Goal: Task Accomplishment & Management: Use online tool/utility

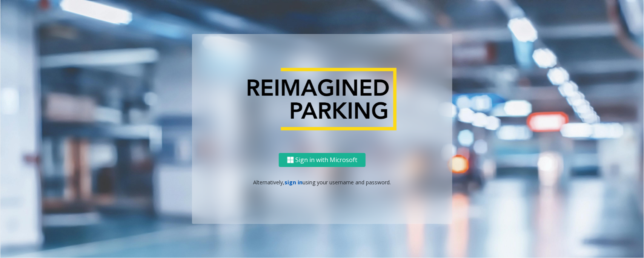
click at [293, 184] on link "sign in" at bounding box center [294, 181] width 18 height 7
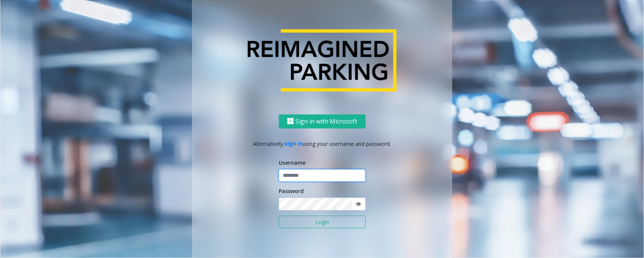
type input "*****"
click at [279, 215] on button "Login" at bounding box center [322, 221] width 87 height 13
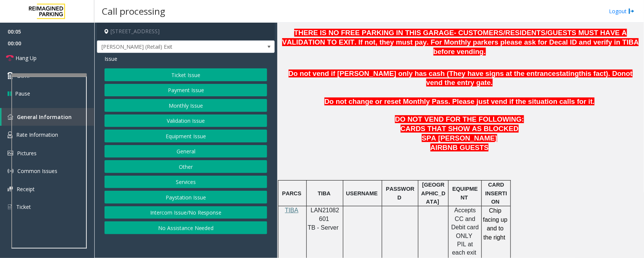
scroll to position [330, 0]
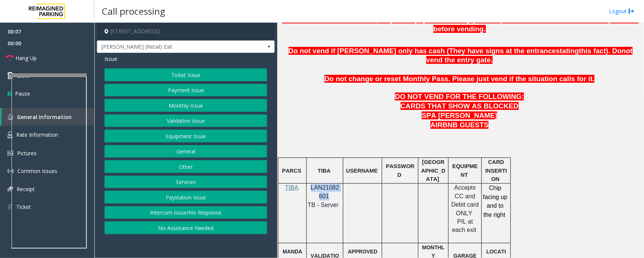
drag, startPoint x: 310, startPoint y: 168, endPoint x: 326, endPoint y: 176, distance: 17.9
click at [326, 183] on p "LAN21082601" at bounding box center [324, 191] width 31 height 17
copy span "LAN21082601"
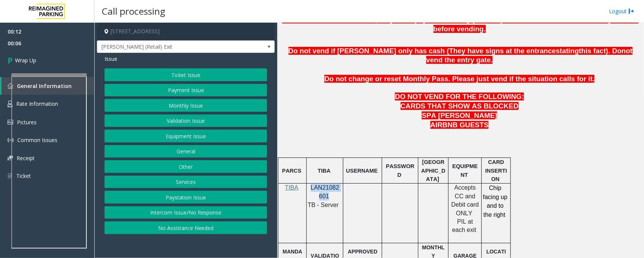
click at [191, 135] on button "Equipment Issue" at bounding box center [185, 135] width 163 height 13
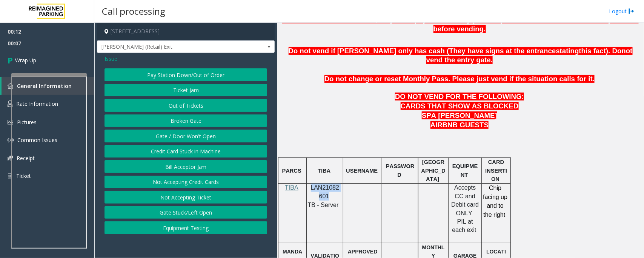
click at [191, 135] on button "Gate / Door Won't Open" at bounding box center [185, 135] width 163 height 13
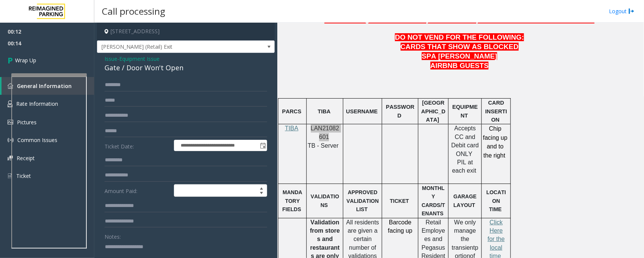
scroll to position [415, 0]
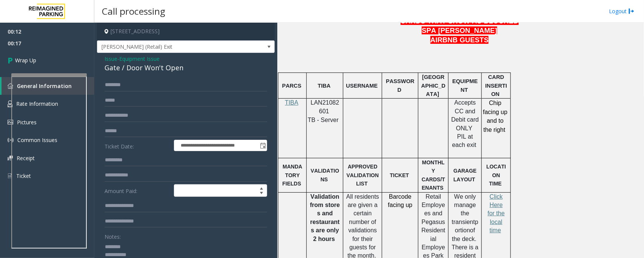
click at [129, 65] on div "Gate / Door Won't Open" at bounding box center [185, 68] width 163 height 10
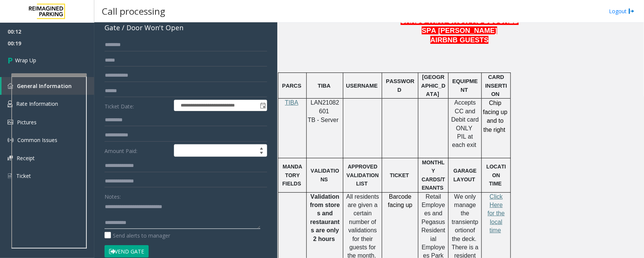
scroll to position [94, 0]
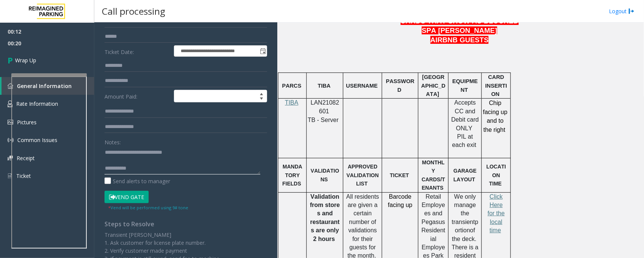
click at [158, 161] on textarea at bounding box center [182, 160] width 156 height 28
click at [158, 169] on textarea at bounding box center [182, 160] width 156 height 28
click at [199, 155] on textarea at bounding box center [182, 160] width 156 height 28
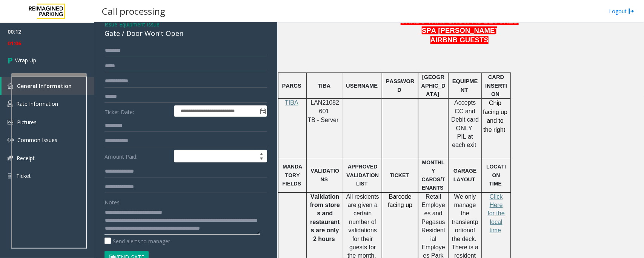
scroll to position [0, 0]
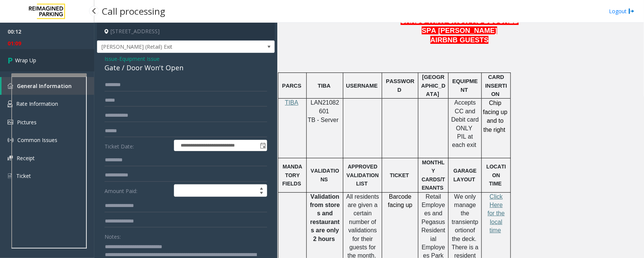
type textarea "**********"
click at [42, 62] on link "Wrap Up" at bounding box center [47, 60] width 94 height 22
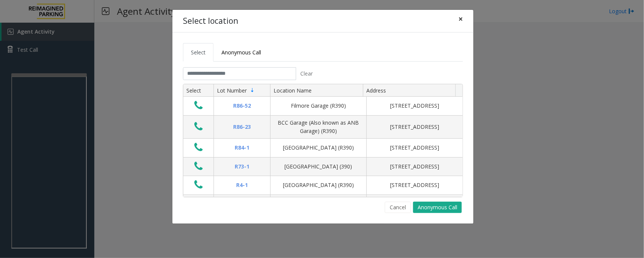
click at [460, 19] on span "×" at bounding box center [460, 19] width 5 height 11
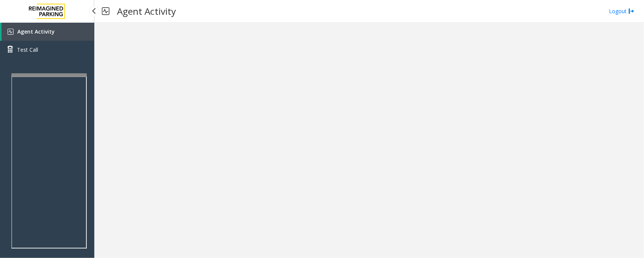
click at [48, 36] on link "Agent Activity" at bounding box center [48, 32] width 93 height 18
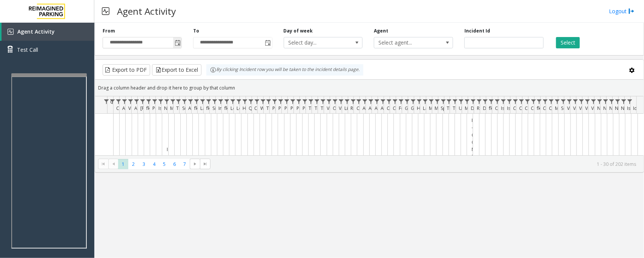
click at [181, 42] on span "Toggle popup" at bounding box center [177, 43] width 8 height 12
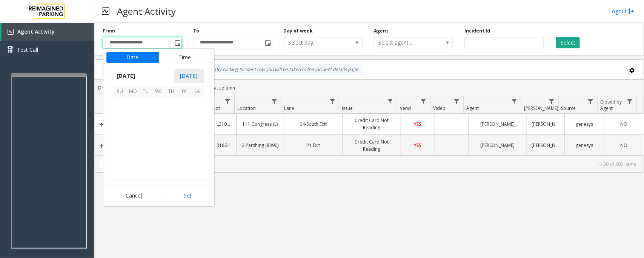
scroll to position [135276, 0]
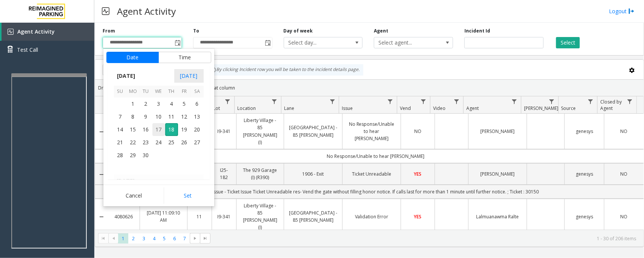
click at [157, 127] on span "17" at bounding box center [158, 129] width 13 height 13
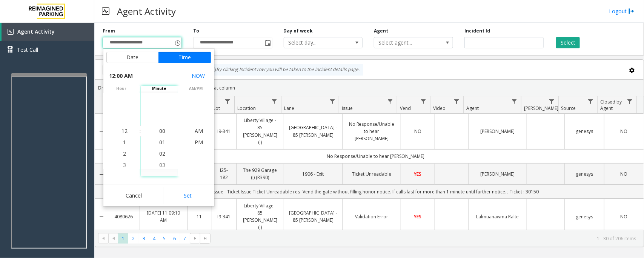
click at [234, 14] on div "Agent Activity Logout" at bounding box center [368, 11] width 549 height 23
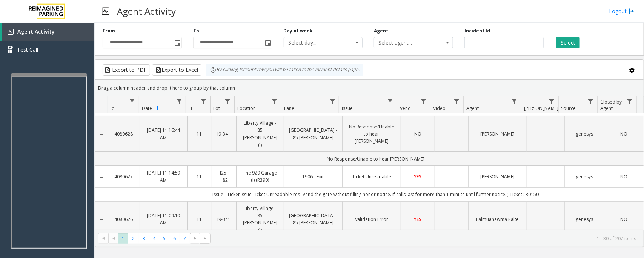
scroll to position [0, 0]
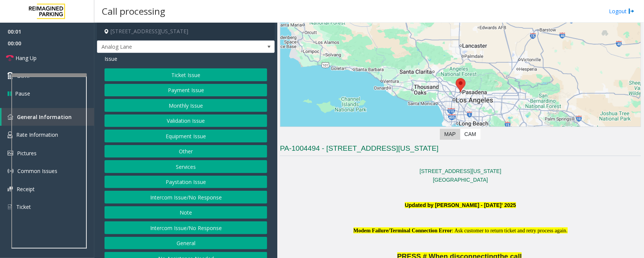
scroll to position [94, 0]
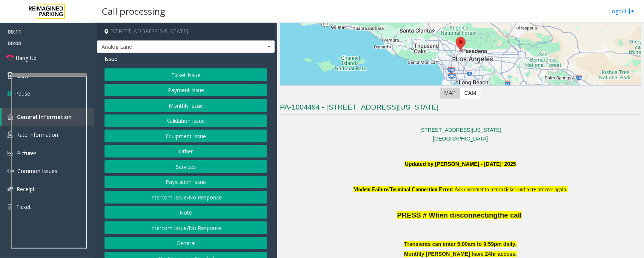
click at [179, 198] on button "Intercom Issue/No Response" at bounding box center [185, 196] width 163 height 13
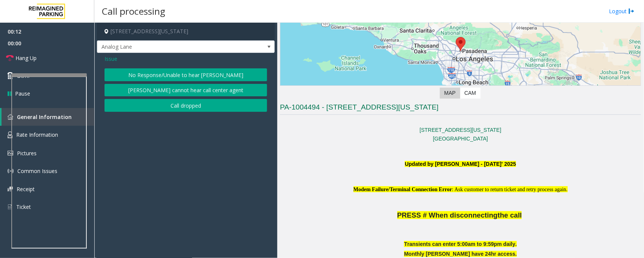
click at [164, 77] on button "No Response/Unable to hear [PERSON_NAME]" at bounding box center [185, 74] width 163 height 13
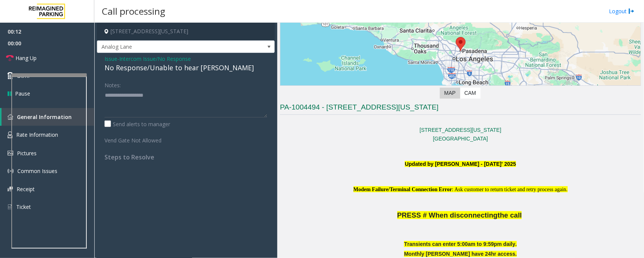
click at [169, 69] on div "No Response/Unable to hear [PERSON_NAME]" at bounding box center [185, 68] width 163 height 10
type textarea "**********"
click at [43, 60] on link "Hang Up" at bounding box center [47, 58] width 94 height 18
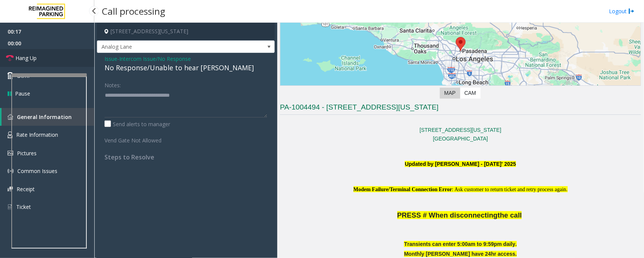
click at [43, 60] on link "Hang Up" at bounding box center [47, 58] width 94 height 18
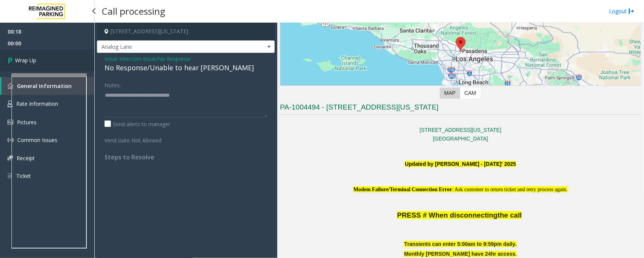
click at [43, 60] on link "Wrap Up" at bounding box center [47, 60] width 94 height 22
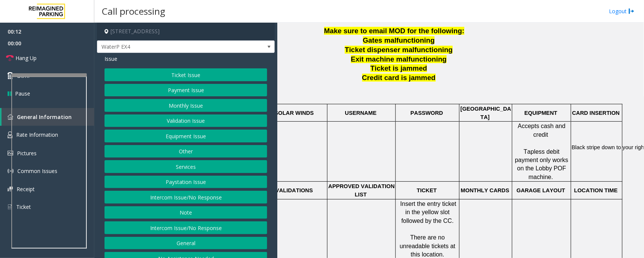
scroll to position [236, 71]
click at [169, 87] on button "Payment Issue" at bounding box center [185, 90] width 163 height 13
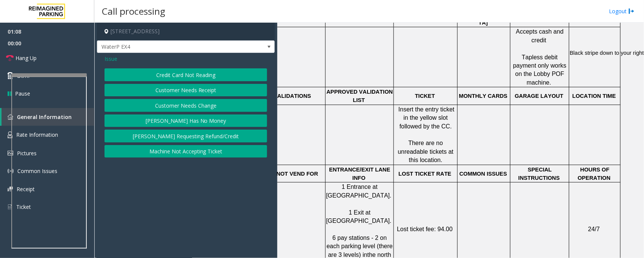
scroll to position [283, 71]
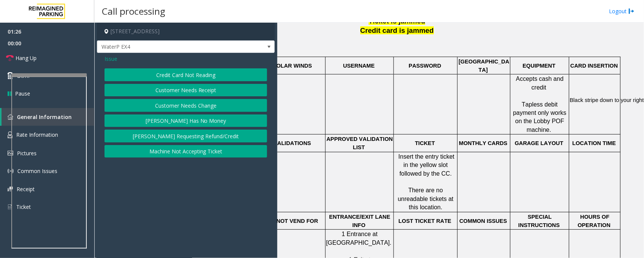
click at [168, 77] on button "Credit Card Not Reading" at bounding box center [185, 74] width 163 height 13
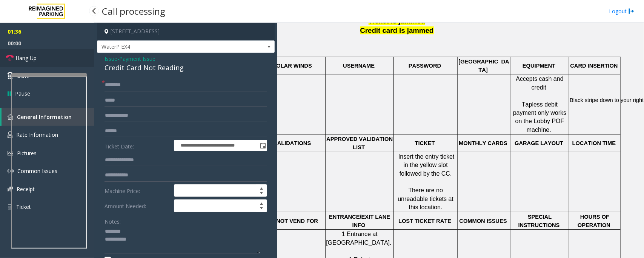
drag, startPoint x: 17, startPoint y: 58, endPoint x: 51, endPoint y: 61, distance: 33.7
click at [17, 58] on span "Hang Up" at bounding box center [25, 58] width 21 height 8
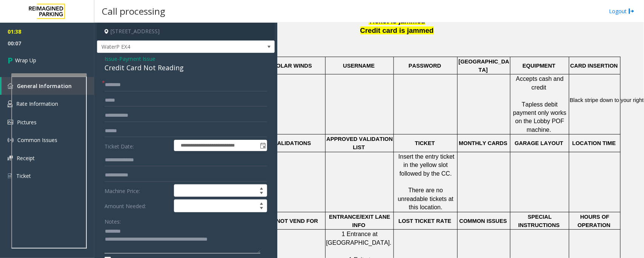
click at [164, 232] on textarea at bounding box center [182, 239] width 156 height 28
type textarea "**********"
click at [132, 59] on span "Payment Issue" at bounding box center [137, 59] width 36 height 8
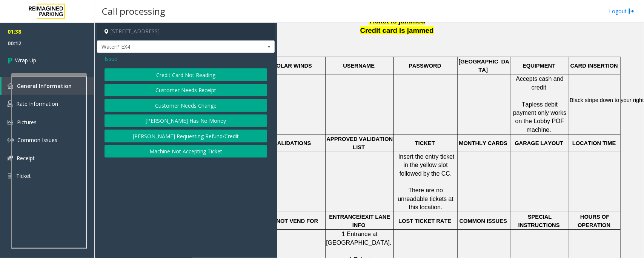
click at [112, 61] on span "Issue" at bounding box center [110, 59] width 13 height 8
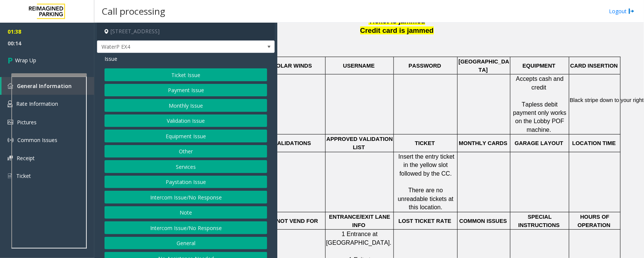
click at [187, 95] on button "Payment Issue" at bounding box center [185, 90] width 163 height 13
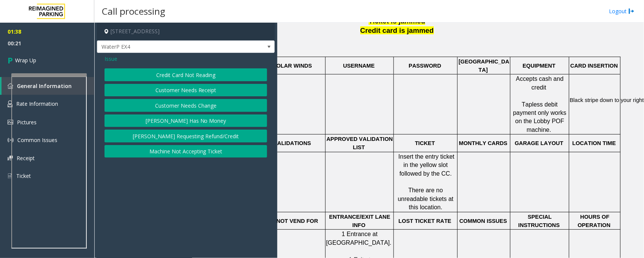
click at [110, 57] on span "Issue" at bounding box center [110, 59] width 13 height 8
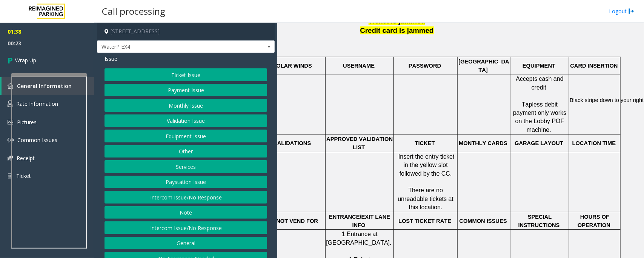
click at [170, 140] on button "Equipment Issue" at bounding box center [185, 135] width 163 height 13
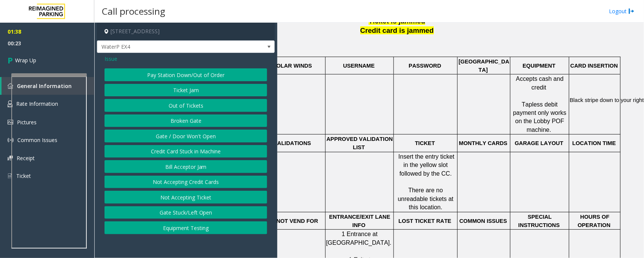
click at [170, 137] on button "Gate / Door Won't Open" at bounding box center [185, 135] width 163 height 13
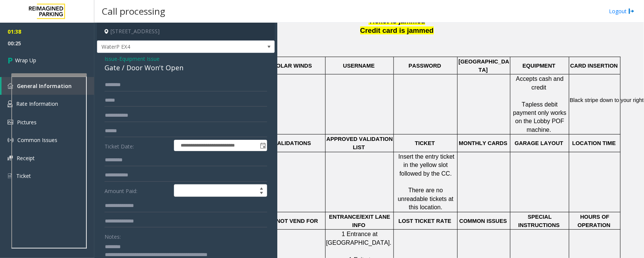
click at [151, 68] on div "Gate / Door Won't Open" at bounding box center [185, 68] width 163 height 10
copy div "Gate / Door Won't Open"
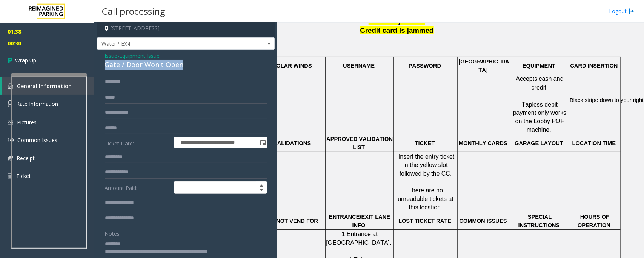
scroll to position [0, 0]
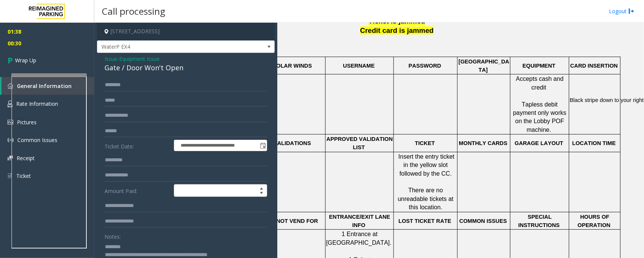
click at [121, 58] on span "- Equipment Issue" at bounding box center [138, 58] width 42 height 7
click at [129, 59] on span "Equipment Issue" at bounding box center [139, 59] width 40 height 8
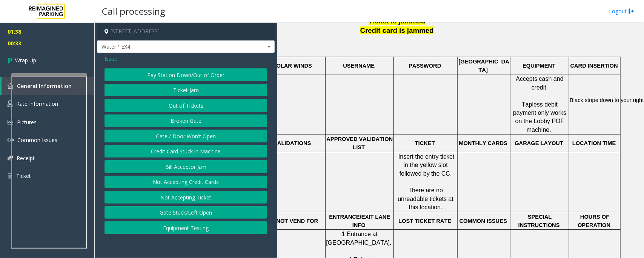
click at [110, 58] on span "Issue" at bounding box center [110, 59] width 13 height 8
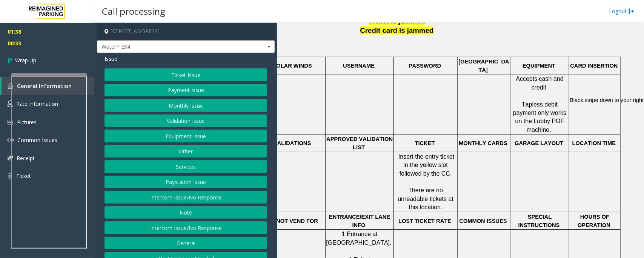
click at [164, 89] on button "Payment Issue" at bounding box center [185, 90] width 163 height 13
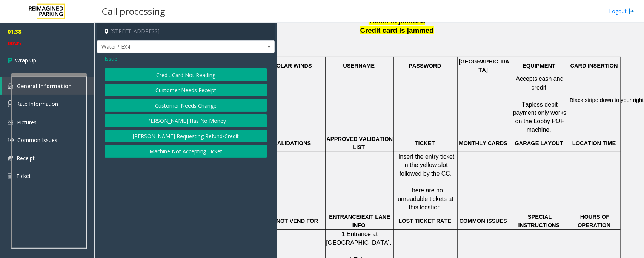
click at [209, 106] on button "Customer Needs Change" at bounding box center [185, 105] width 163 height 13
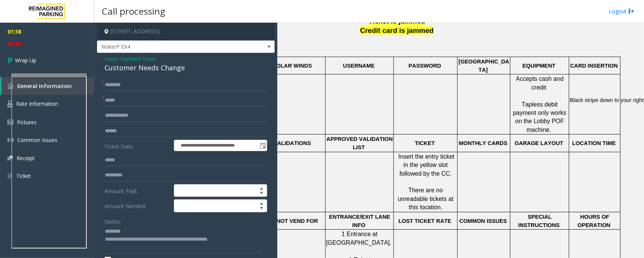
click at [143, 66] on div "Customer Needs Change" at bounding box center [185, 68] width 163 height 10
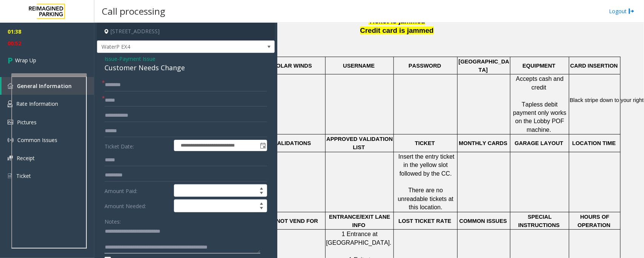
click at [164, 233] on textarea at bounding box center [182, 239] width 156 height 28
drag, startPoint x: 147, startPoint y: 232, endPoint x: 207, endPoint y: 234, distance: 60.4
click at [207, 234] on textarea at bounding box center [182, 239] width 156 height 28
type textarea "**********"
click at [128, 93] on form "**********" at bounding box center [185, 178] width 163 height 201
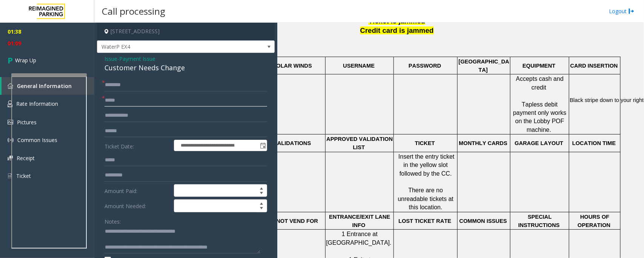
click at [127, 98] on input "text" at bounding box center [185, 100] width 163 height 13
type input "**"
click at [129, 84] on input "text" at bounding box center [185, 84] width 163 height 13
type input "**"
click at [146, 238] on textarea at bounding box center [182, 239] width 156 height 28
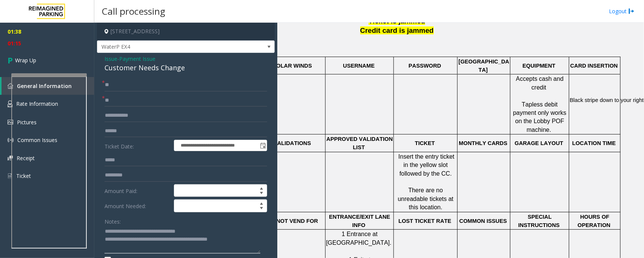
click at [133, 239] on textarea at bounding box center [182, 239] width 156 height 28
type textarea "**********"
click at [21, 59] on span "Wrap Up" at bounding box center [25, 60] width 21 height 8
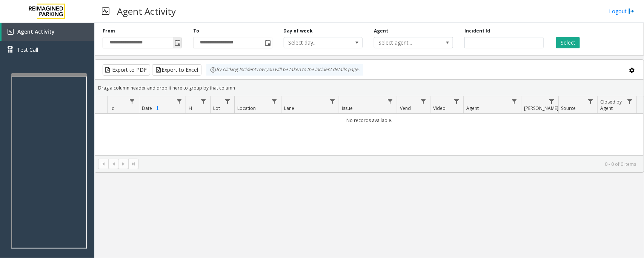
click at [177, 40] on span "Toggle popup" at bounding box center [178, 43] width 6 height 6
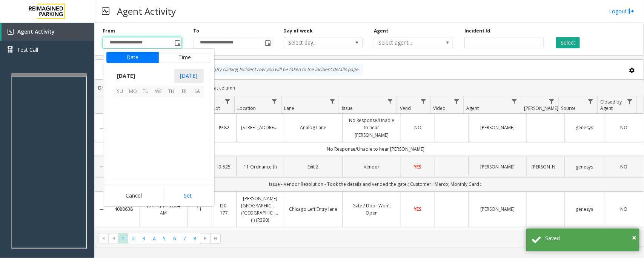
scroll to position [135276, 0]
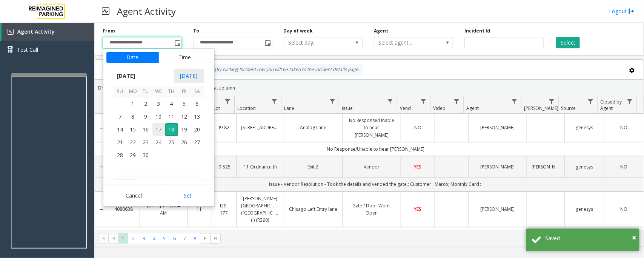
click at [160, 128] on span "17" at bounding box center [158, 129] width 13 height 13
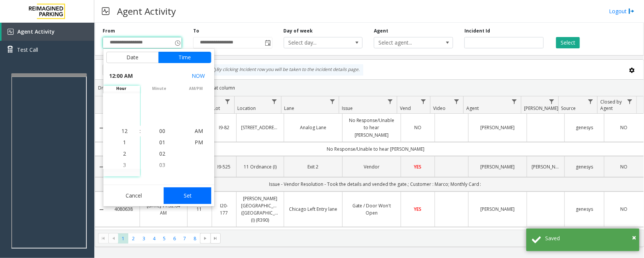
click at [192, 194] on button "Set" at bounding box center [188, 195] width 48 height 17
type input "**********"
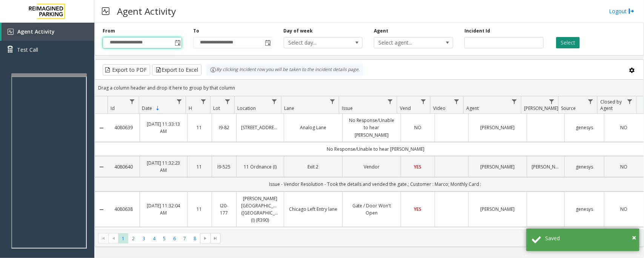
click at [570, 42] on button "Select" at bounding box center [568, 42] width 24 height 11
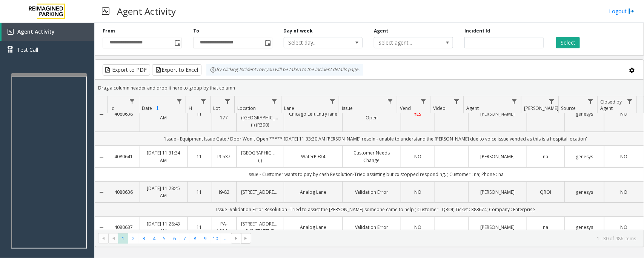
scroll to position [141, 0]
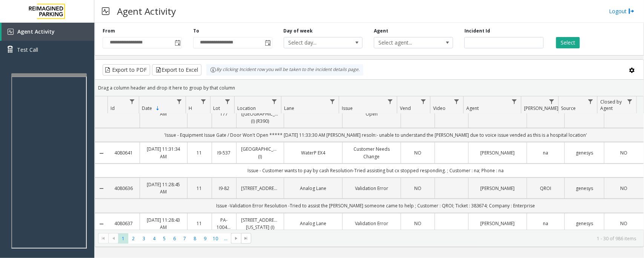
click at [428, 144] on td "NO" at bounding box center [417, 152] width 34 height 21
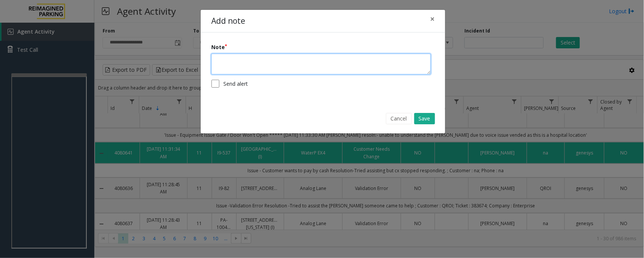
click at [308, 64] on textarea at bounding box center [320, 64] width 219 height 21
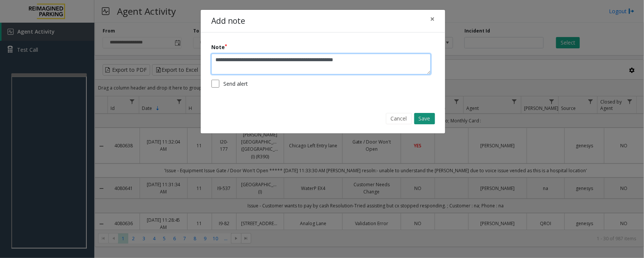
type textarea "**********"
click at [425, 119] on button "Save" at bounding box center [424, 118] width 21 height 11
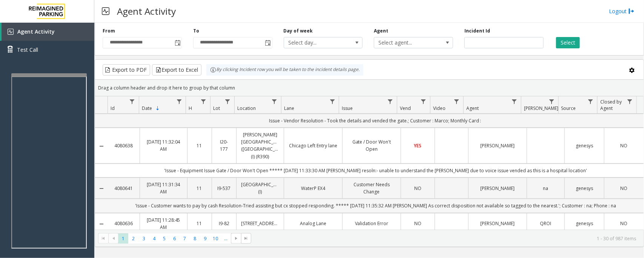
scroll to position [0, 0]
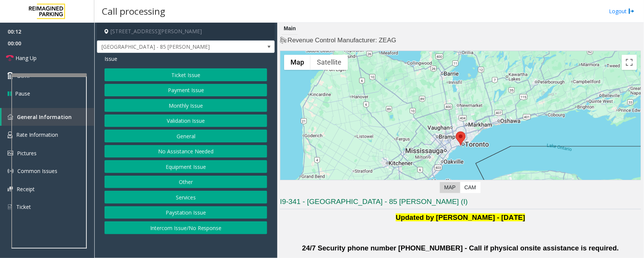
click at [181, 227] on button "Intercom Issue/No Response" at bounding box center [185, 227] width 163 height 13
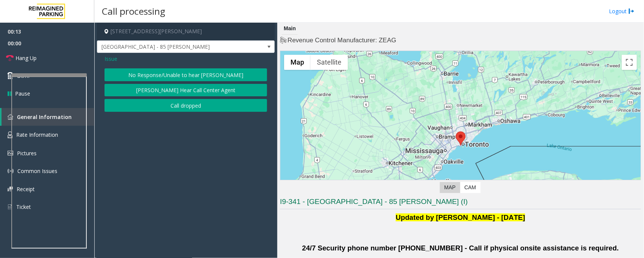
click at [180, 74] on button "No Response/Unable to hear [PERSON_NAME]" at bounding box center [185, 74] width 163 height 13
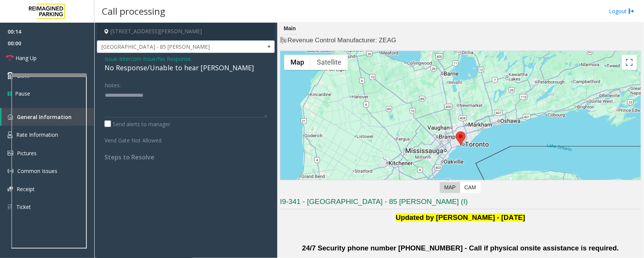
click at [178, 69] on div "No Response/Unable to hear [PERSON_NAME]" at bounding box center [185, 68] width 163 height 10
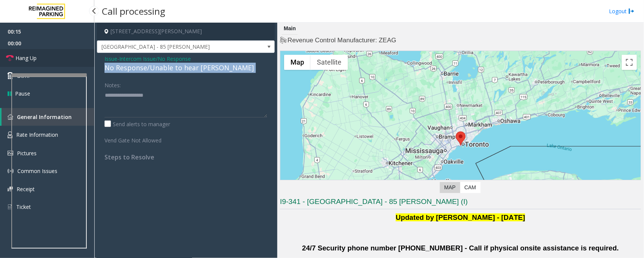
click at [43, 54] on link "Hang Up" at bounding box center [47, 58] width 94 height 18
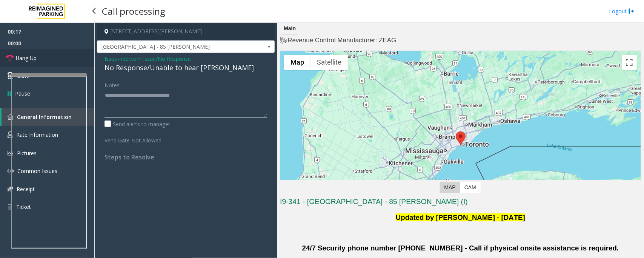
type textarea "**********"
click at [41, 55] on link "Hang Up" at bounding box center [47, 58] width 94 height 18
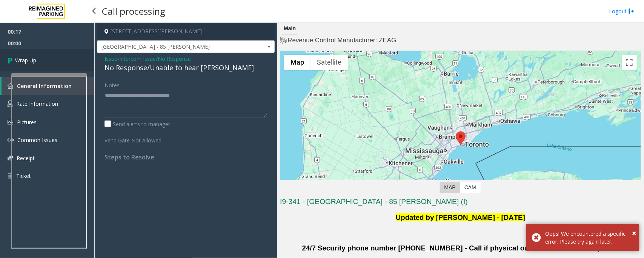
click at [41, 55] on link "Wrap Up" at bounding box center [47, 60] width 94 height 22
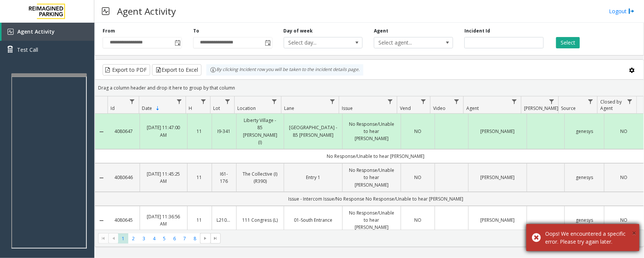
click at [634, 232] on span "×" at bounding box center [634, 232] width 4 height 10
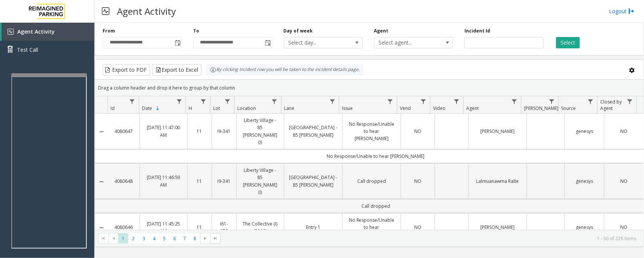
scroll to position [141, 0]
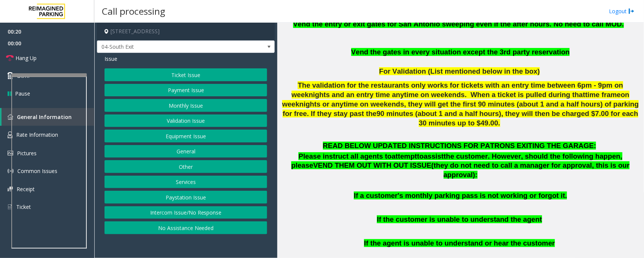
scroll to position [330, 0]
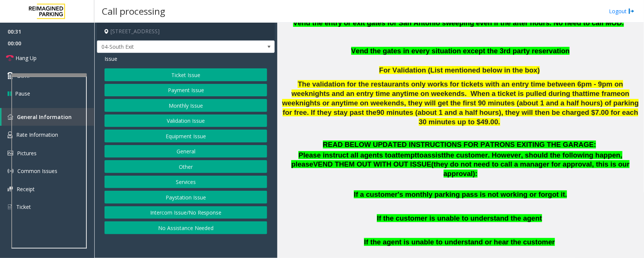
click at [186, 78] on button "Ticket Issue" at bounding box center [185, 74] width 163 height 13
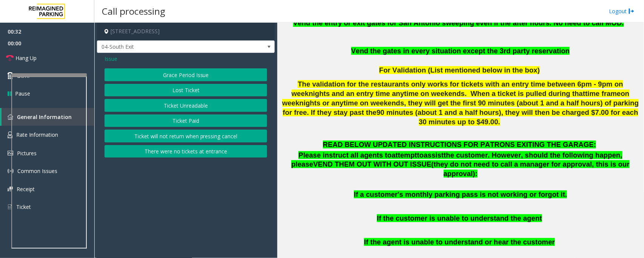
click at [173, 106] on button "Ticket Unreadable" at bounding box center [185, 105] width 163 height 13
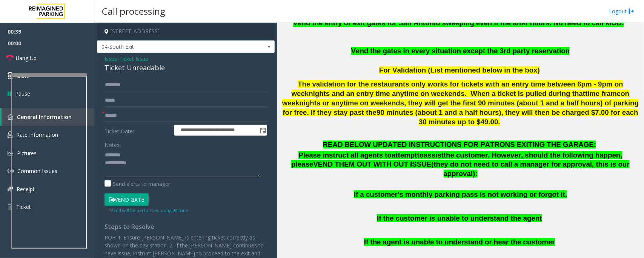
type textarea "**********"
click at [137, 114] on input "text" at bounding box center [185, 115] width 163 height 13
type input "******"
click at [123, 66] on div "Ticket Unreadable" at bounding box center [185, 68] width 163 height 10
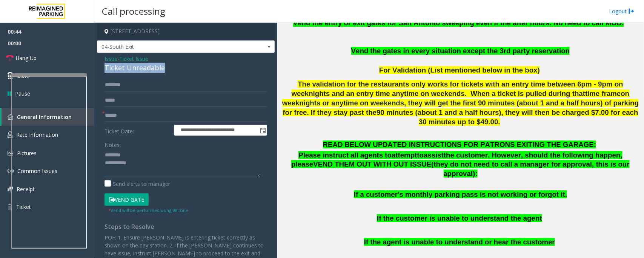
click at [123, 66] on div "Ticket Unreadable" at bounding box center [185, 68] width 163 height 10
click at [150, 160] on textarea at bounding box center [182, 163] width 156 height 28
click at [129, 163] on textarea at bounding box center [182, 163] width 156 height 28
type textarea "**********"
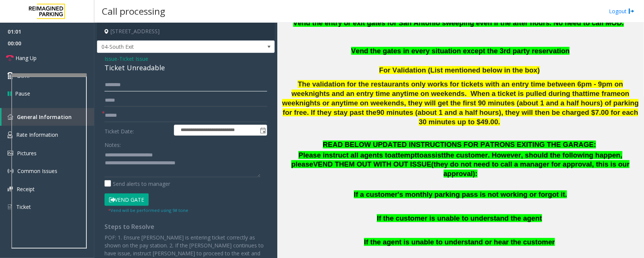
click at [124, 82] on input "text" at bounding box center [185, 84] width 163 height 13
click at [132, 59] on span "Ticket Issue" at bounding box center [133, 59] width 29 height 8
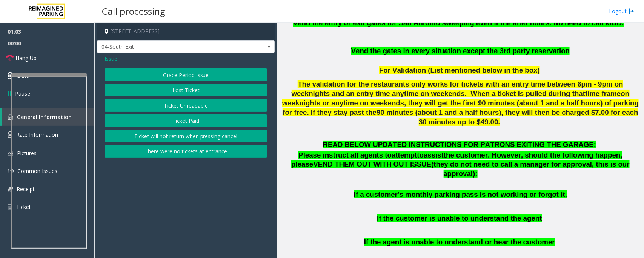
click at [109, 60] on span "Issue" at bounding box center [110, 59] width 13 height 8
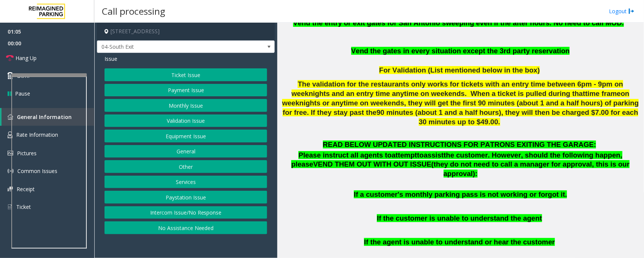
click at [187, 93] on button "Payment Issue" at bounding box center [185, 90] width 163 height 13
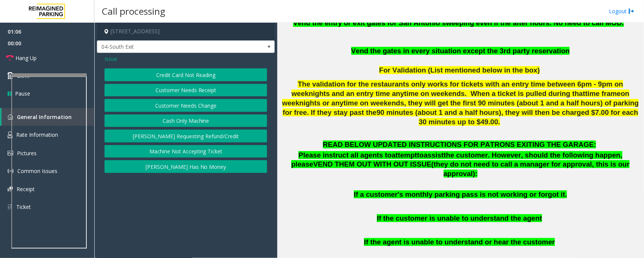
click at [189, 77] on button "Credit Card Not Reading" at bounding box center [185, 74] width 163 height 13
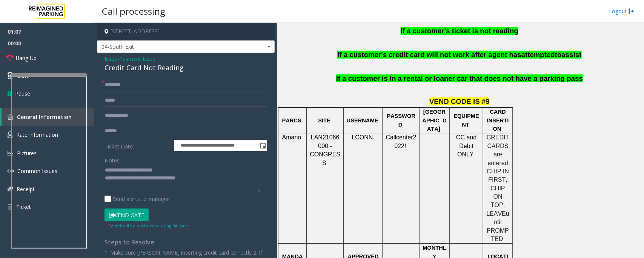
scroll to position [613, 0]
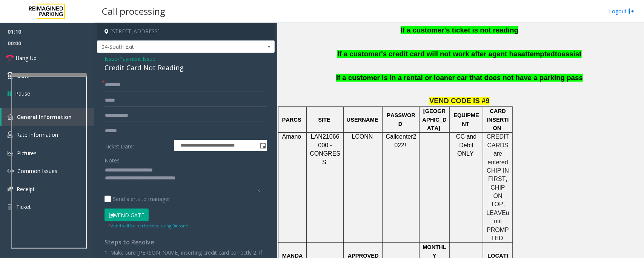
click at [127, 67] on div "Credit Card Not Reading" at bounding box center [185, 68] width 163 height 10
copy div "Credit Card Not Reading"
drag, startPoint x: 121, startPoint y: 169, endPoint x: 185, endPoint y: 166, distance: 63.8
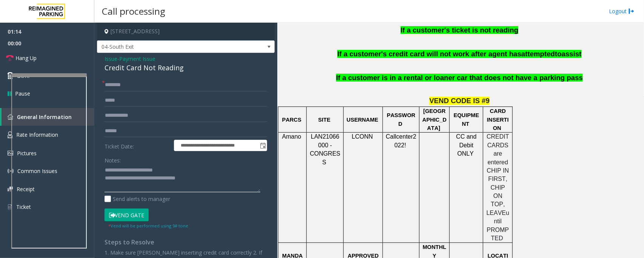
click at [185, 166] on textarea at bounding box center [182, 178] width 156 height 28
paste textarea "******"
click at [125, 180] on textarea at bounding box center [182, 178] width 156 height 28
click at [139, 87] on input "text" at bounding box center [185, 84] width 163 height 13
click at [133, 178] on textarea at bounding box center [182, 178] width 156 height 28
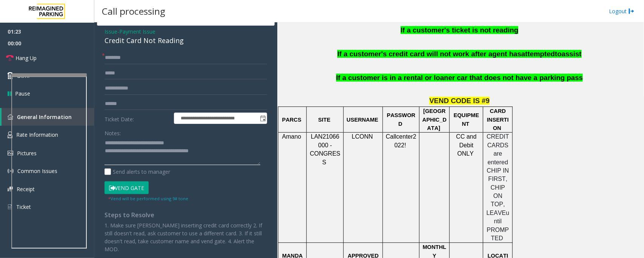
scroll to position [54, 0]
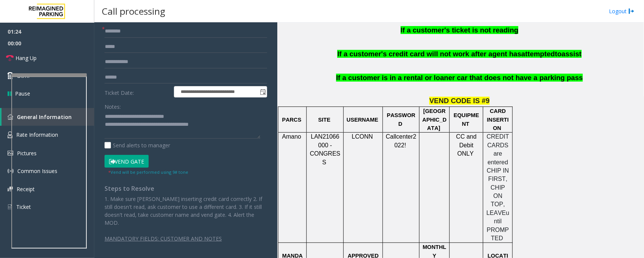
click at [138, 162] on button "Vend Gate" at bounding box center [126, 161] width 44 height 13
click at [152, 127] on textarea at bounding box center [182, 124] width 156 height 28
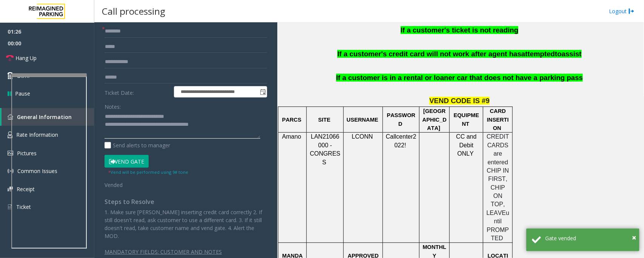
click at [151, 127] on textarea at bounding box center [182, 124] width 156 height 28
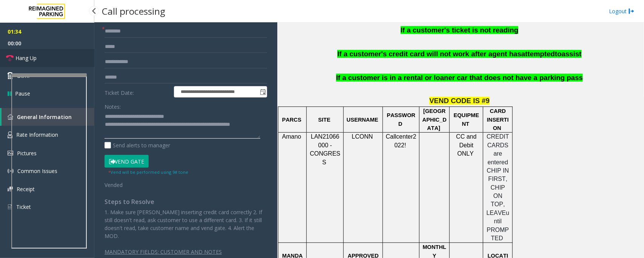
type textarea "**********"
click at [23, 60] on span "Hang Up" at bounding box center [25, 58] width 21 height 8
click at [116, 35] on input "text" at bounding box center [185, 31] width 163 height 13
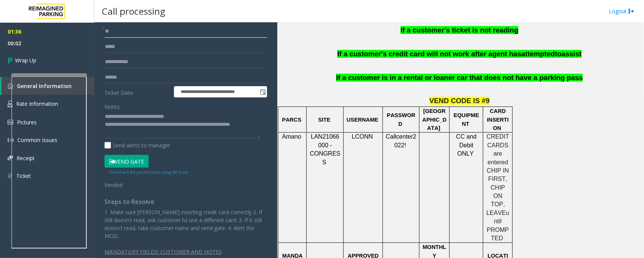
type input "**"
click at [133, 133] on textarea at bounding box center [182, 124] width 156 height 28
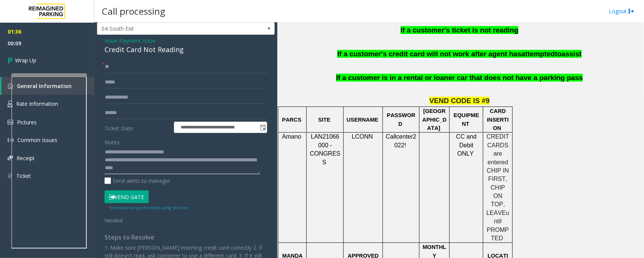
scroll to position [0, 0]
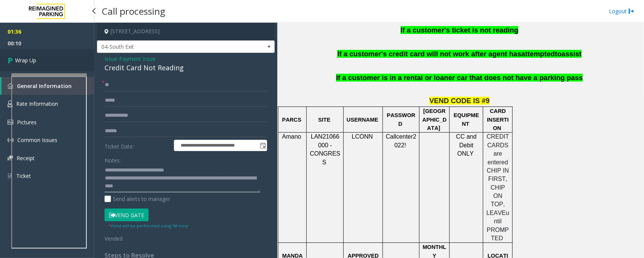
type textarea "**********"
click at [40, 55] on link "Wrap Up" at bounding box center [47, 60] width 94 height 22
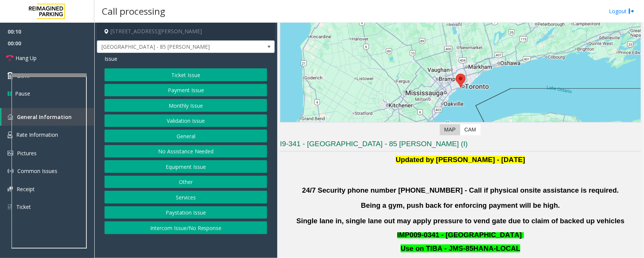
scroll to position [189, 0]
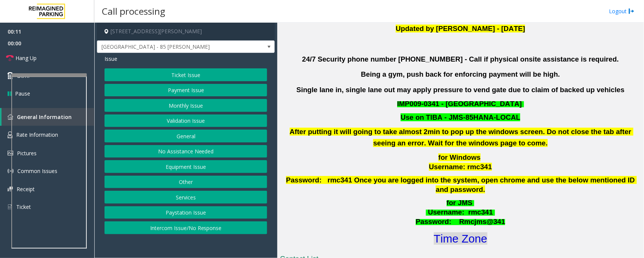
click at [455, 232] on font "Time Zone" at bounding box center [461, 238] width 54 height 12
click at [170, 122] on button "Validation Issue" at bounding box center [185, 120] width 163 height 13
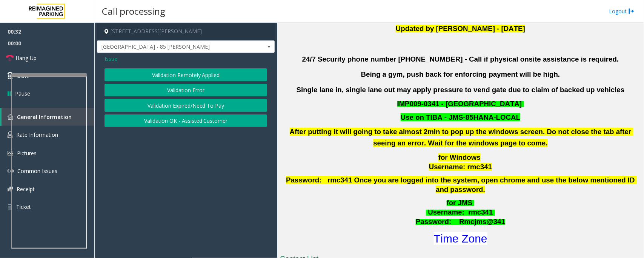
click at [188, 90] on button "Validation Error" at bounding box center [185, 90] width 163 height 13
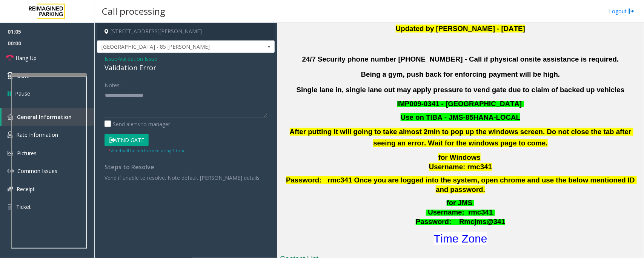
click at [110, 140] on icon at bounding box center [112, 139] width 6 height 5
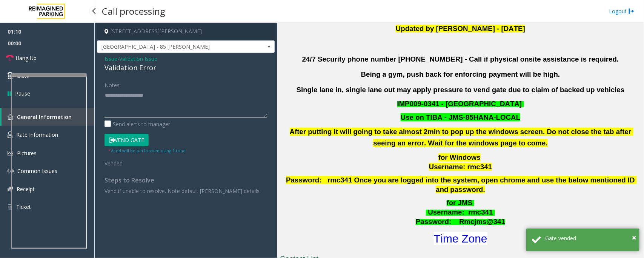
click at [164, 104] on textarea at bounding box center [185, 103] width 163 height 28
paste textarea "**********"
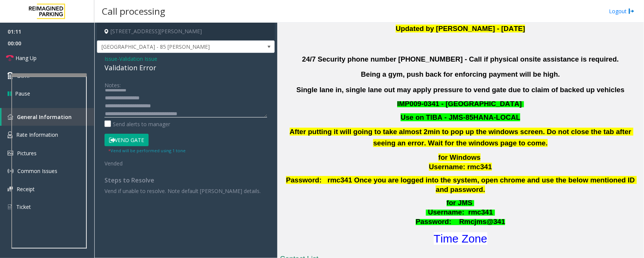
scroll to position [0, 0]
type textarea "**********"
click at [17, 61] on span "Hang Up" at bounding box center [25, 58] width 21 height 8
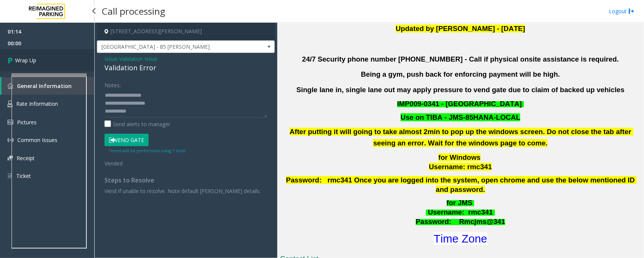
click at [17, 61] on span "Wrap Up" at bounding box center [25, 60] width 21 height 8
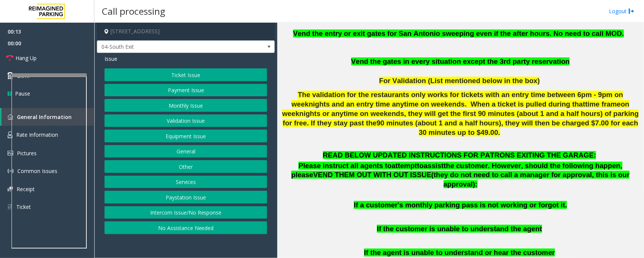
scroll to position [330, 0]
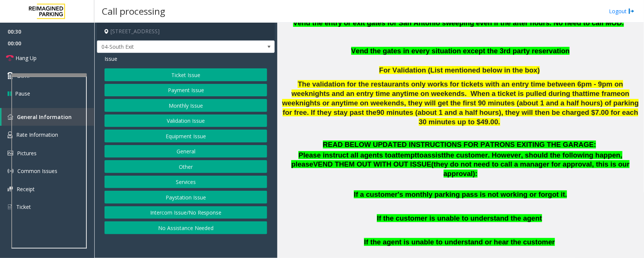
click at [193, 86] on button "Payment Issue" at bounding box center [185, 90] width 163 height 13
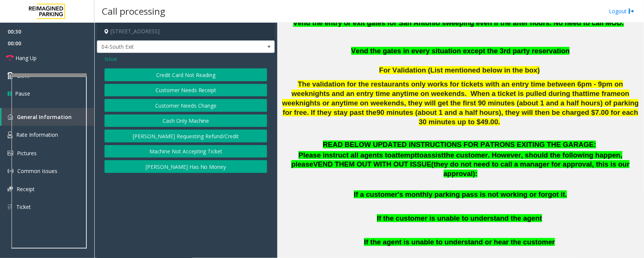
click at [200, 80] on button "Credit Card Not Reading" at bounding box center [185, 74] width 163 height 13
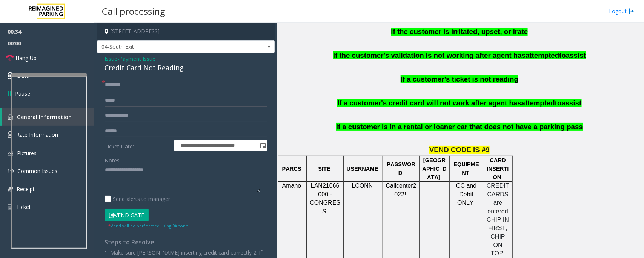
scroll to position [566, 0]
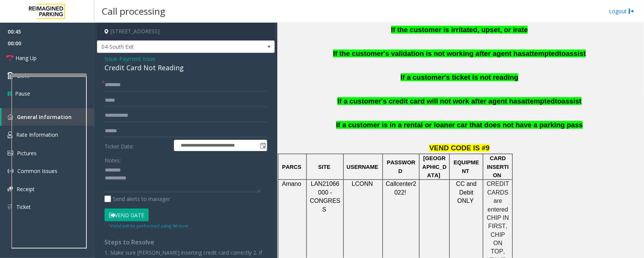
click at [134, 68] on div "Credit Card Not Reading" at bounding box center [185, 68] width 163 height 10
type textarea "**********"
click at [49, 61] on link "Hang Up" at bounding box center [47, 58] width 94 height 18
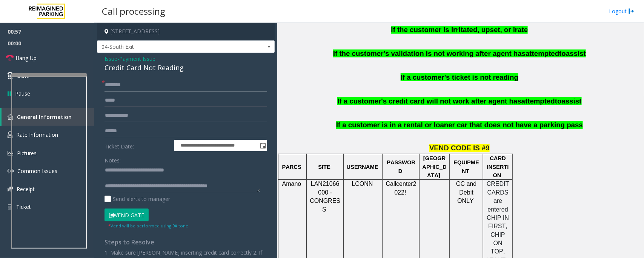
click at [121, 80] on input "text" at bounding box center [185, 84] width 163 height 13
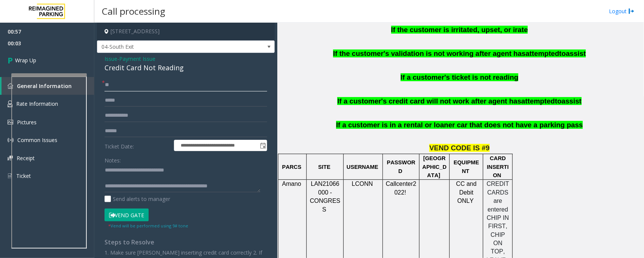
type input "**"
click at [138, 58] on span "Payment Issue" at bounding box center [137, 59] width 36 height 8
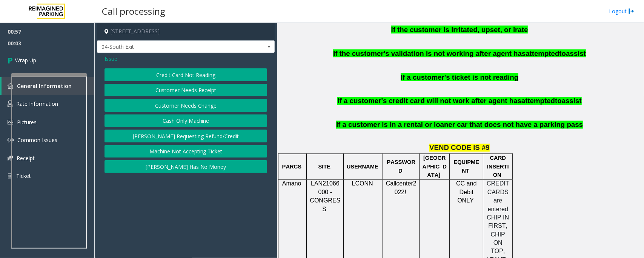
click at [107, 59] on span "Issue" at bounding box center [110, 59] width 13 height 8
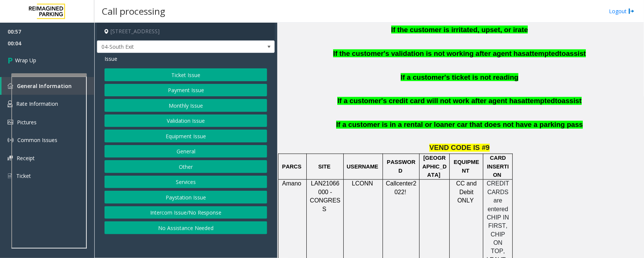
click at [179, 139] on button "Equipment Issue" at bounding box center [185, 135] width 163 height 13
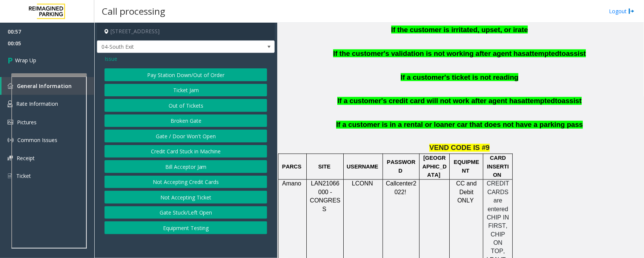
click at [179, 139] on button "Gate / Door Won't Open" at bounding box center [185, 135] width 163 height 13
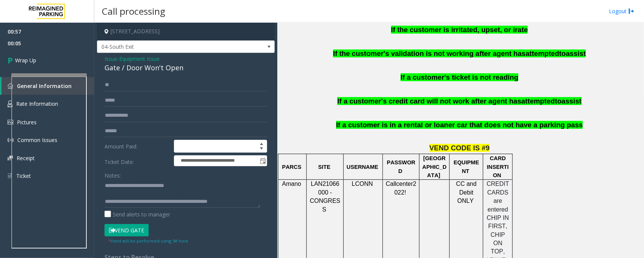
click at [144, 65] on div "Gate / Door Won't Open" at bounding box center [185, 68] width 163 height 10
copy div "Gate / Door Won't Open"
drag, startPoint x: 191, startPoint y: 184, endPoint x: 123, endPoint y: 182, distance: 67.9
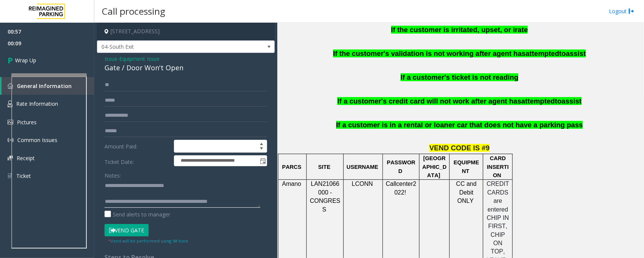
click at [123, 182] on textarea at bounding box center [182, 193] width 156 height 28
paste textarea
click at [122, 198] on textarea at bounding box center [182, 193] width 156 height 28
click at [135, 191] on textarea at bounding box center [182, 193] width 156 height 28
click at [133, 192] on textarea at bounding box center [182, 193] width 156 height 28
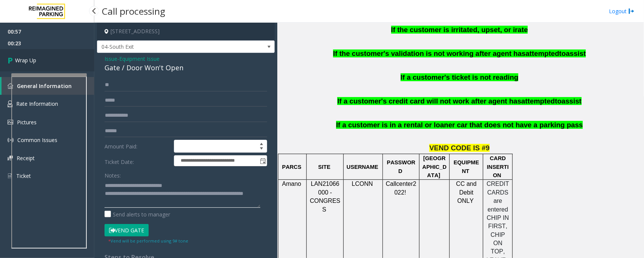
type textarea "**********"
click at [38, 61] on link "Wrap Up" at bounding box center [47, 60] width 94 height 22
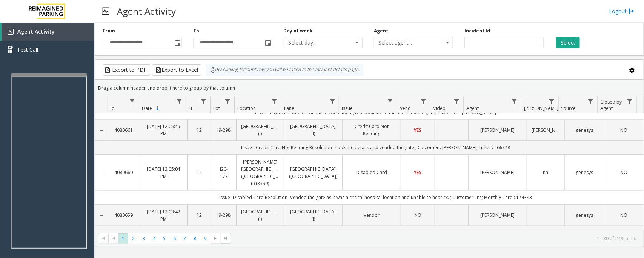
scroll to position [471, 0]
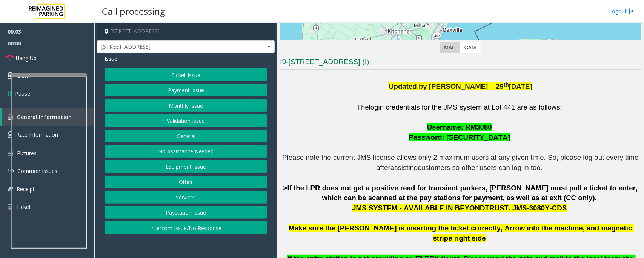
scroll to position [141, 0]
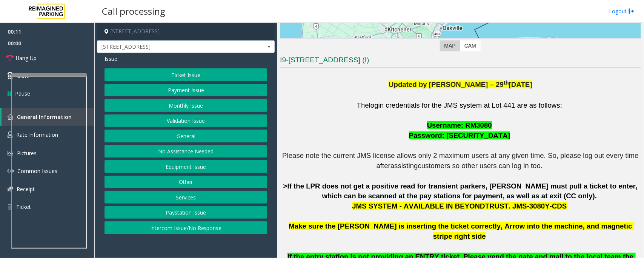
drag, startPoint x: 172, startPoint y: 230, endPoint x: 172, endPoint y: 226, distance: 4.2
click at [172, 230] on button "Intercom Issue/No Response" at bounding box center [185, 227] width 163 height 13
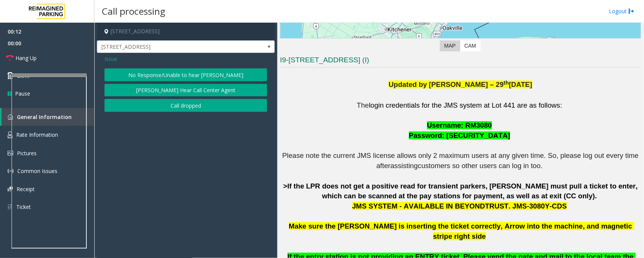
click at [164, 74] on button "No Response/Unable to hear [PERSON_NAME]" at bounding box center [185, 74] width 163 height 13
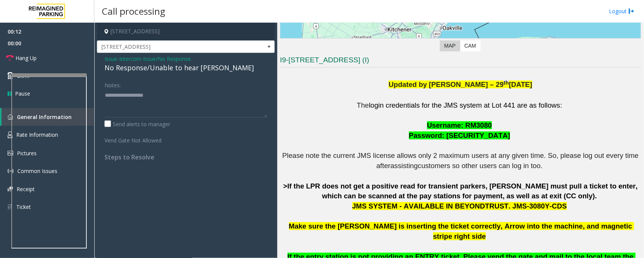
click at [149, 63] on div "No Response/Unable to hear [PERSON_NAME]" at bounding box center [185, 68] width 163 height 10
click at [150, 68] on div "No Response/Unable to hear [PERSON_NAME]" at bounding box center [185, 68] width 163 height 10
type textarea "**********"
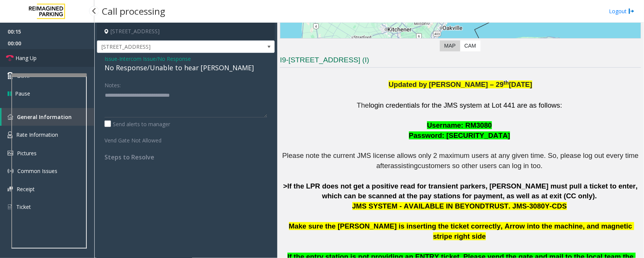
click at [62, 55] on link "Hang Up" at bounding box center [47, 58] width 94 height 18
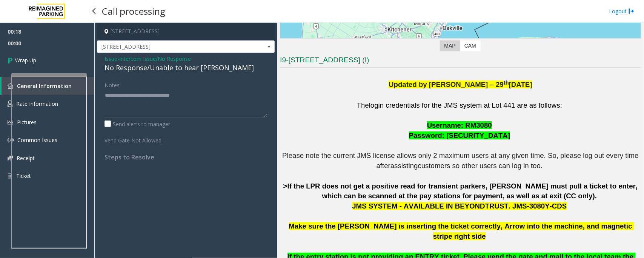
click at [62, 55] on link "Wrap Up" at bounding box center [47, 60] width 94 height 22
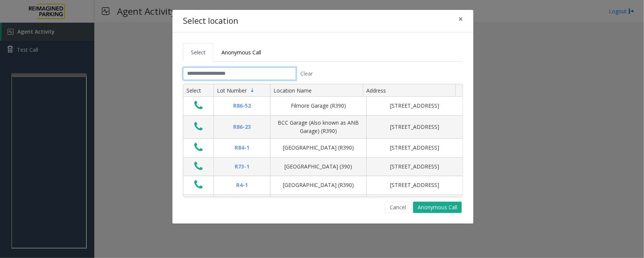
click at [214, 76] on input "text" at bounding box center [239, 73] width 113 height 13
click at [459, 18] on span "×" at bounding box center [460, 19] width 5 height 11
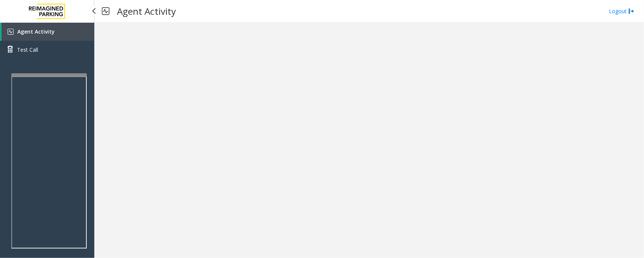
click at [53, 31] on link "Agent Activity" at bounding box center [48, 32] width 93 height 18
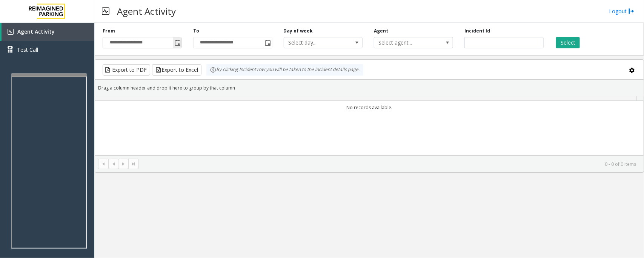
click at [177, 42] on span "Toggle popup" at bounding box center [178, 43] width 6 height 6
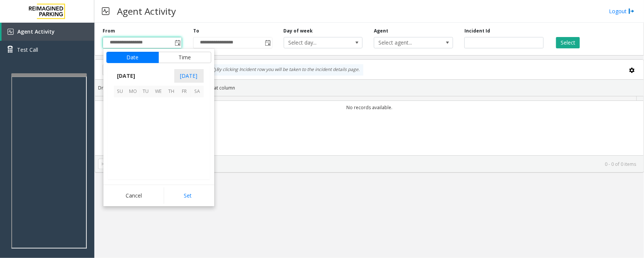
scroll to position [135276, 0]
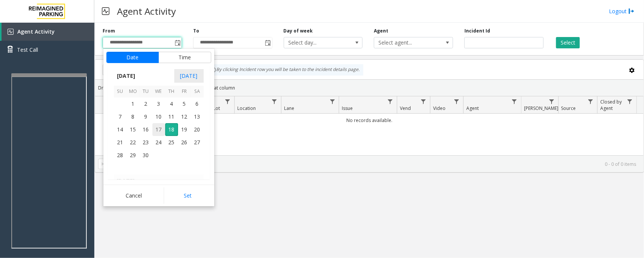
click at [158, 129] on span "17" at bounding box center [158, 129] width 13 height 13
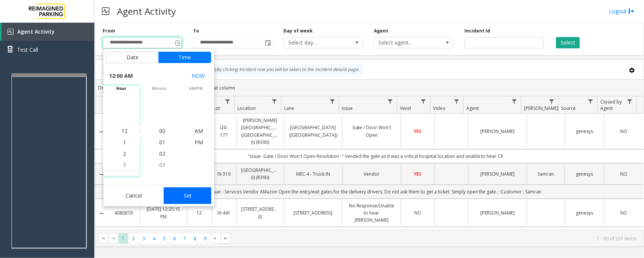
click at [200, 191] on button "Set" at bounding box center [188, 195] width 48 height 17
type input "**********"
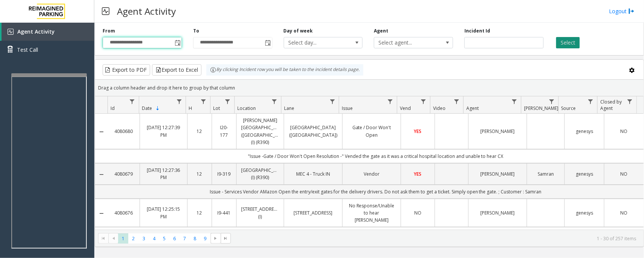
click at [564, 40] on button "Select" at bounding box center [568, 42] width 24 height 11
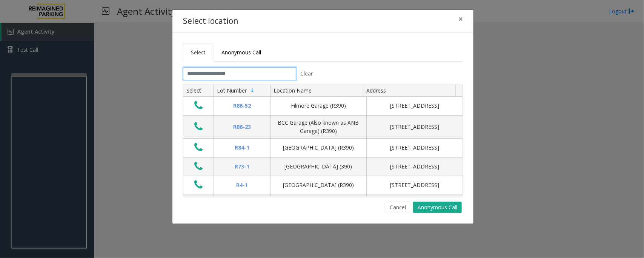
click at [259, 70] on input "text" at bounding box center [239, 73] width 113 height 13
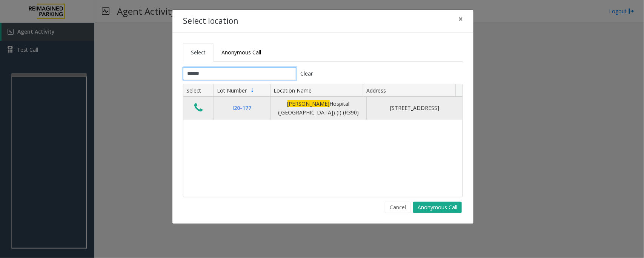
type input "******"
click at [194, 110] on icon "Data table" at bounding box center [198, 107] width 8 height 11
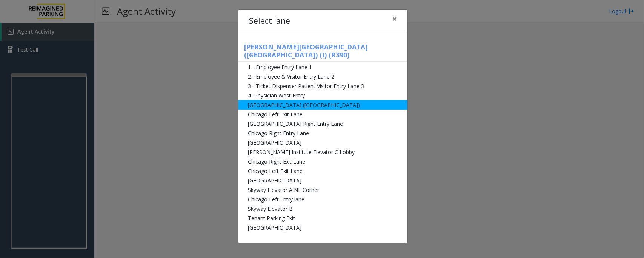
click at [249, 100] on li "[GEOGRAPHIC_DATA] ([GEOGRAPHIC_DATA])" at bounding box center [322, 104] width 169 height 9
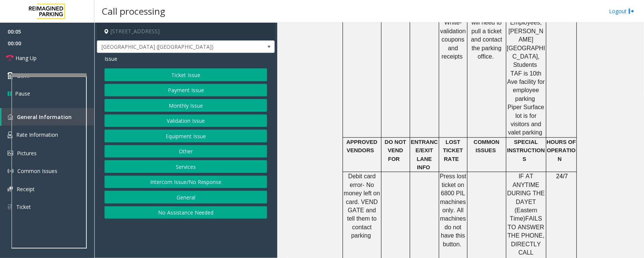
scroll to position [707, 0]
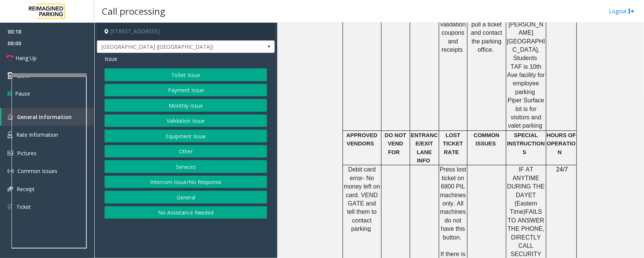
click at [205, 74] on button "Ticket Issue" at bounding box center [185, 74] width 163 height 13
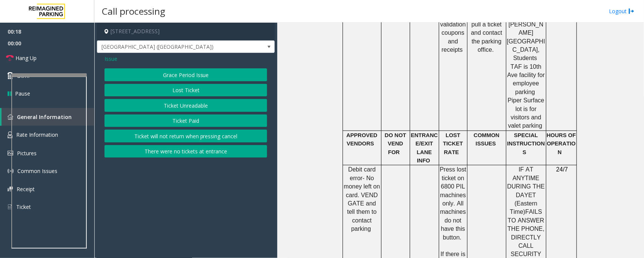
click at [196, 92] on button "Lost Ticket" at bounding box center [185, 90] width 163 height 13
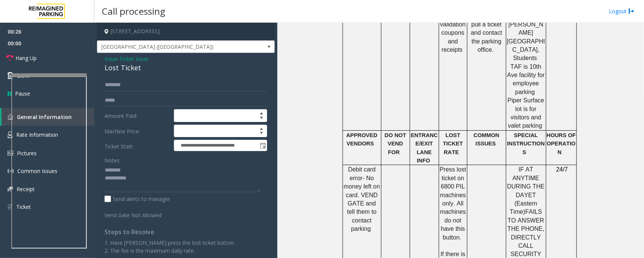
click at [118, 67] on div "Lost Ticket" at bounding box center [185, 68] width 163 height 10
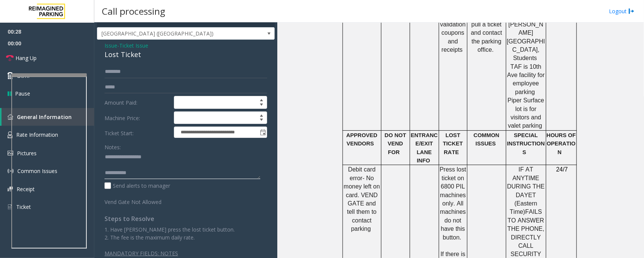
scroll to position [20, 0]
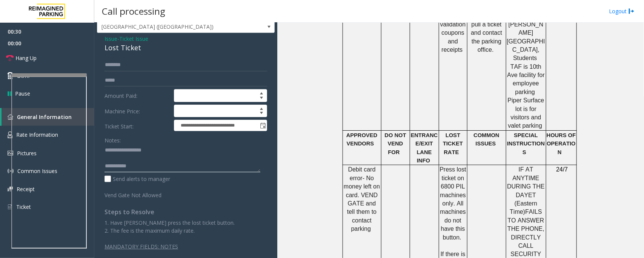
click at [128, 157] on textarea at bounding box center [182, 158] width 156 height 28
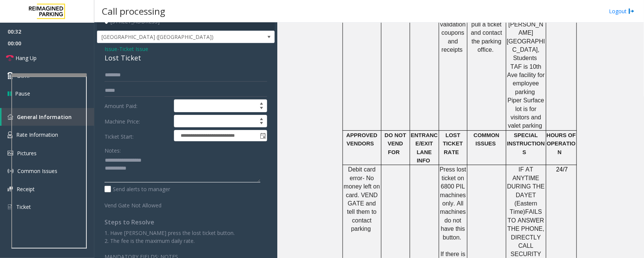
scroll to position [0, 0]
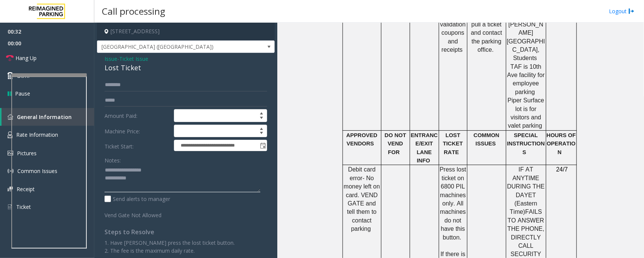
type textarea "**********"
click at [125, 58] on span "Ticket Issue" at bounding box center [133, 59] width 29 height 8
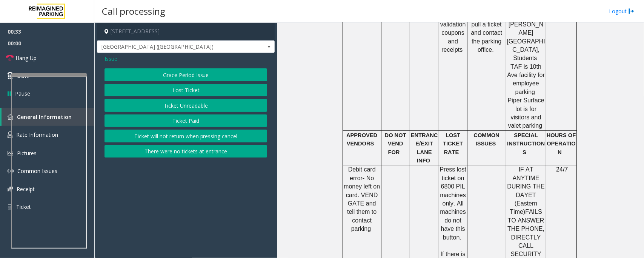
click at [110, 61] on span "Issue" at bounding box center [110, 59] width 13 height 8
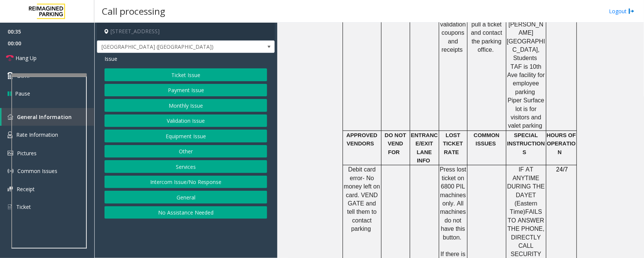
click at [186, 76] on button "Ticket Issue" at bounding box center [185, 74] width 163 height 13
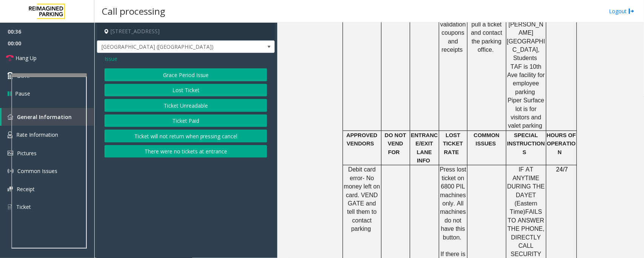
click at [181, 107] on button "Ticket Unreadable" at bounding box center [185, 105] width 163 height 13
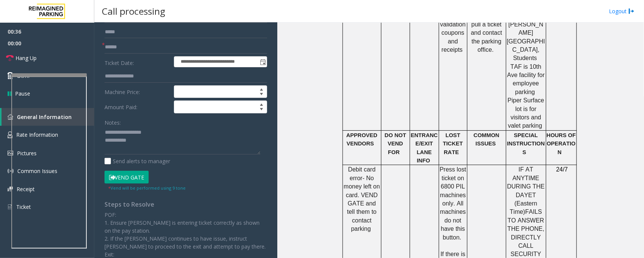
scroll to position [140, 0]
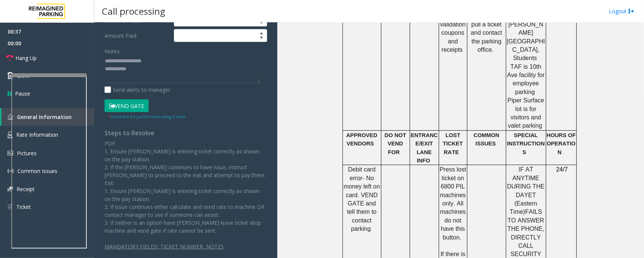
click at [139, 109] on button "Vend Gate" at bounding box center [126, 105] width 44 height 13
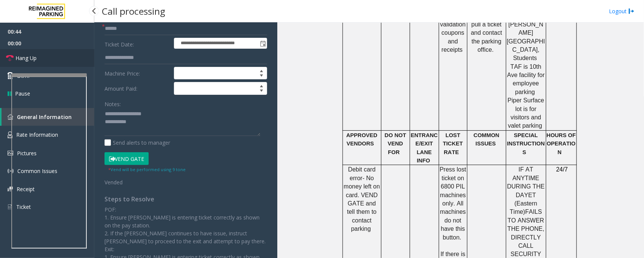
click at [47, 58] on link "Hang Up" at bounding box center [47, 58] width 94 height 18
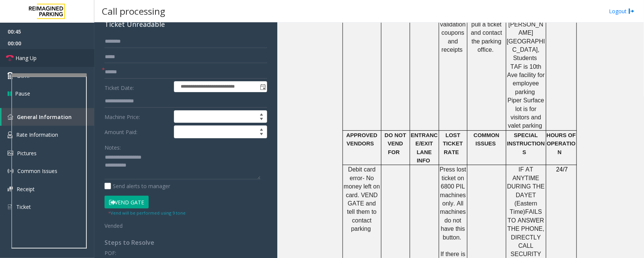
scroll to position [0, 0]
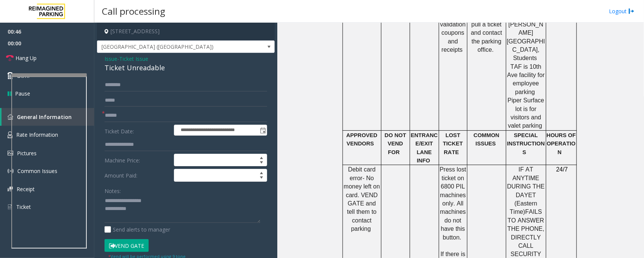
click at [128, 59] on span "Ticket Issue" at bounding box center [133, 59] width 29 height 8
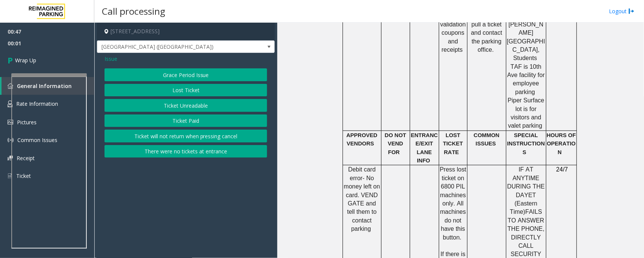
click at [153, 91] on button "Lost Ticket" at bounding box center [185, 90] width 163 height 13
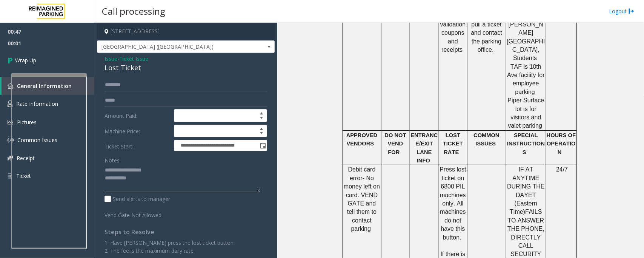
click at [140, 182] on textarea at bounding box center [182, 178] width 156 height 28
paste textarea "**********"
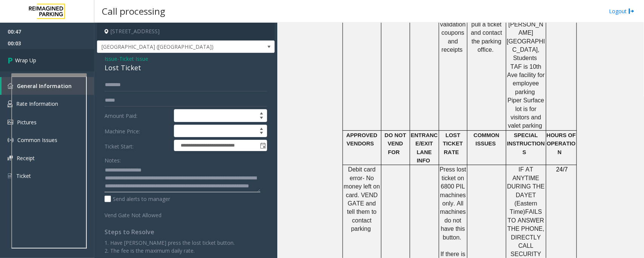
type textarea "**********"
click at [43, 55] on link "Wrap Up" at bounding box center [47, 60] width 94 height 22
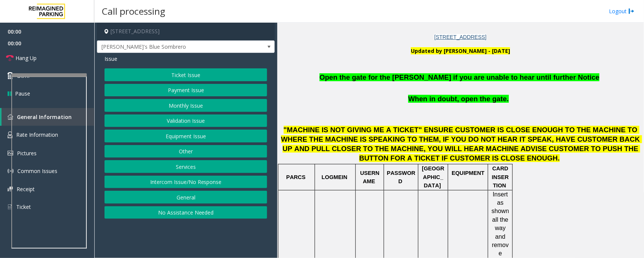
scroll to position [236, 0]
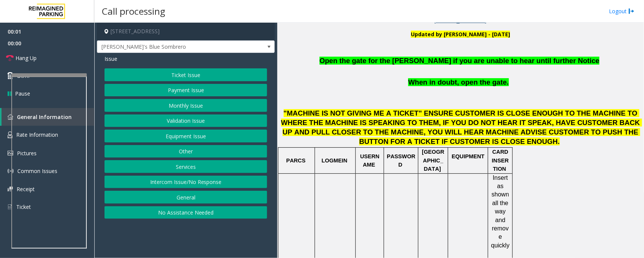
click at [162, 135] on button "Equipment Issue" at bounding box center [185, 135] width 163 height 13
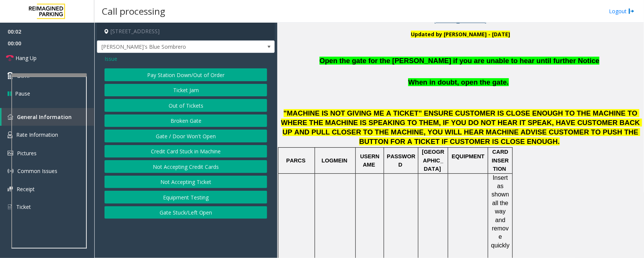
click at [169, 137] on button "Gate / Door Won't Open" at bounding box center [185, 135] width 163 height 13
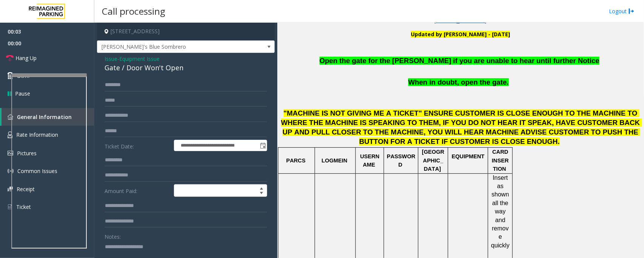
scroll to position [94, 0]
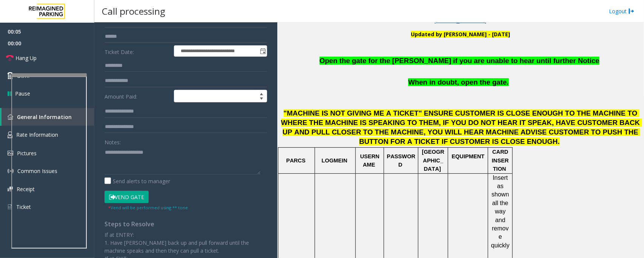
click at [131, 197] on button "Vend Gate" at bounding box center [126, 196] width 44 height 13
click at [425, 60] on span "Open the gate for the [PERSON_NAME] if you are unable to hear until further Not…" at bounding box center [459, 61] width 280 height 8
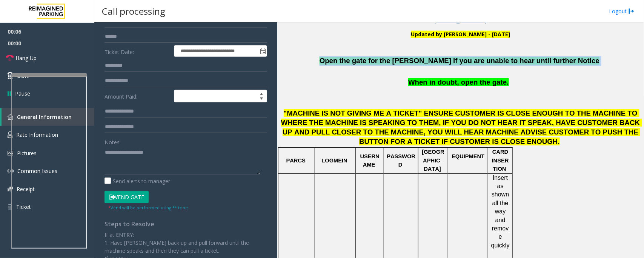
click at [425, 60] on span "Open the gate for the [PERSON_NAME] if you are unable to hear until further Not…" at bounding box center [459, 61] width 280 height 8
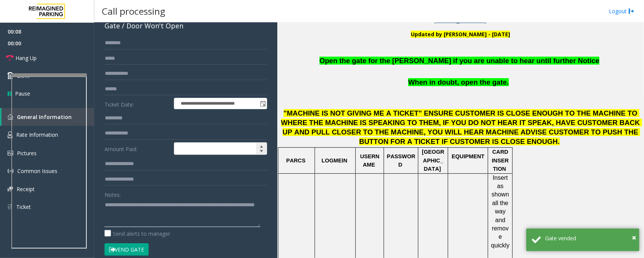
scroll to position [0, 0]
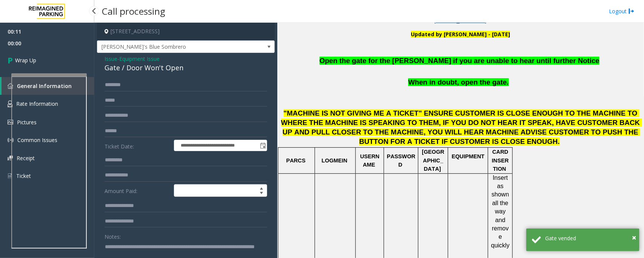
type textarea "**********"
click at [57, 58] on link "Wrap Up" at bounding box center [47, 60] width 94 height 22
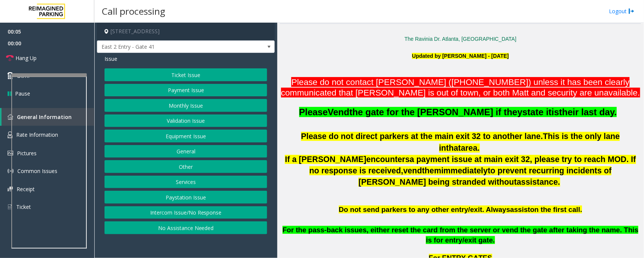
scroll to position [189, 0]
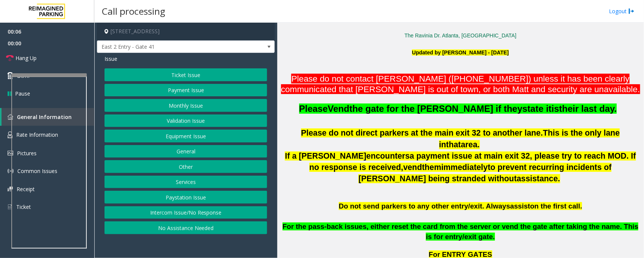
click at [184, 102] on button "Monthly Issue" at bounding box center [185, 105] width 163 height 13
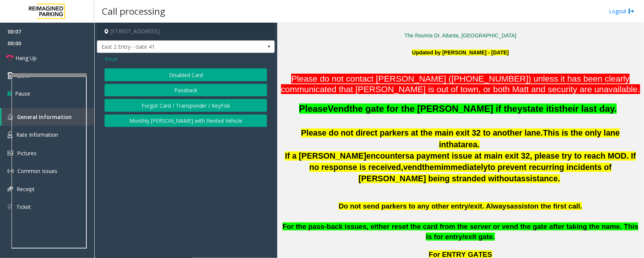
click at [191, 91] on button "Passback" at bounding box center [185, 90] width 163 height 13
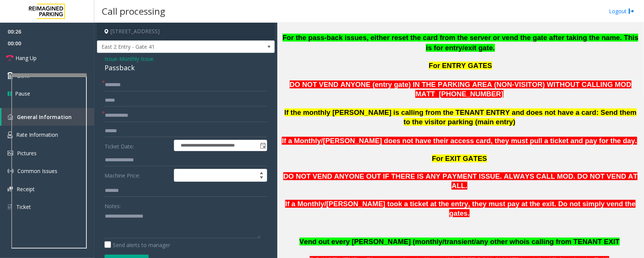
scroll to position [566, 0]
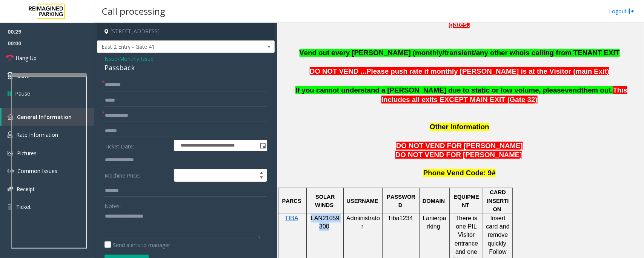
drag, startPoint x: 311, startPoint y: 189, endPoint x: 327, endPoint y: 196, distance: 17.0
click at [327, 214] on p "LAN21059300" at bounding box center [324, 222] width 31 height 17
copy span "LAN21059300"
click at [125, 110] on input "text" at bounding box center [185, 115] width 163 height 13
click at [176, 222] on textarea at bounding box center [182, 224] width 156 height 28
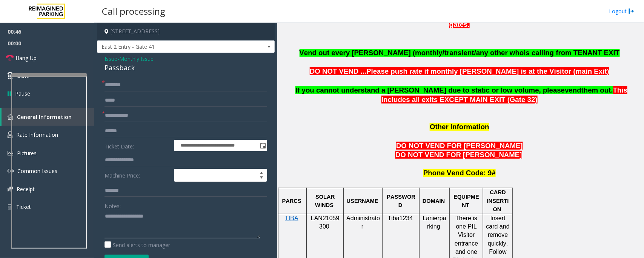
paste textarea "**********"
type textarea "**********"
click at [123, 115] on input "text" at bounding box center [185, 115] width 163 height 13
type input "*"
click at [120, 66] on div "Passback" at bounding box center [185, 68] width 163 height 10
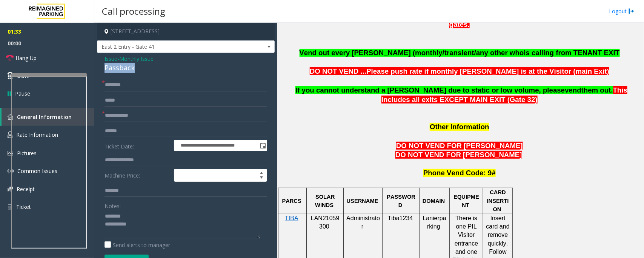
click at [120, 66] on div "Passback" at bounding box center [185, 68] width 163 height 10
click at [151, 224] on textarea at bounding box center [182, 224] width 156 height 28
drag, startPoint x: 55, startPoint y: 57, endPoint x: 61, endPoint y: 75, distance: 19.1
click at [55, 57] on link "Hang Up" at bounding box center [47, 58] width 94 height 18
click at [206, 223] on textarea at bounding box center [182, 224] width 156 height 28
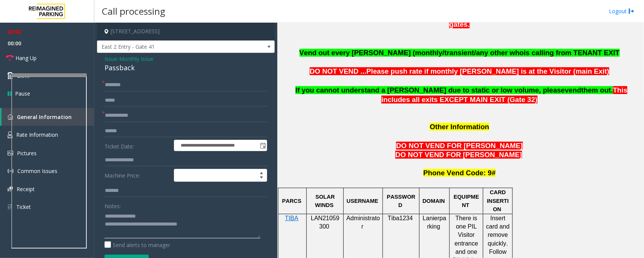
click at [208, 225] on textarea at bounding box center [182, 224] width 156 height 28
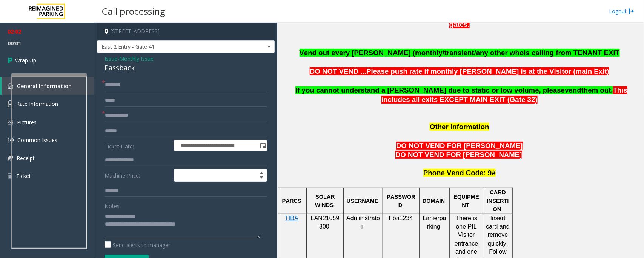
click at [216, 223] on textarea at bounding box center [182, 224] width 156 height 28
type textarea "**********"
click at [152, 115] on input "text" at bounding box center [185, 115] width 163 height 13
paste input "*****"
type input "*****"
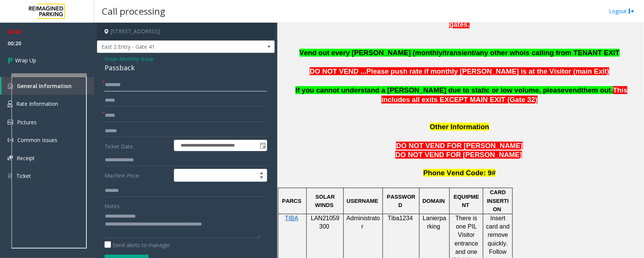
click at [138, 86] on input "text" at bounding box center [185, 84] width 163 height 13
paste input "******"
type input "**********"
click at [52, 63] on link "Wrap Up" at bounding box center [47, 60] width 94 height 22
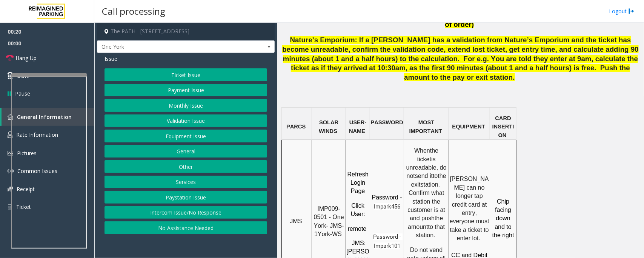
scroll to position [566, 0]
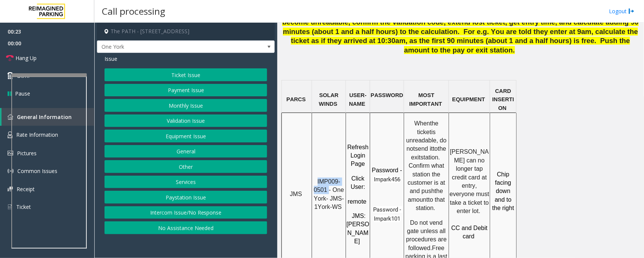
drag, startPoint x: 316, startPoint y: 125, endPoint x: 328, endPoint y: 132, distance: 14.2
click at [328, 177] on p "IMP009-0501 - One York- JMS-1York-WS" at bounding box center [328, 194] width 33 height 34
copy span "IMP009-0501"
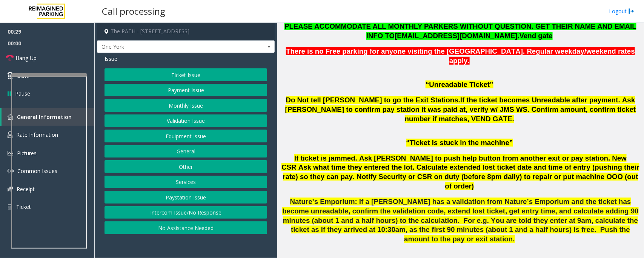
click at [156, 72] on button "Ticket Issue" at bounding box center [185, 74] width 163 height 13
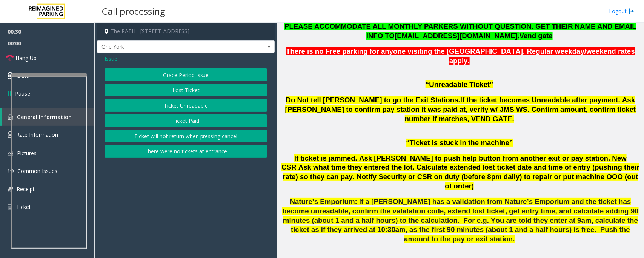
click at [165, 106] on button "Ticket Unreadable" at bounding box center [185, 105] width 163 height 13
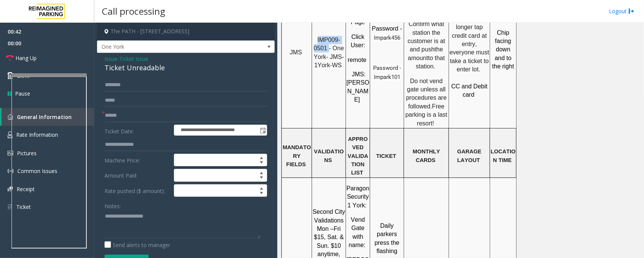
scroll to position [754, 0]
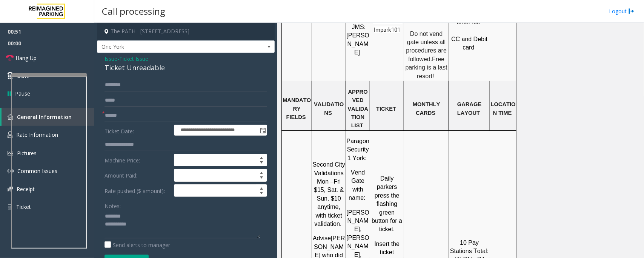
click at [125, 71] on div "Ticket Unreadable" at bounding box center [185, 68] width 163 height 10
type textarea "**********"
click at [123, 112] on input "text" at bounding box center [185, 115] width 163 height 13
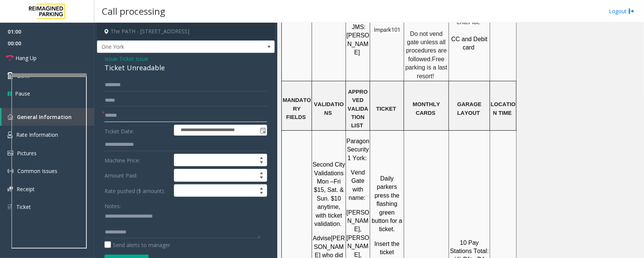
click at [149, 114] on input "text" at bounding box center [185, 115] width 163 height 13
type input "********"
click at [123, 224] on textarea at bounding box center [182, 224] width 156 height 28
click at [135, 227] on textarea at bounding box center [182, 224] width 156 height 28
click at [157, 229] on textarea at bounding box center [182, 224] width 156 height 28
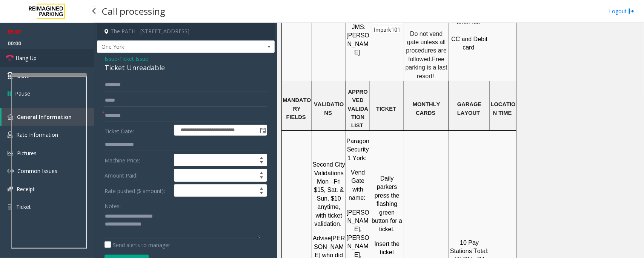
drag, startPoint x: 28, startPoint y: 61, endPoint x: 102, endPoint y: 121, distance: 95.2
click at [28, 61] on span "Hang Up" at bounding box center [25, 58] width 21 height 8
click at [172, 226] on textarea at bounding box center [182, 224] width 156 height 28
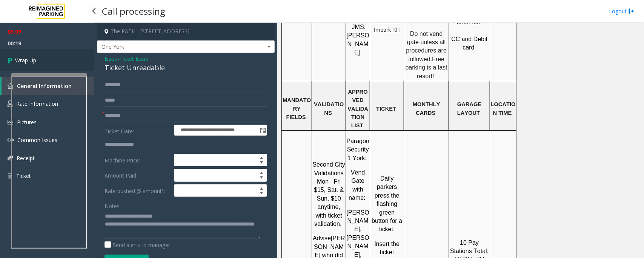
type textarea "**********"
click at [39, 63] on link "Wrap Up" at bounding box center [47, 60] width 94 height 22
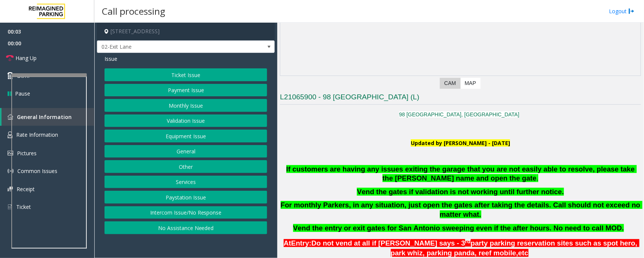
scroll to position [141, 0]
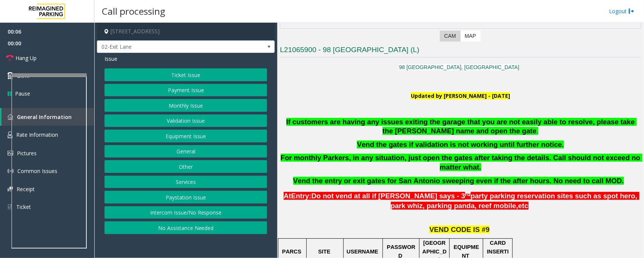
click at [172, 104] on button "Monthly Issue" at bounding box center [185, 105] width 163 height 13
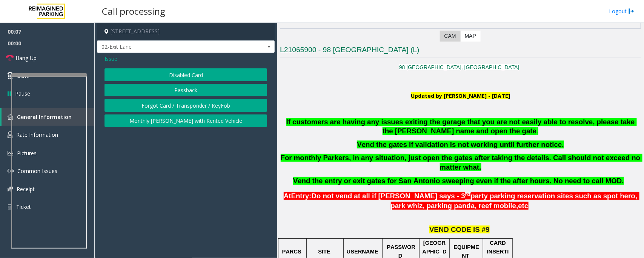
click at [180, 78] on button "Disabled Card" at bounding box center [185, 74] width 163 height 13
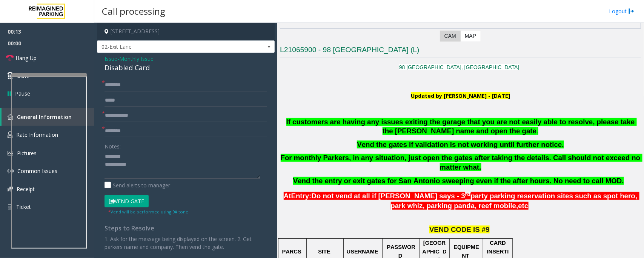
click at [123, 70] on div "Disabled Card" at bounding box center [185, 68] width 163 height 10
type textarea "**********"
click at [133, 123] on form "* * * Notes: Send alerts to manager Vend Gate * Vend will be performed using 9#…" at bounding box center [185, 146] width 163 height 137
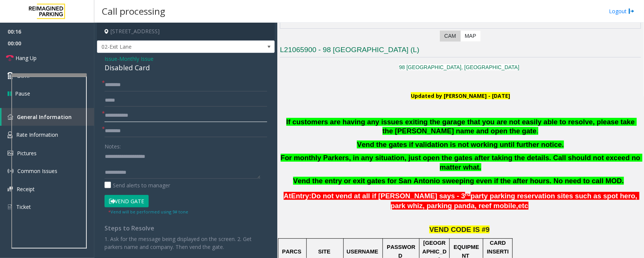
click at [133, 118] on input "text" at bounding box center [185, 115] width 163 height 13
click at [129, 80] on input "text" at bounding box center [185, 84] width 163 height 13
click at [119, 86] on input "********" at bounding box center [185, 84] width 163 height 13
drag, startPoint x: 119, startPoint y: 86, endPoint x: 114, endPoint y: 89, distance: 5.9
click at [114, 89] on input "********" at bounding box center [185, 84] width 163 height 13
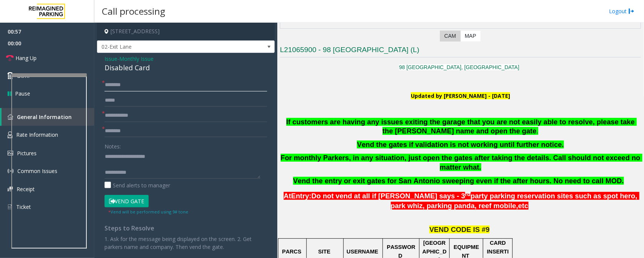
click at [118, 89] on input "********" at bounding box center [185, 84] width 163 height 13
click at [135, 87] on input "********" at bounding box center [185, 84] width 163 height 13
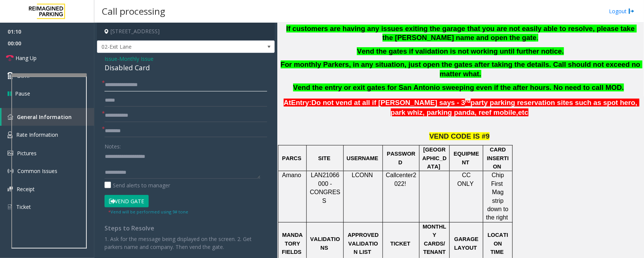
scroll to position [236, 0]
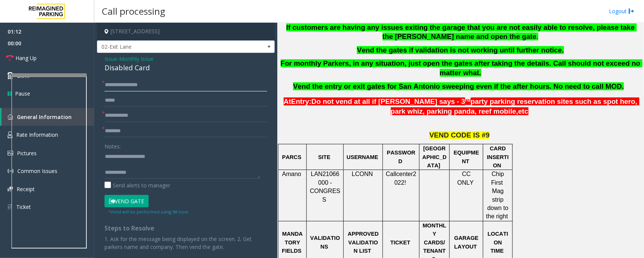
type input "**********"
drag, startPoint x: 311, startPoint y: 174, endPoint x: 327, endPoint y: 182, distance: 17.9
click at [327, 182] on span "LAN21066000 - CONGRESS" at bounding box center [325, 186] width 31 height 32
copy span "LAN21066000"
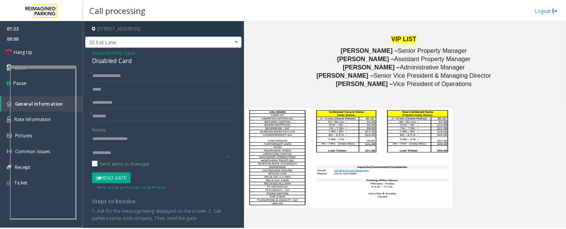
scroll to position [990, 0]
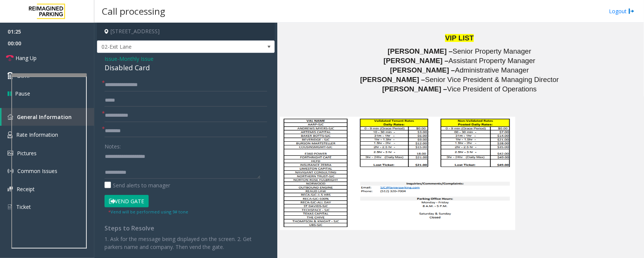
click at [328, 141] on span at bounding box center [396, 172] width 235 height 113
click at [166, 126] on input "text" at bounding box center [185, 130] width 163 height 13
type input "********"
click at [133, 164] on textarea at bounding box center [182, 164] width 156 height 28
click at [147, 136] on input "********" at bounding box center [185, 130] width 163 height 13
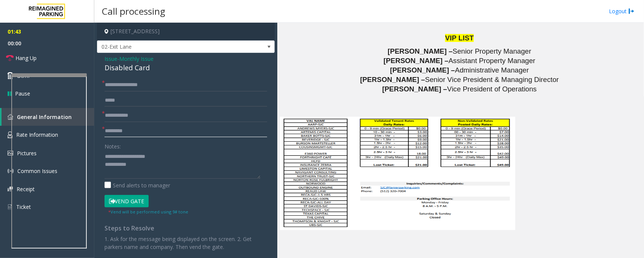
click at [142, 131] on input "********" at bounding box center [185, 130] width 163 height 13
click at [331, 131] on span at bounding box center [396, 172] width 235 height 113
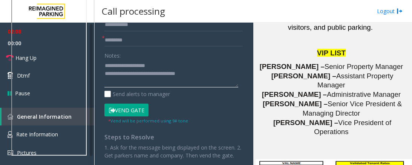
scroll to position [60, 0]
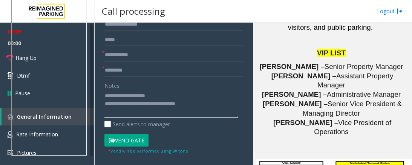
type textarea "**********"
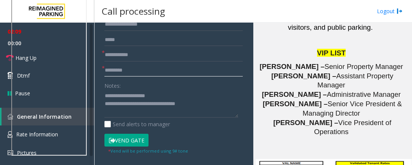
click at [129, 71] on input "********" at bounding box center [173, 70] width 138 height 13
click at [131, 142] on button "Vend Gate" at bounding box center [126, 140] width 44 height 13
click at [116, 70] on input "****" at bounding box center [173, 70] width 138 height 13
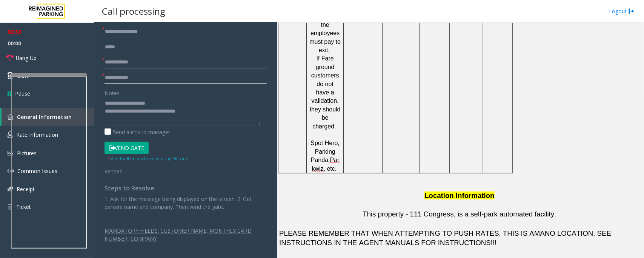
scroll to position [53, 0]
type input "**********"
click at [31, 57] on span "Hang Up" at bounding box center [25, 58] width 21 height 8
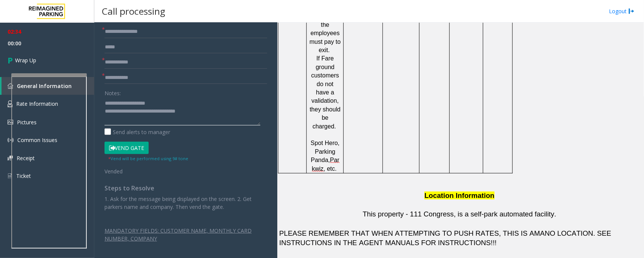
click at [211, 110] on textarea at bounding box center [182, 111] width 156 height 28
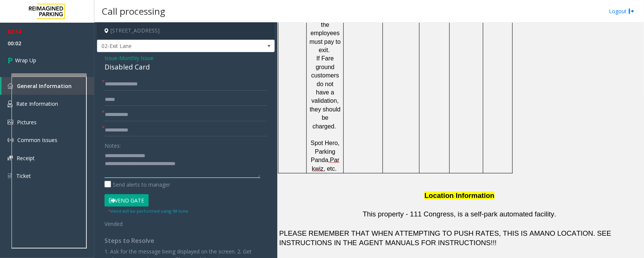
scroll to position [0, 0]
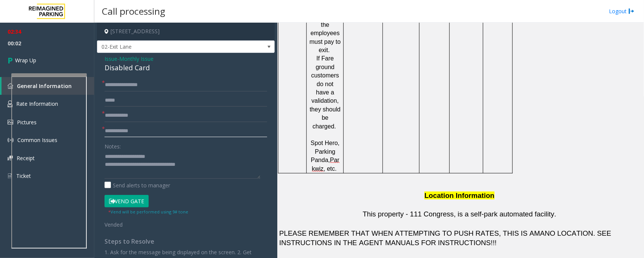
click at [158, 132] on input "**********" at bounding box center [185, 130] width 163 height 13
click at [119, 114] on input "text" at bounding box center [185, 115] width 163 height 13
type input "**"
click at [44, 61] on link "Wrap Up" at bounding box center [47, 60] width 94 height 22
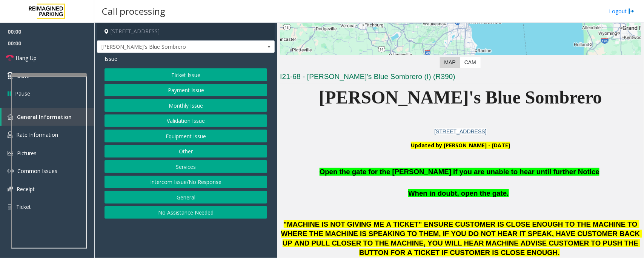
scroll to position [141, 0]
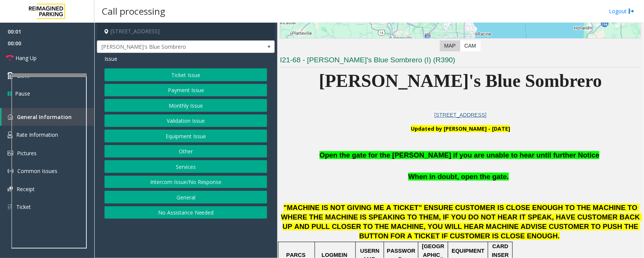
click at [172, 138] on button "Equipment Issue" at bounding box center [185, 135] width 163 height 13
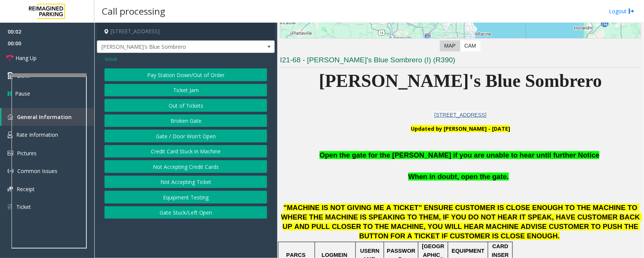
click at [172, 138] on button "Gate / Door Won't Open" at bounding box center [185, 135] width 163 height 13
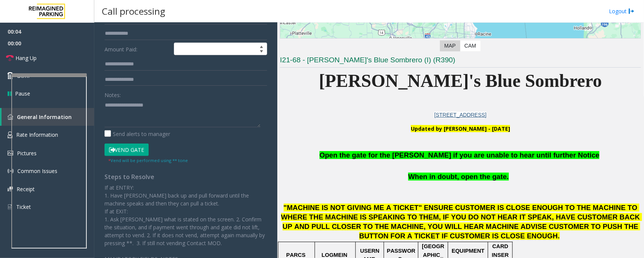
click at [131, 150] on button "Vend Gate" at bounding box center [126, 149] width 44 height 13
click at [387, 155] on span "Open the gate for the [PERSON_NAME] if you are unable to hear until further Not…" at bounding box center [459, 155] width 280 height 8
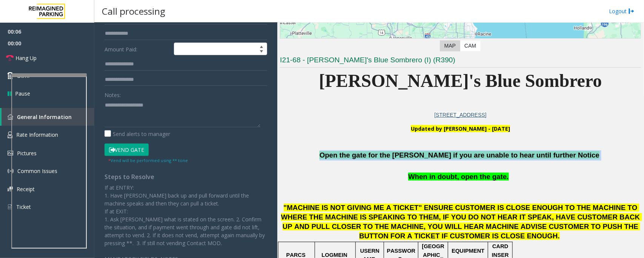
click at [387, 155] on span "Open the gate for the [PERSON_NAME] if you are unable to hear until further Not…" at bounding box center [459, 155] width 280 height 8
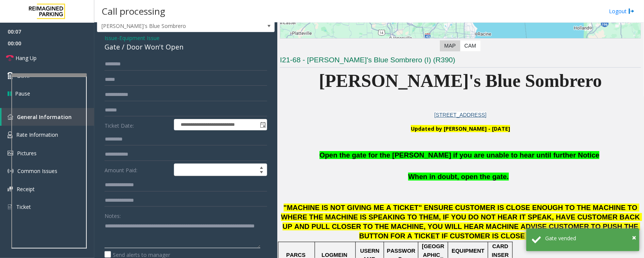
scroll to position [0, 0]
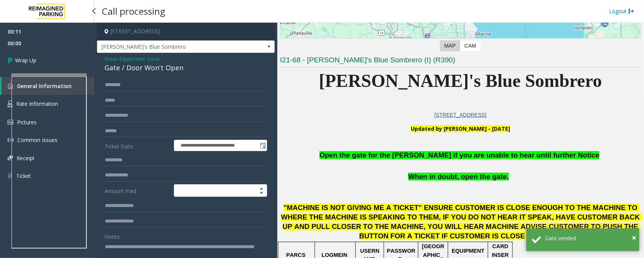
type textarea "**********"
click at [35, 60] on span "Wrap Up" at bounding box center [25, 60] width 21 height 8
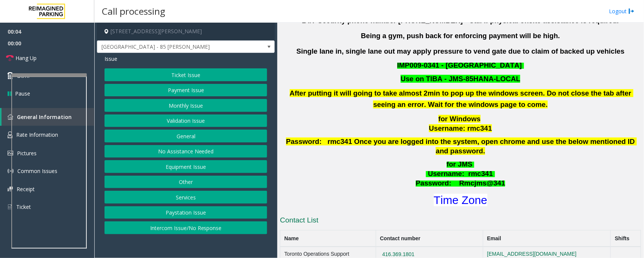
scroll to position [236, 0]
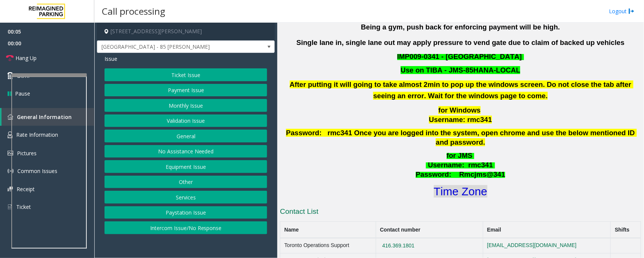
click at [465, 185] on font "Time Zone" at bounding box center [461, 191] width 54 height 12
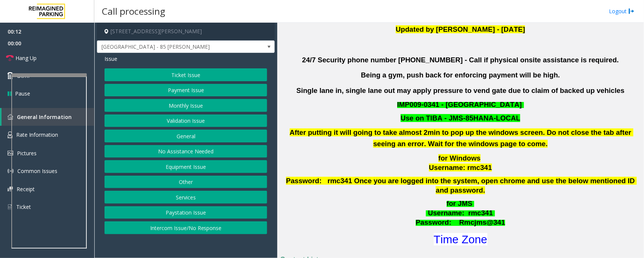
scroll to position [141, 0]
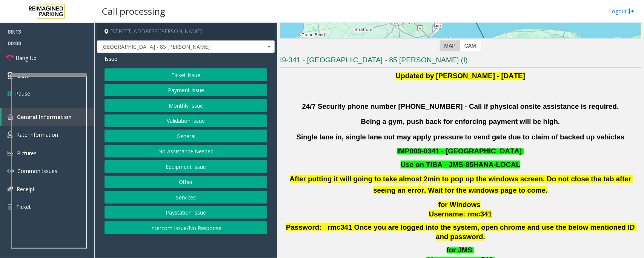
click at [178, 120] on button "Validation Issue" at bounding box center [185, 120] width 163 height 13
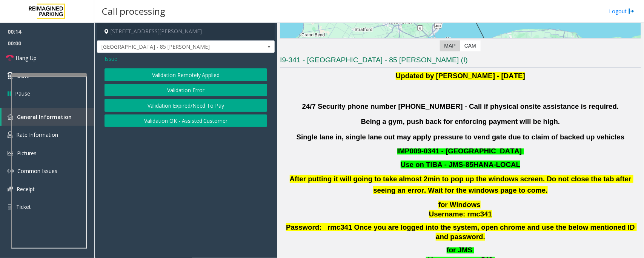
click at [189, 87] on button "Validation Error" at bounding box center [185, 90] width 163 height 13
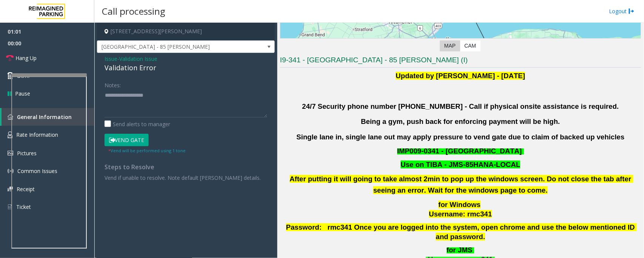
click at [116, 146] on button "Vend Gate" at bounding box center [126, 139] width 44 height 13
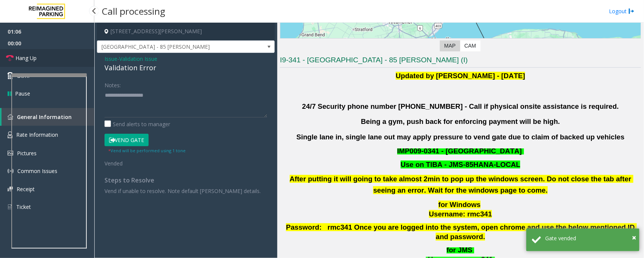
drag, startPoint x: 56, startPoint y: 60, endPoint x: 64, endPoint y: 76, distance: 17.7
click at [56, 60] on link "Hang Up" at bounding box center [47, 58] width 94 height 18
click at [126, 114] on textarea at bounding box center [185, 103] width 163 height 28
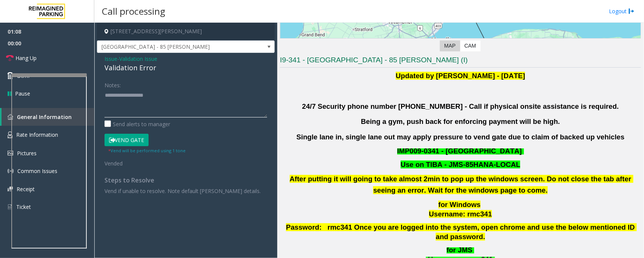
paste textarea "**********"
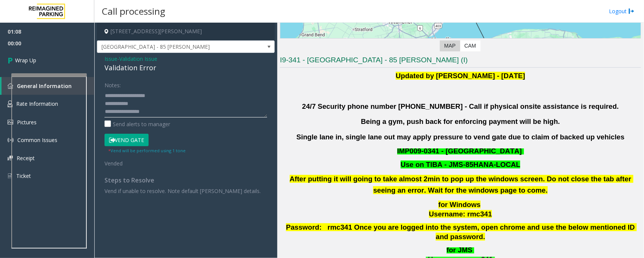
scroll to position [0, 0]
type textarea "**********"
click at [25, 57] on span "Wrap Up" at bounding box center [25, 60] width 21 height 8
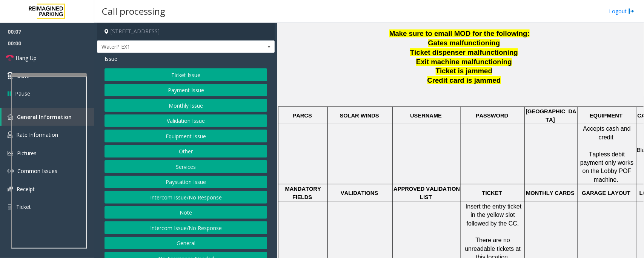
scroll to position [236, 0]
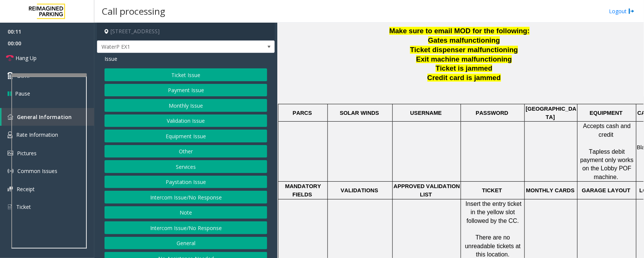
click at [231, 198] on button "Intercom Issue/No Response" at bounding box center [185, 196] width 163 height 13
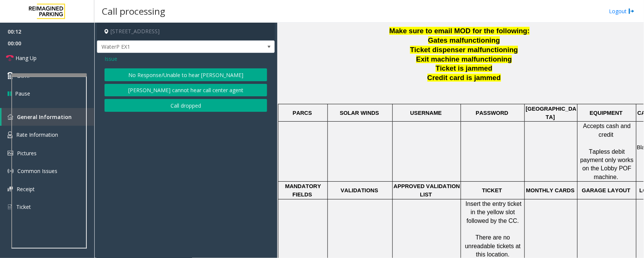
click at [183, 69] on button "No Response/Unable to hear [PERSON_NAME]" at bounding box center [185, 74] width 163 height 13
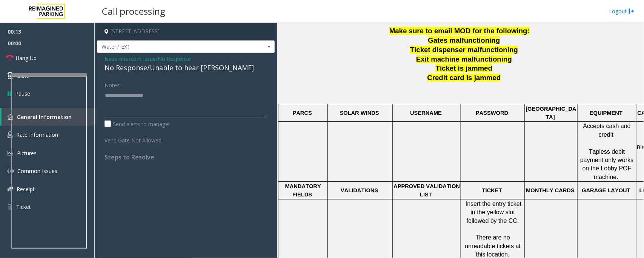
click at [149, 61] on span "Intercom Issue/No Response" at bounding box center [155, 59] width 72 height 8
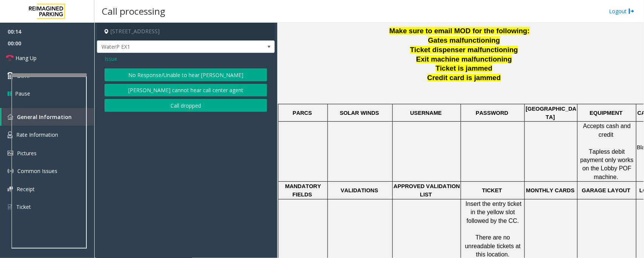
click at [107, 60] on span "Issue" at bounding box center [110, 59] width 13 height 8
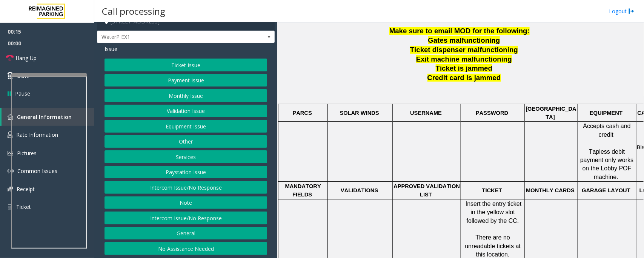
scroll to position [12, 0]
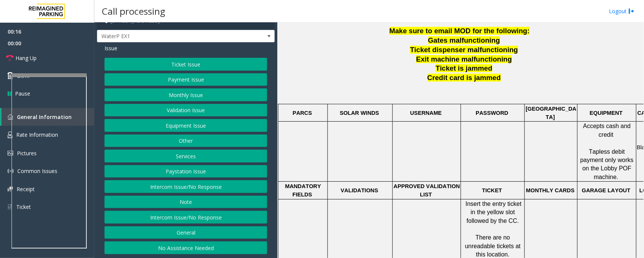
click at [170, 248] on button "No Assistance Needed" at bounding box center [185, 247] width 163 height 13
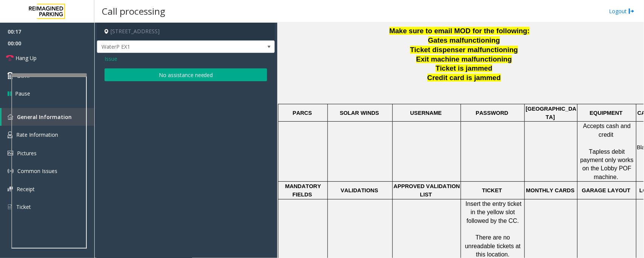
click at [146, 72] on button "No assistance needed" at bounding box center [185, 74] width 163 height 13
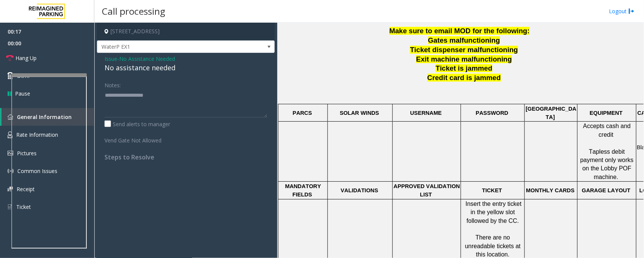
click at [148, 68] on div "No assistance needed" at bounding box center [185, 68] width 163 height 10
type textarea "**********"
click at [48, 61] on link "Hang Up" at bounding box center [47, 58] width 94 height 18
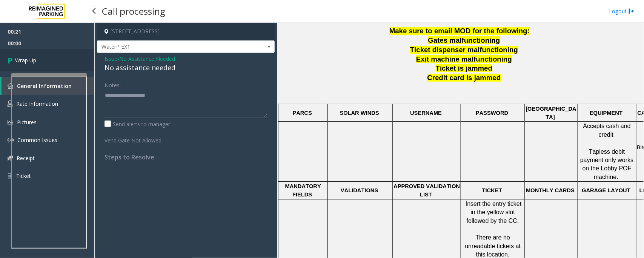
click at [48, 61] on link "Wrap Up" at bounding box center [47, 60] width 94 height 22
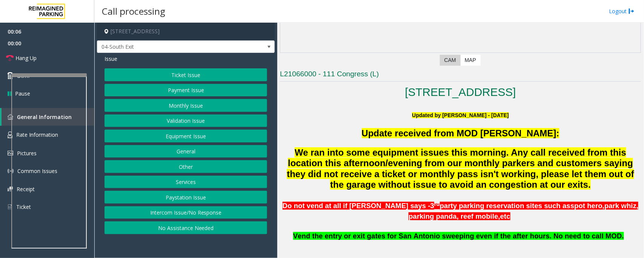
scroll to position [141, 0]
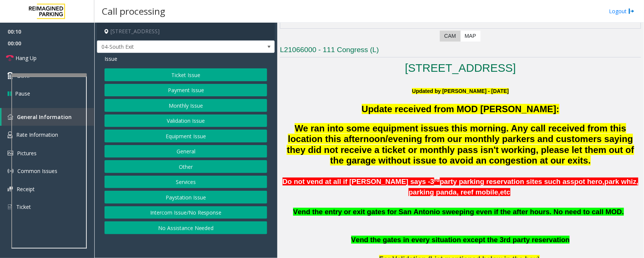
click at [198, 215] on button "Intercom Issue/No Response" at bounding box center [185, 212] width 163 height 13
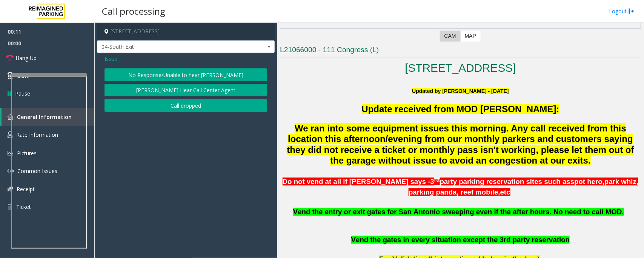
click at [175, 72] on button "No Response/Unable to hear [PERSON_NAME]" at bounding box center [185, 74] width 163 height 13
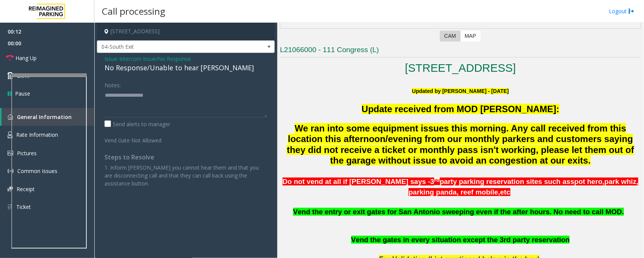
click at [176, 65] on div "No Response/Unable to hear [PERSON_NAME]" at bounding box center [185, 68] width 163 height 10
type textarea "**********"
click at [30, 55] on span "Hang Up" at bounding box center [25, 58] width 21 height 8
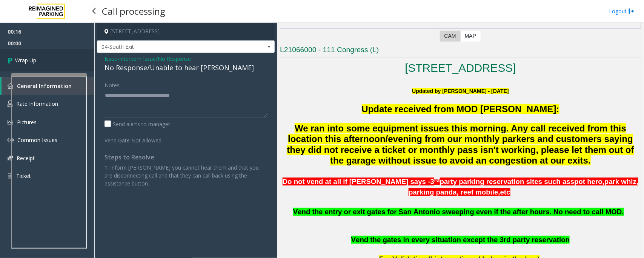
click at [30, 59] on span "Wrap Up" at bounding box center [25, 60] width 21 height 8
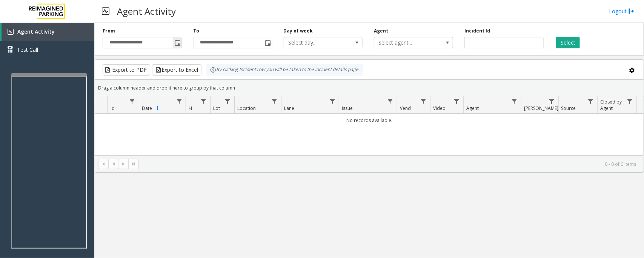
click at [179, 42] on span "Toggle popup" at bounding box center [178, 43] width 6 height 6
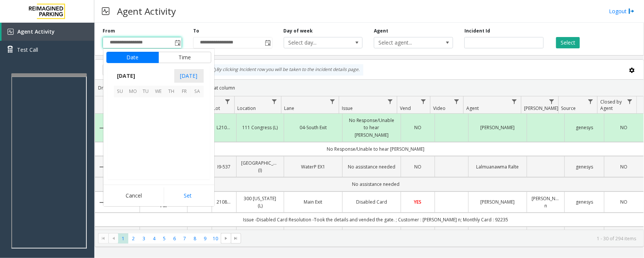
scroll to position [135276, 0]
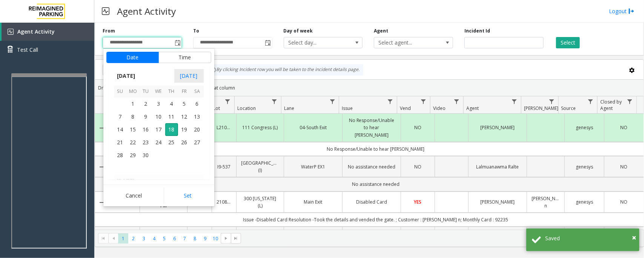
click at [248, 28] on div "**********" at bounding box center [232, 38] width 91 height 21
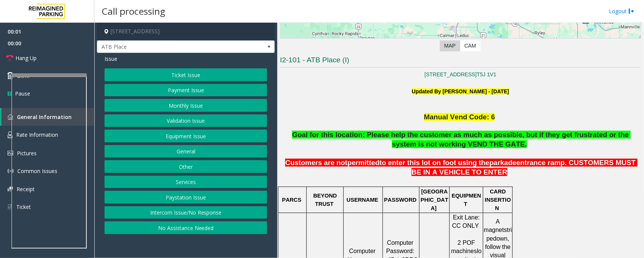
scroll to position [189, 0]
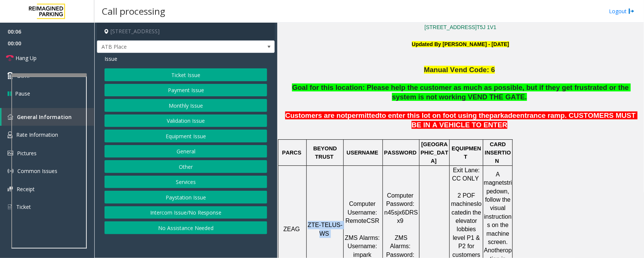
drag, startPoint x: 308, startPoint y: 208, endPoint x: 332, endPoint y: 219, distance: 26.3
click at [332, 221] on p "ZTE-TELUS-WS" at bounding box center [325, 229] width 36 height 17
copy p "ZTE-TELUS-WS"
click at [216, 74] on button "Ticket Issue" at bounding box center [185, 74] width 163 height 13
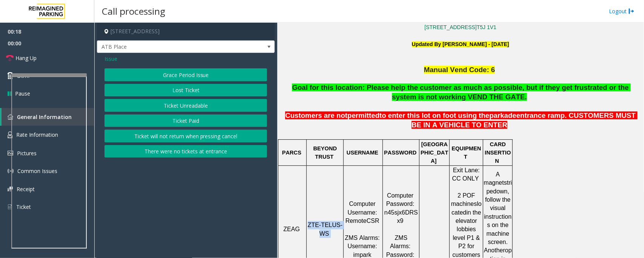
click at [195, 108] on button "Ticket Unreadable" at bounding box center [185, 105] width 163 height 13
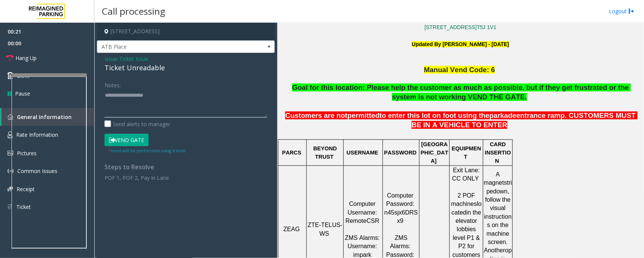
click at [150, 104] on textarea at bounding box center [185, 103] width 163 height 28
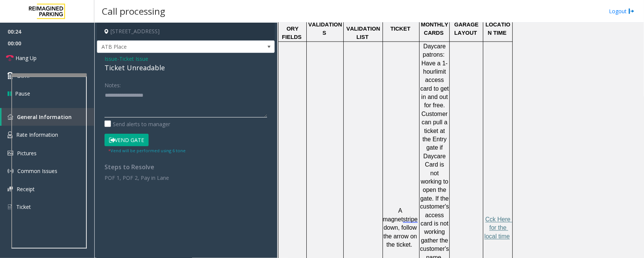
scroll to position [471, 0]
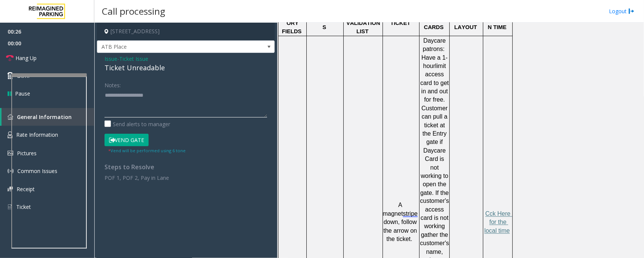
click at [148, 109] on textarea at bounding box center [185, 103] width 163 height 28
click at [138, 95] on textarea at bounding box center [185, 103] width 163 height 28
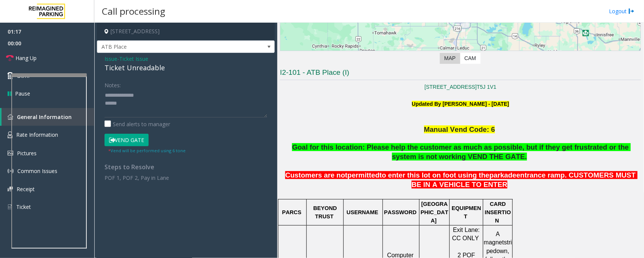
scroll to position [94, 0]
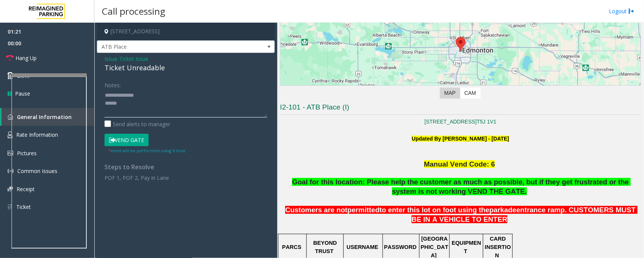
click at [141, 101] on textarea at bounding box center [185, 103] width 163 height 28
click at [140, 102] on textarea at bounding box center [185, 103] width 163 height 28
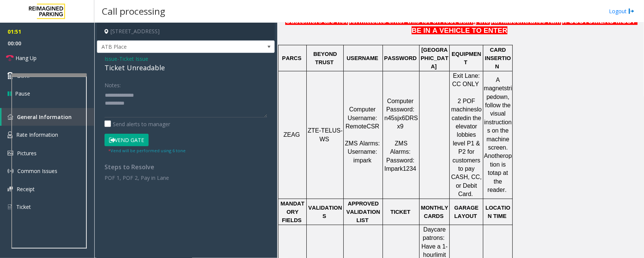
scroll to position [189, 0]
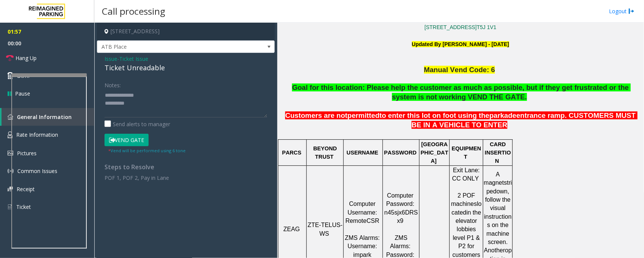
click at [133, 137] on button "Vend Gate" at bounding box center [126, 139] width 44 height 13
click at [161, 109] on textarea at bounding box center [185, 103] width 163 height 28
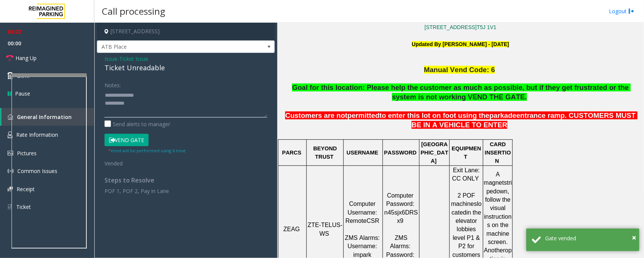
click at [114, 109] on textarea at bounding box center [185, 103] width 163 height 28
paste textarea "**********"
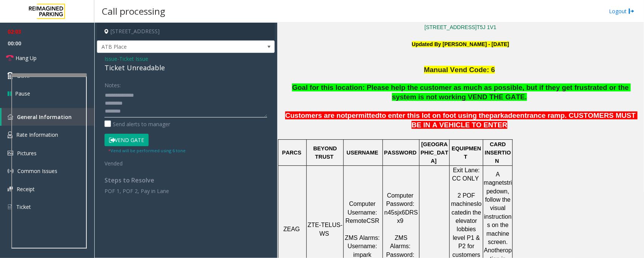
scroll to position [5, 0]
click at [127, 67] on div "Ticket Unreadable" at bounding box center [185, 68] width 163 height 10
click at [44, 59] on link "Hang Up" at bounding box center [47, 58] width 94 height 18
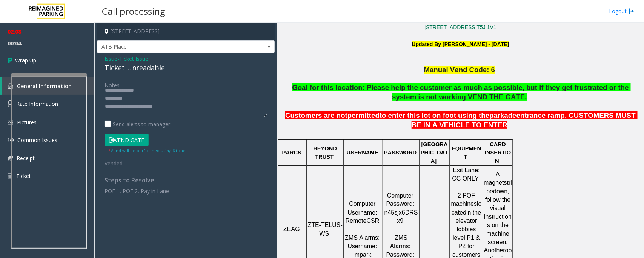
click at [156, 114] on textarea at bounding box center [185, 103] width 163 height 28
paste textarea "**********"
type textarea "**********"
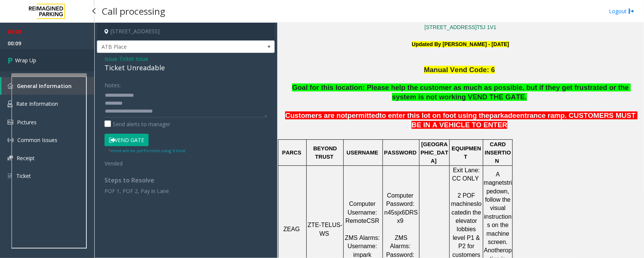
click at [72, 57] on link "Wrap Up" at bounding box center [47, 60] width 94 height 22
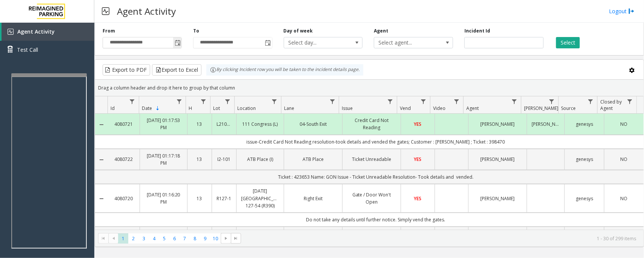
click at [178, 44] on span "Toggle popup" at bounding box center [178, 43] width 6 height 6
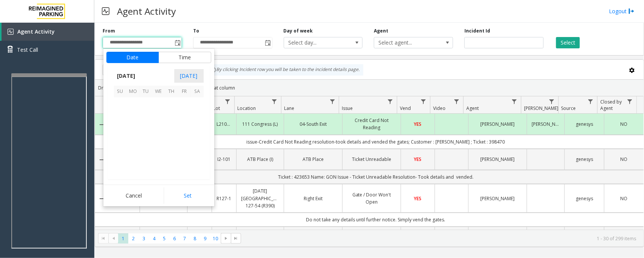
scroll to position [135276, 0]
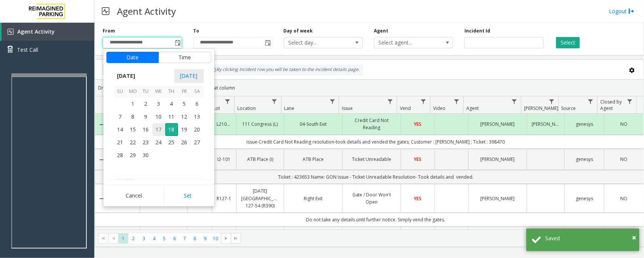
click at [157, 132] on span "17" at bounding box center [158, 129] width 13 height 13
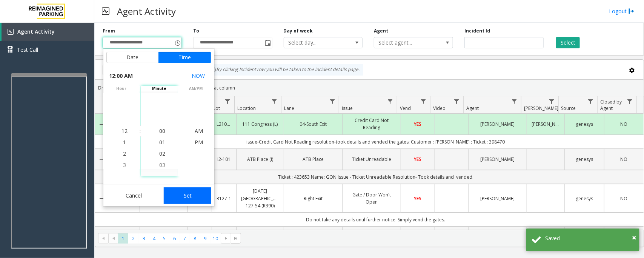
click at [185, 192] on button "Set" at bounding box center [188, 195] width 48 height 17
type input "**********"
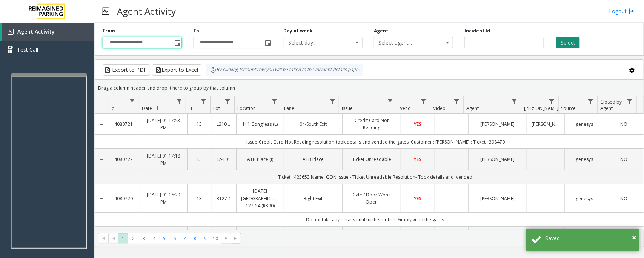
click at [574, 44] on button "Select" at bounding box center [568, 42] width 24 height 11
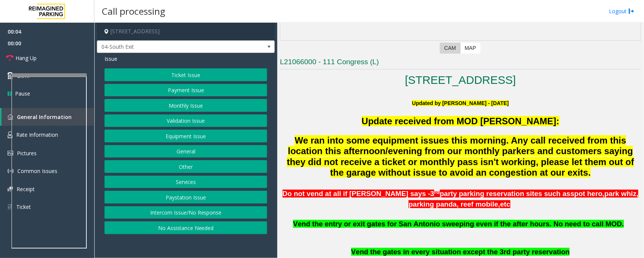
scroll to position [141, 0]
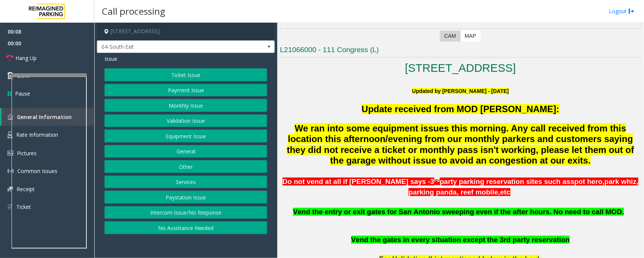
click at [177, 119] on button "Validation Issue" at bounding box center [185, 120] width 163 height 13
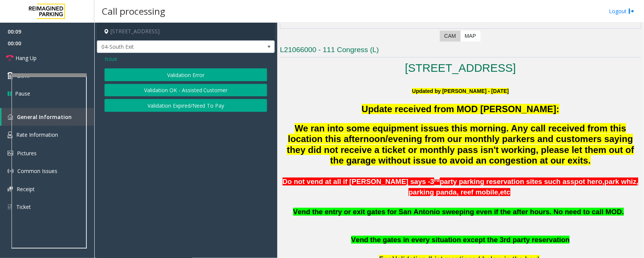
click at [201, 75] on button "Validation Error" at bounding box center [185, 74] width 163 height 13
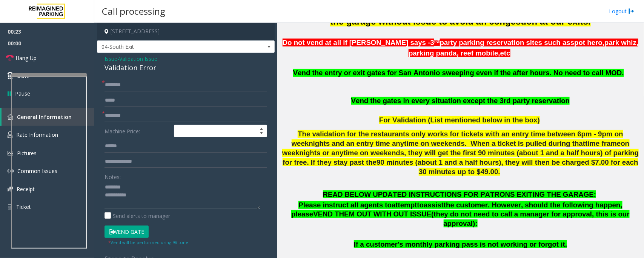
scroll to position [283, 0]
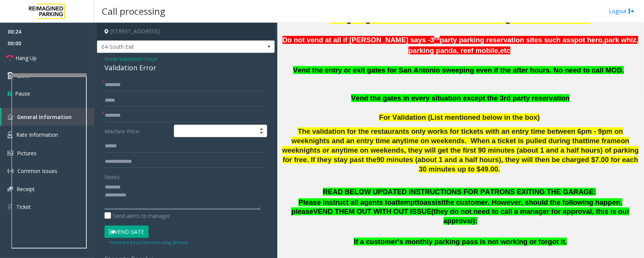
type textarea "**********"
click at [126, 114] on input "text" at bounding box center [185, 115] width 163 height 13
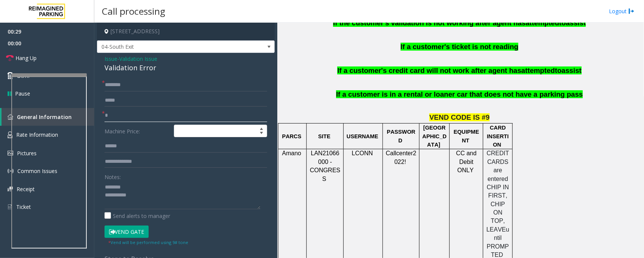
scroll to position [613, 0]
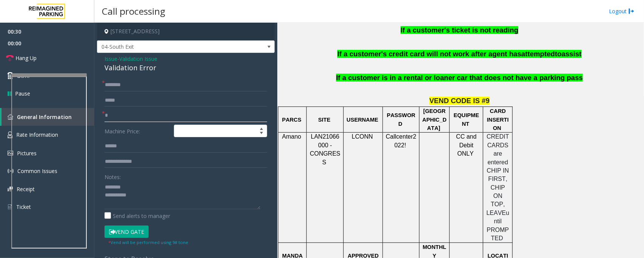
type input "*"
drag, startPoint x: 310, startPoint y: 123, endPoint x: 326, endPoint y: 127, distance: 17.3
click at [326, 132] on p "LAN21066000 - CONGRESS" at bounding box center [324, 149] width 31 height 34
copy span "LAN21066000"
click at [120, 116] on input "*" at bounding box center [185, 115] width 163 height 13
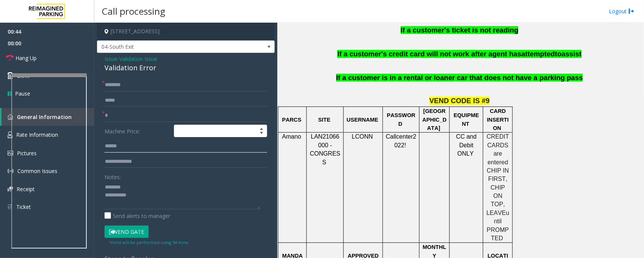
click at [126, 144] on input "text" at bounding box center [185, 146] width 163 height 13
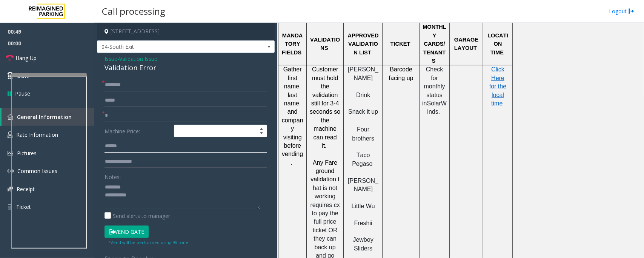
scroll to position [848, 0]
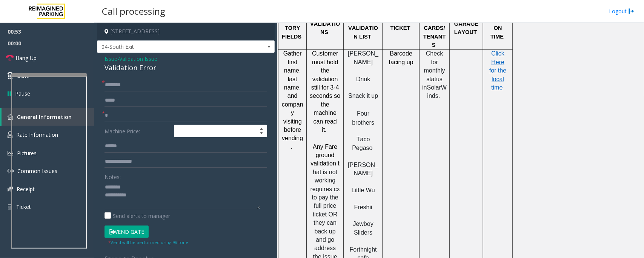
click at [128, 69] on div "Validation Error" at bounding box center [185, 68] width 163 height 10
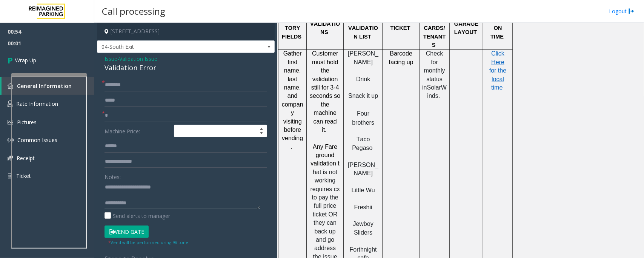
click at [108, 195] on textarea at bounding box center [182, 195] width 156 height 28
click at [149, 200] on textarea at bounding box center [182, 195] width 156 height 28
type textarea "**********"
drag, startPoint x: 119, startPoint y: 116, endPoint x: 95, endPoint y: 118, distance: 24.2
click at [95, 118] on app-call-processing-form "111 Congress Avenue, Austin, TX 04-South Exit Issue - Validation Issue Validati…" at bounding box center [185, 140] width 183 height 235
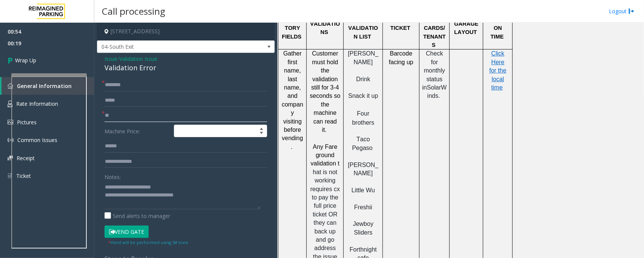
type input "**"
click at [115, 84] on input "text" at bounding box center [185, 84] width 163 height 13
type input "**"
click at [34, 61] on span "Wrap Up" at bounding box center [25, 60] width 21 height 8
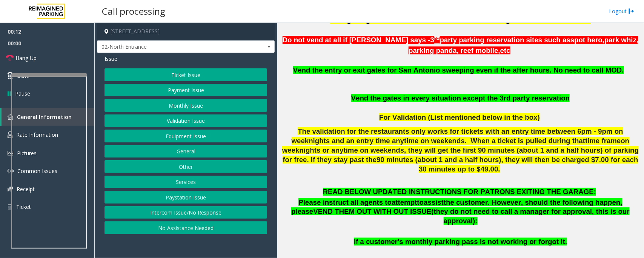
scroll to position [189, 0]
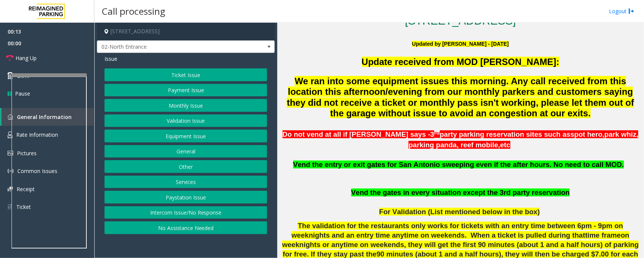
click at [180, 77] on button "Ticket Issue" at bounding box center [185, 74] width 163 height 13
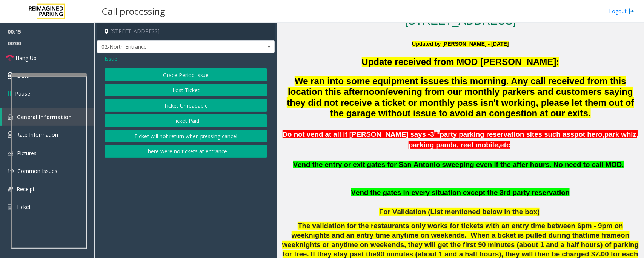
click at [169, 153] on button "There were no tickets at entrance" at bounding box center [185, 151] width 163 height 13
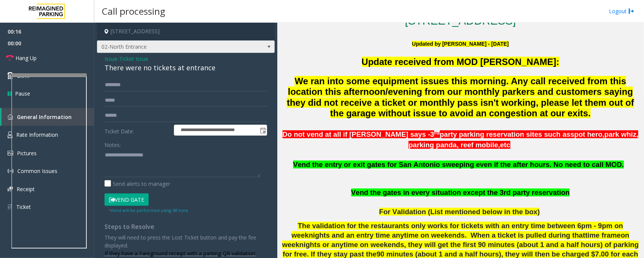
click at [249, 46] on span "02-North Entrance" at bounding box center [186, 46] width 178 height 13
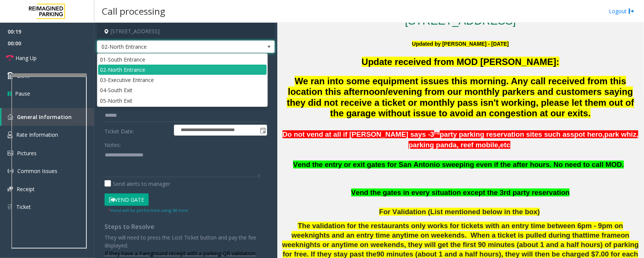
click at [247, 49] on span "02-North Entrance" at bounding box center [186, 46] width 178 height 13
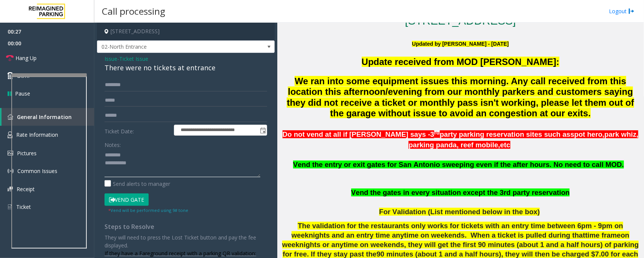
type textarea "**********"
click at [131, 58] on span "Ticket Issue" at bounding box center [133, 59] width 29 height 8
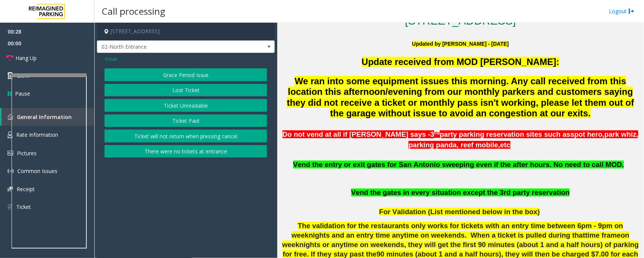
click at [107, 61] on span "Issue" at bounding box center [110, 59] width 13 height 8
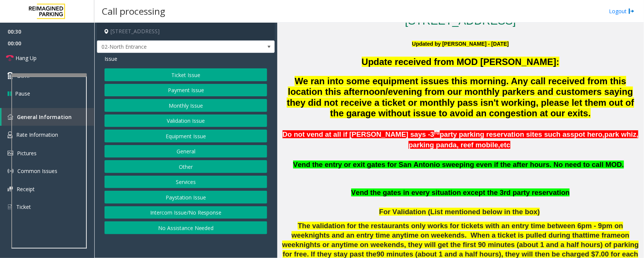
click at [188, 137] on button "Equipment Issue" at bounding box center [185, 135] width 163 height 13
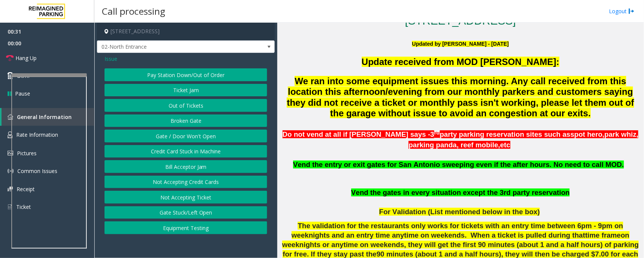
click at [193, 104] on button "Out of Tickets" at bounding box center [185, 105] width 163 height 13
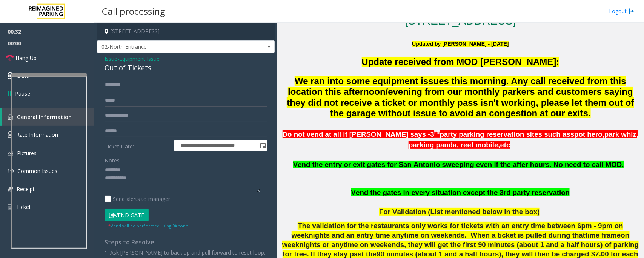
click at [126, 69] on div "Out of Tickets" at bounding box center [185, 68] width 163 height 10
copy div "Out of Tickets"
click at [132, 163] on div "Notes:" at bounding box center [185, 172] width 163 height 39
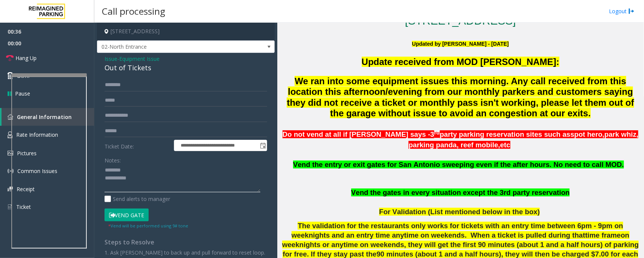
click at [130, 168] on textarea at bounding box center [182, 178] width 156 height 28
paste textarea "**********"
click at [139, 178] on textarea at bounding box center [182, 178] width 156 height 28
click at [143, 179] on textarea at bounding box center [182, 178] width 156 height 28
click at [133, 217] on button "Vend Gate" at bounding box center [126, 214] width 44 height 13
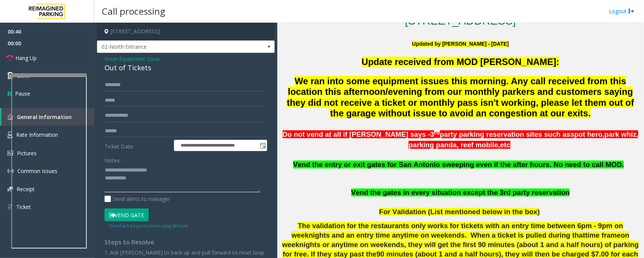
click at [150, 184] on textarea at bounding box center [182, 178] width 156 height 28
click at [41, 57] on link "Hang Up" at bounding box center [47, 58] width 94 height 18
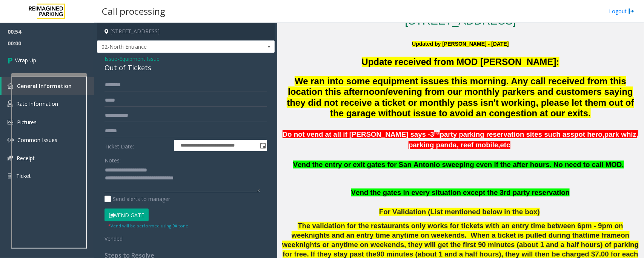
click at [219, 183] on textarea at bounding box center [182, 178] width 156 height 28
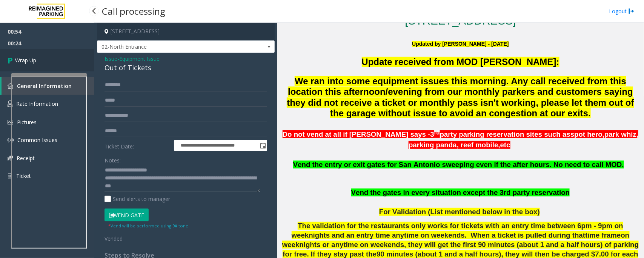
type textarea "**********"
click at [40, 59] on link "Wrap Up" at bounding box center [47, 60] width 94 height 22
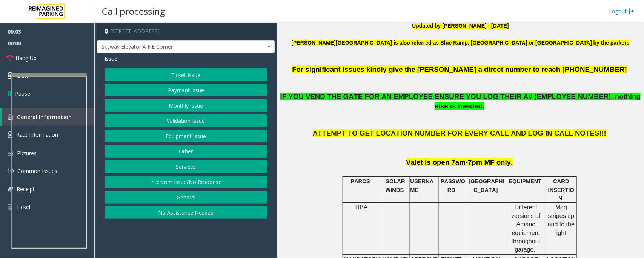
scroll to position [424, 0]
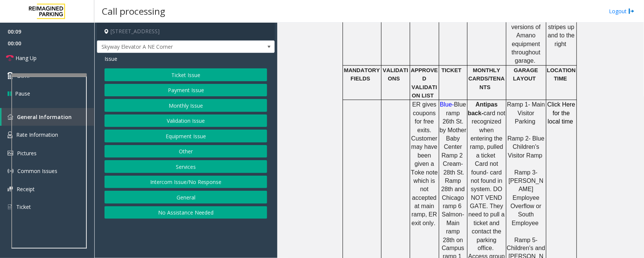
click at [174, 74] on button "Ticket Issue" at bounding box center [185, 74] width 163 height 13
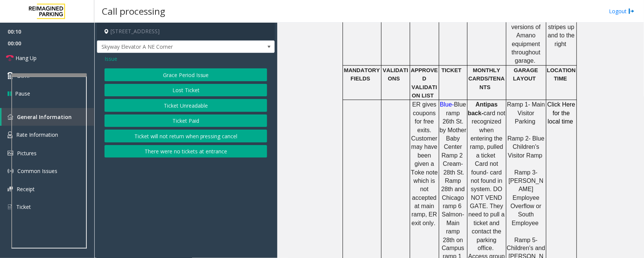
click at [180, 105] on button "Ticket Unreadable" at bounding box center [185, 105] width 163 height 13
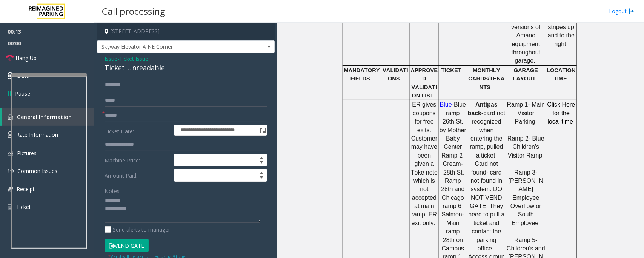
click at [125, 66] on div "Ticket Unreadable" at bounding box center [185, 68] width 163 height 10
click at [116, 109] on input "text" at bounding box center [185, 115] width 163 height 13
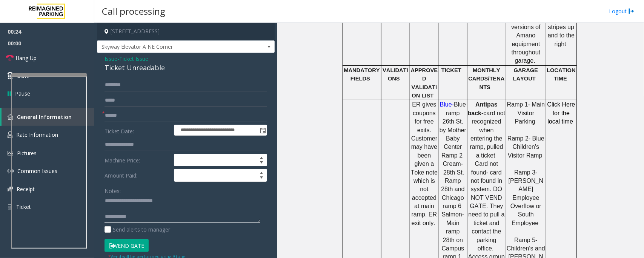
click at [214, 222] on textarea at bounding box center [182, 209] width 156 height 28
paste textarea "**********"
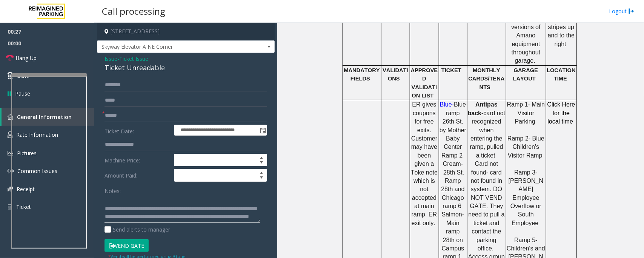
scroll to position [0, 0]
click at [189, 210] on textarea at bounding box center [182, 209] width 156 height 28
click at [120, 119] on input "text" at bounding box center [185, 115] width 163 height 13
click at [121, 114] on input "text" at bounding box center [185, 115] width 163 height 13
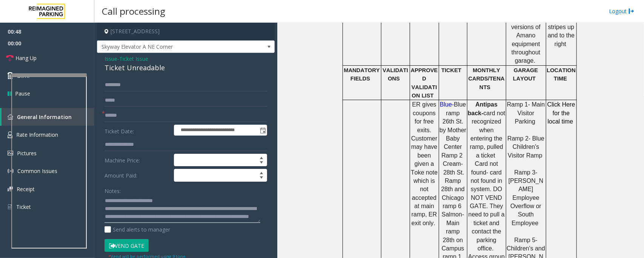
drag, startPoint x: 212, startPoint y: 216, endPoint x: 240, endPoint y: 215, distance: 28.3
click at [240, 215] on textarea at bounding box center [182, 209] width 156 height 28
type textarea "**********"
click at [136, 112] on input "text" at bounding box center [185, 115] width 163 height 13
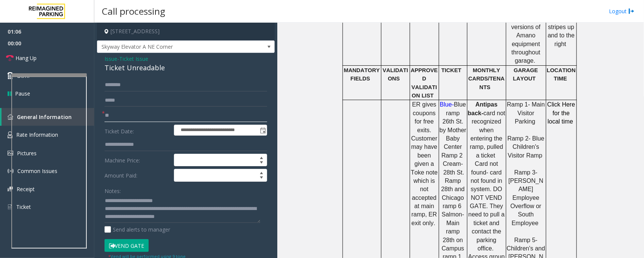
type input "**"
click at [238, 221] on textarea at bounding box center [182, 209] width 156 height 28
click at [239, 216] on textarea at bounding box center [182, 209] width 156 height 28
click at [25, 63] on link "Hang Up" at bounding box center [47, 58] width 94 height 18
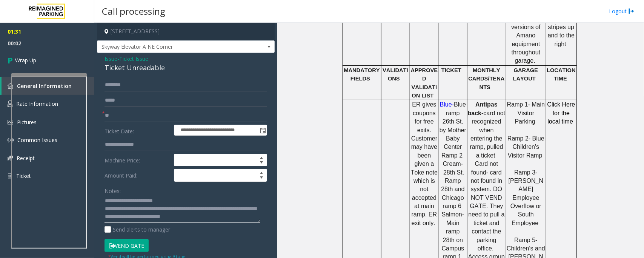
drag, startPoint x: 199, startPoint y: 216, endPoint x: 236, endPoint y: 217, distance: 37.3
click at [236, 217] on textarea at bounding box center [182, 209] width 156 height 28
paste textarea "**********"
click at [211, 213] on textarea at bounding box center [182, 209] width 156 height 28
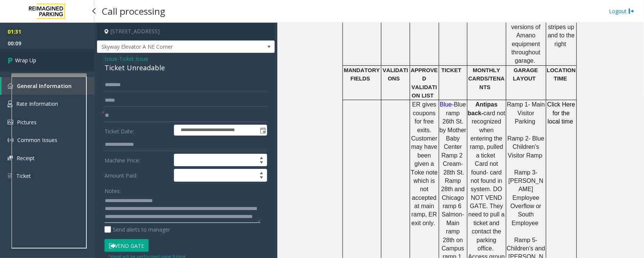
type textarea "**********"
click at [25, 61] on span "Wrap Up" at bounding box center [25, 60] width 21 height 8
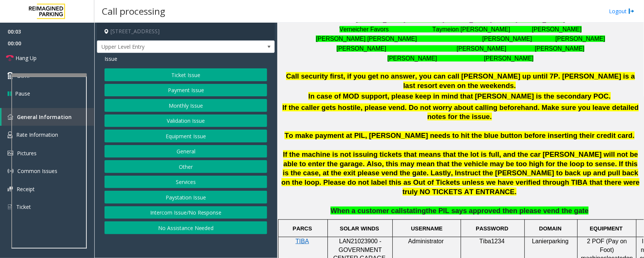
scroll to position [330, 0]
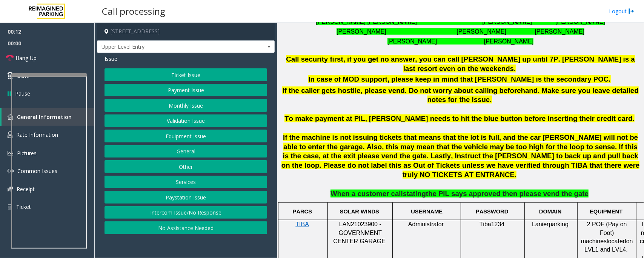
click at [193, 214] on button "Intercom Issue/No Response" at bounding box center [185, 212] width 163 height 13
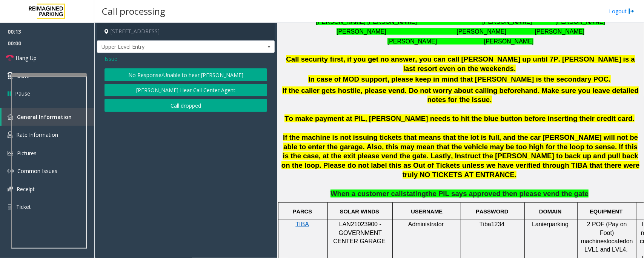
click at [171, 76] on button "No Response/Unable to hear [PERSON_NAME]" at bounding box center [185, 74] width 163 height 13
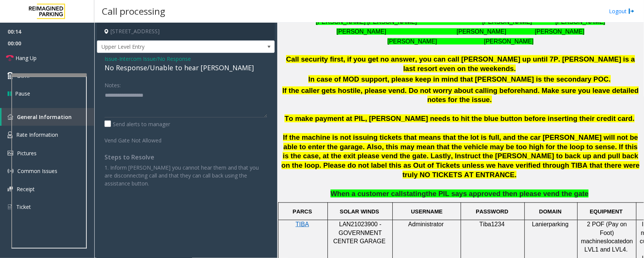
click at [175, 68] on div "No Response/Unable to hear [PERSON_NAME]" at bounding box center [185, 68] width 163 height 10
type textarea "**********"
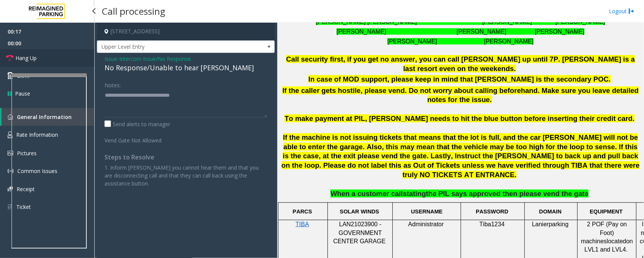
click at [42, 55] on link "Hang Up" at bounding box center [47, 58] width 94 height 18
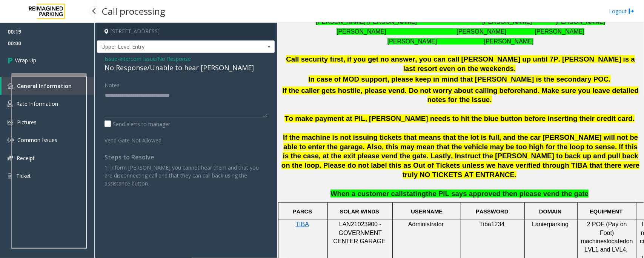
click at [42, 55] on link "Wrap Up" at bounding box center [47, 60] width 94 height 22
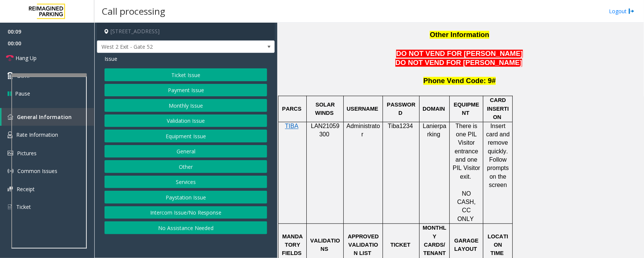
scroll to position [660, 0]
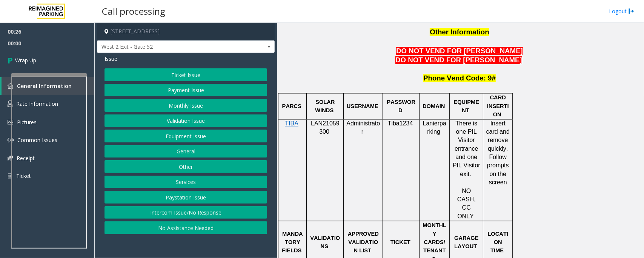
click at [170, 218] on button "Intercom Issue/No Response" at bounding box center [185, 212] width 163 height 13
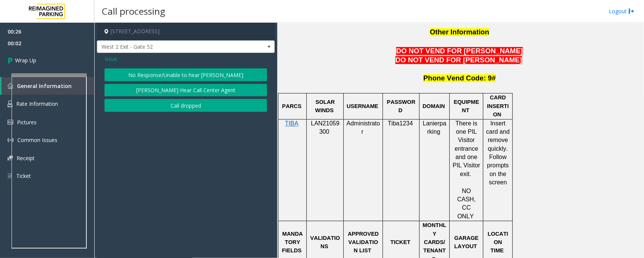
click at [161, 75] on button "No Response/Unable to hear [PERSON_NAME]" at bounding box center [185, 74] width 163 height 13
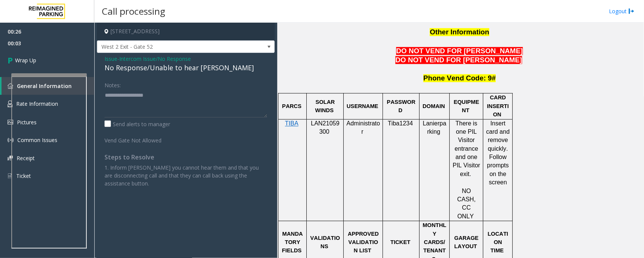
click at [147, 67] on div "No Response/Unable to hear [PERSON_NAME]" at bounding box center [185, 68] width 163 height 10
type textarea "**********"
click at [28, 58] on span "Wrap Up" at bounding box center [25, 60] width 21 height 8
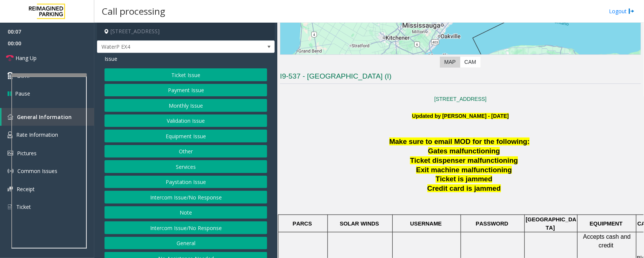
scroll to position [141, 0]
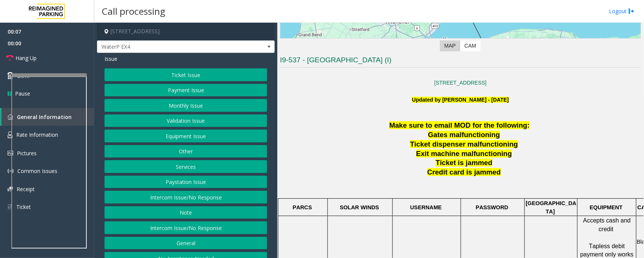
click at [195, 74] on button "Ticket Issue" at bounding box center [185, 74] width 163 height 13
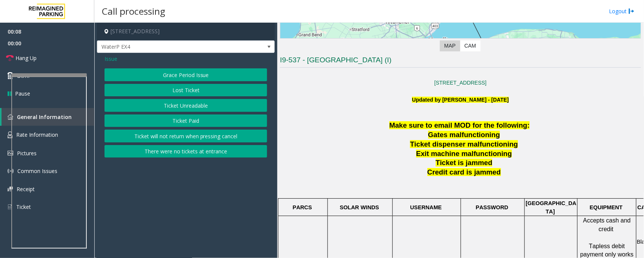
click at [176, 112] on button "Ticket Unreadable" at bounding box center [185, 105] width 163 height 13
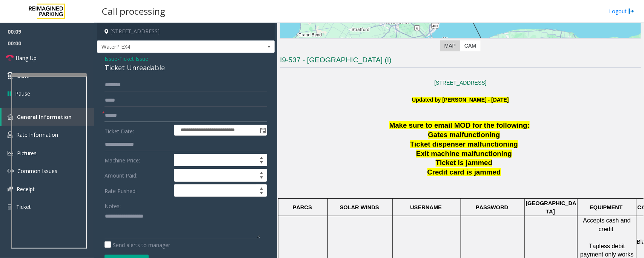
click at [177, 112] on input "text" at bounding box center [185, 115] width 163 height 13
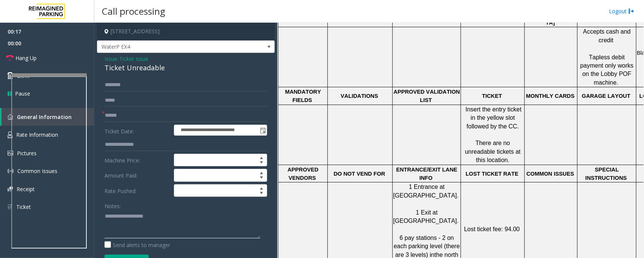
click at [129, 220] on textarea at bounding box center [182, 224] width 156 height 28
paste textarea "**********"
type textarea "**********"
click at [127, 111] on input "text" at bounding box center [185, 115] width 163 height 13
type input "******"
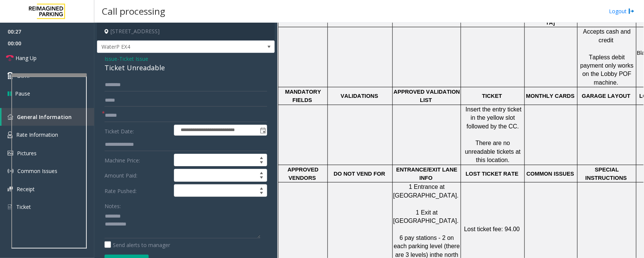
click at [129, 70] on div "Ticket Unreadable" at bounding box center [185, 68] width 163 height 10
type textarea "**********"
click at [137, 110] on input "******" at bounding box center [185, 115] width 163 height 13
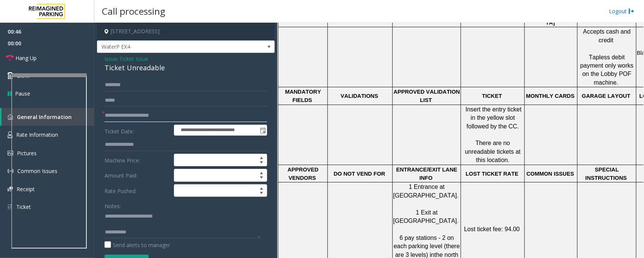
type input "**********"
click at [108, 227] on textarea at bounding box center [182, 224] width 156 height 28
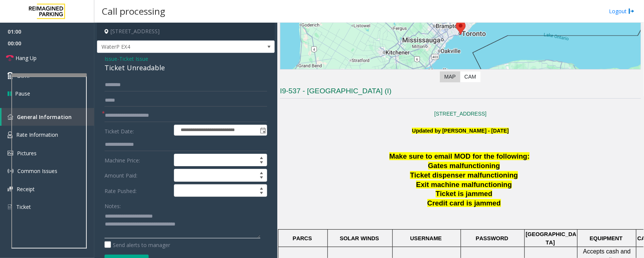
scroll to position [94, 0]
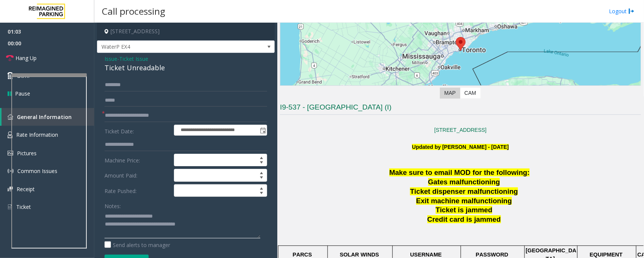
click at [213, 227] on textarea at bounding box center [182, 224] width 156 height 28
type textarea "**********"
click at [127, 85] on input "text" at bounding box center [185, 84] width 163 height 13
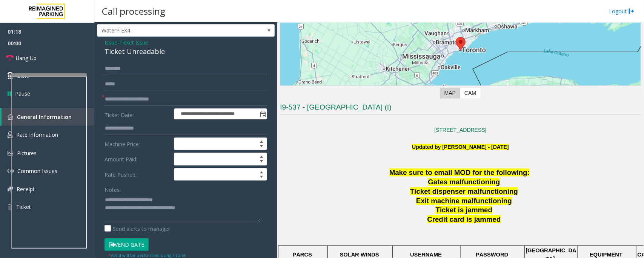
scroll to position [0, 0]
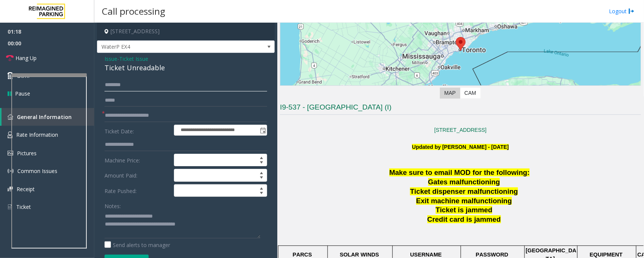
click at [135, 86] on input "text" at bounding box center [185, 84] width 163 height 13
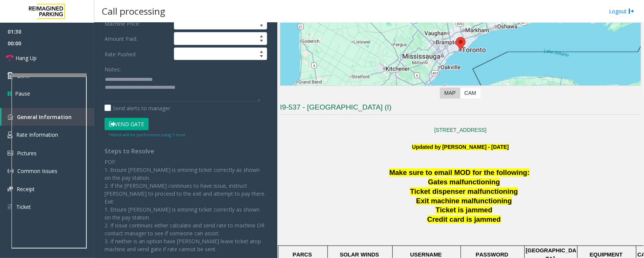
scroll to position [141, 0]
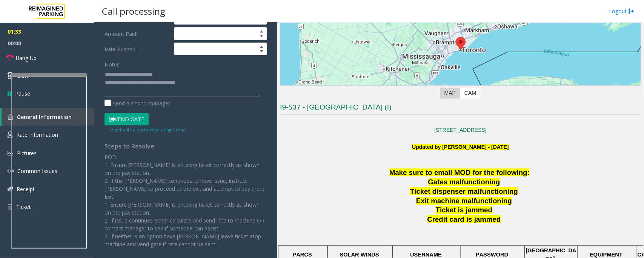
click at [129, 121] on button "Vend Gate" at bounding box center [126, 119] width 44 height 13
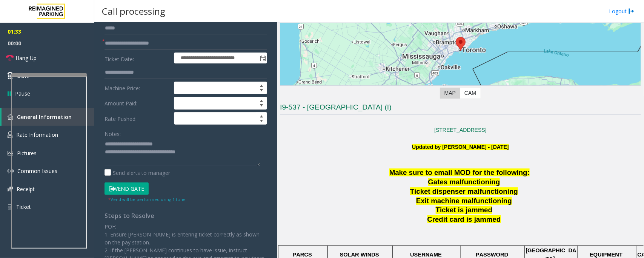
scroll to position [0, 0]
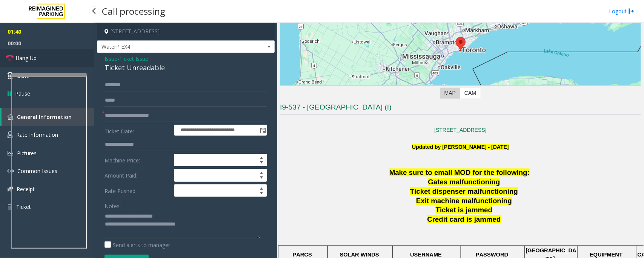
click at [60, 59] on link "Hang Up" at bounding box center [47, 58] width 94 height 18
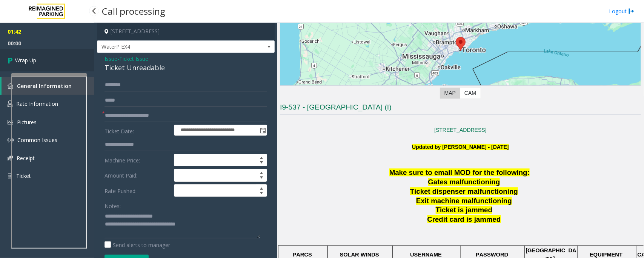
click at [60, 59] on link "Wrap Up" at bounding box center [47, 60] width 94 height 22
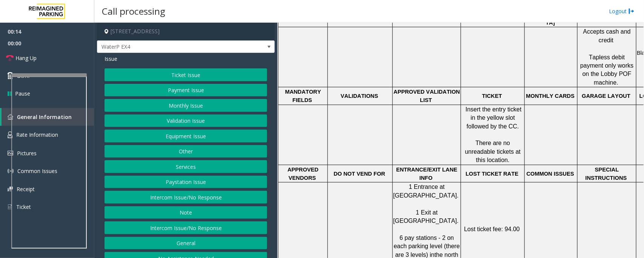
scroll to position [12, 0]
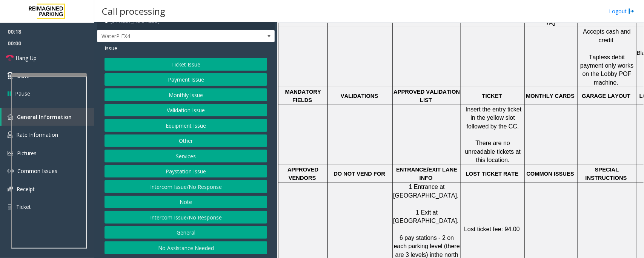
click at [222, 249] on button "No Assistance Needed" at bounding box center [185, 247] width 163 height 13
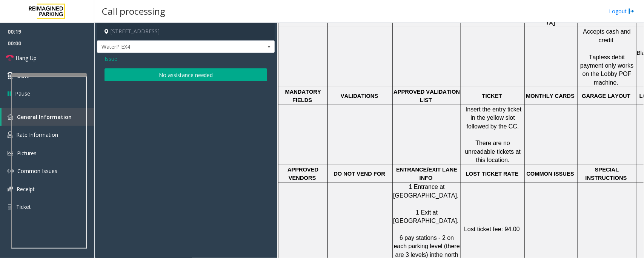
click at [172, 77] on button "No assistance needed" at bounding box center [185, 74] width 163 height 13
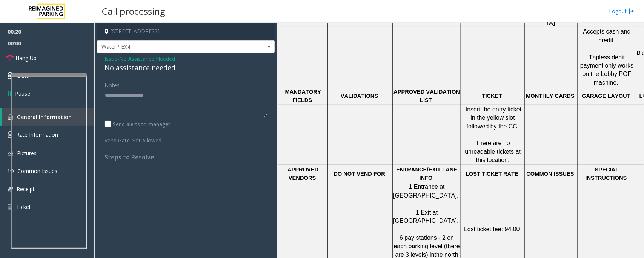
click at [141, 68] on div "No assistance needed" at bounding box center [185, 68] width 163 height 10
type textarea "**********"
click at [67, 58] on link "Hang Up" at bounding box center [47, 58] width 94 height 18
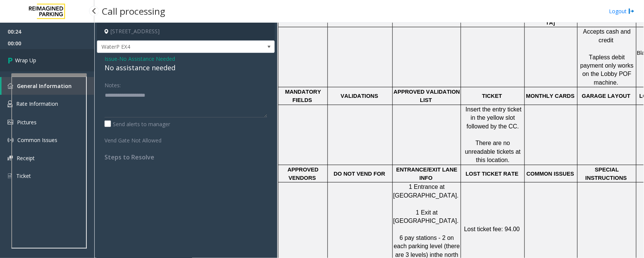
click at [67, 58] on link "Wrap Up" at bounding box center [47, 60] width 94 height 22
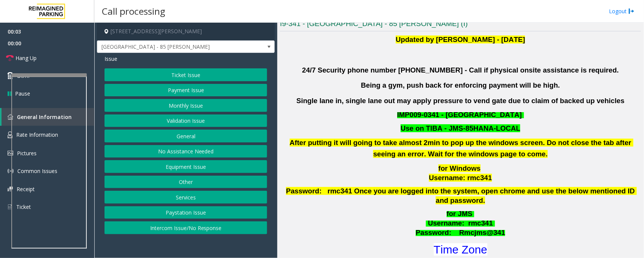
scroll to position [236, 0]
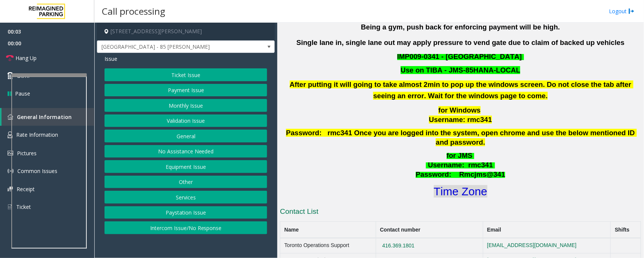
click at [463, 185] on font "Time Zone" at bounding box center [461, 191] width 54 height 12
click at [196, 119] on button "Validation Issue" at bounding box center [185, 120] width 163 height 13
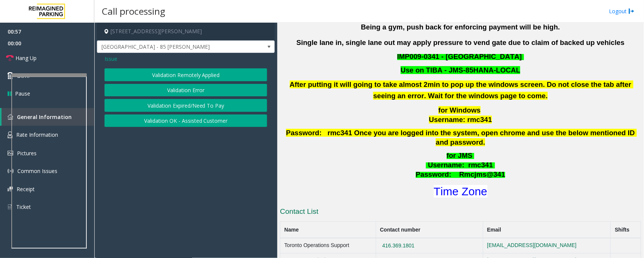
click at [201, 89] on button "Validation Error" at bounding box center [185, 90] width 163 height 13
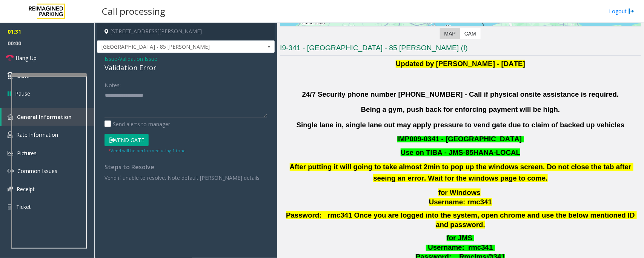
scroll to position [141, 0]
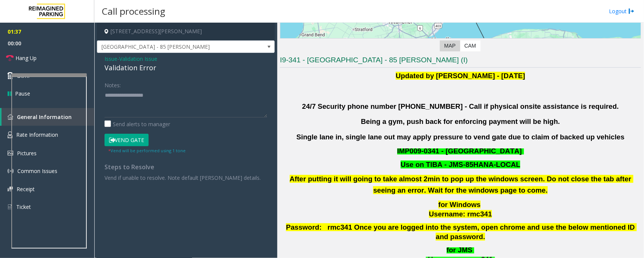
click at [118, 138] on button "Vend Gate" at bounding box center [126, 139] width 44 height 13
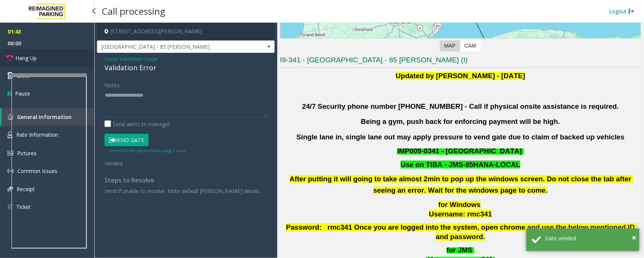
drag, startPoint x: 35, startPoint y: 57, endPoint x: 124, endPoint y: 102, distance: 99.8
click at [35, 57] on span "Hang Up" at bounding box center [25, 58] width 21 height 8
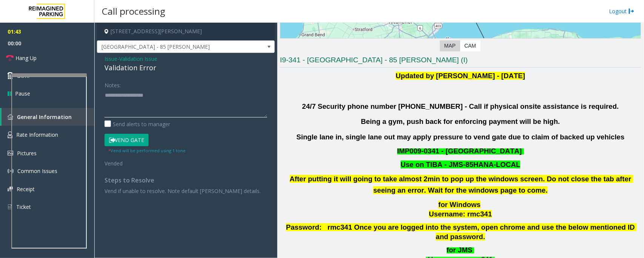
click at [130, 105] on textarea at bounding box center [185, 103] width 163 height 28
paste textarea "**********"
type textarea "**********"
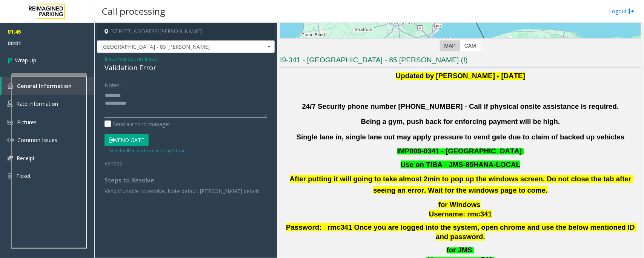
drag, startPoint x: 163, startPoint y: 100, endPoint x: 106, endPoint y: 93, distance: 57.7
click at [106, 93] on textarea at bounding box center [185, 103] width 163 height 28
type textarea "**********"
click at [17, 57] on span "Wrap Up" at bounding box center [25, 60] width 21 height 8
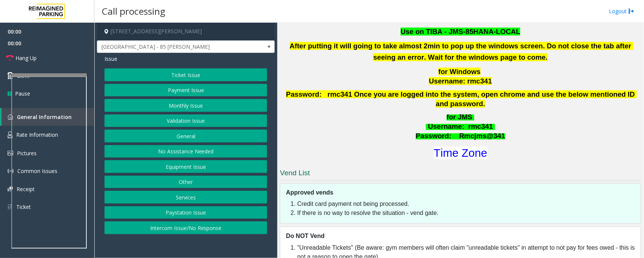
scroll to position [283, 0]
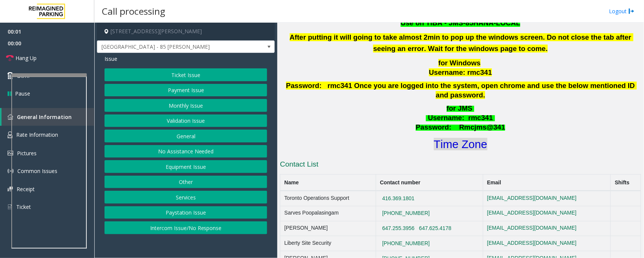
click at [472, 140] on font "Time Zone" at bounding box center [461, 144] width 54 height 12
click at [182, 121] on button "Validation Issue" at bounding box center [185, 120] width 163 height 13
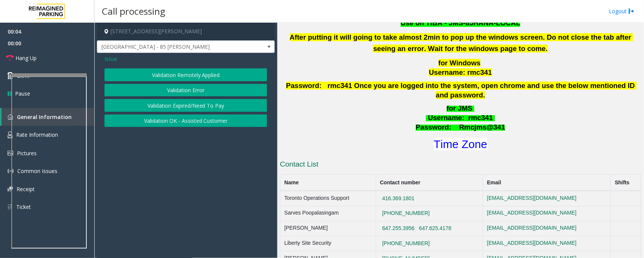
click at [195, 91] on button "Validation Error" at bounding box center [185, 90] width 163 height 13
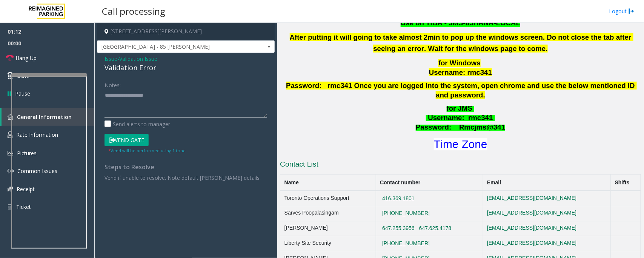
click at [117, 98] on textarea at bounding box center [185, 103] width 163 height 28
paste textarea "**********"
click at [132, 110] on textarea at bounding box center [185, 103] width 163 height 28
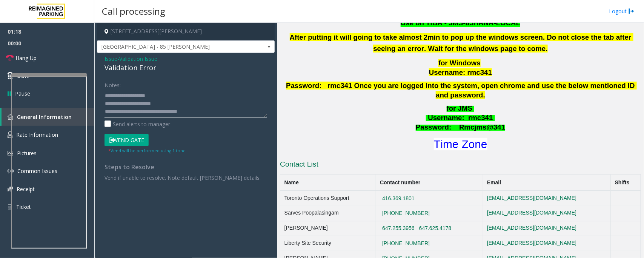
type textarea "**********"
click at [135, 141] on button "Vend Gate" at bounding box center [126, 139] width 44 height 13
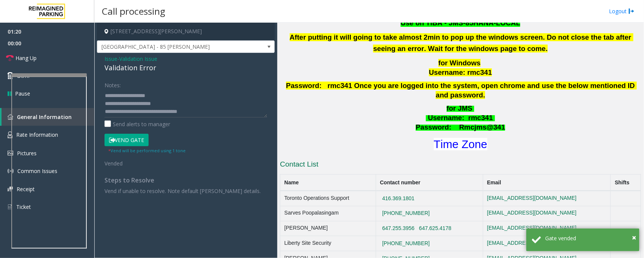
scroll to position [0, 0]
click at [47, 61] on link "Hang Up" at bounding box center [47, 58] width 94 height 18
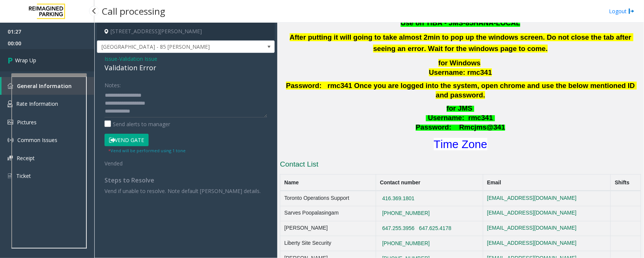
click at [47, 61] on link "Wrap Up" at bounding box center [47, 60] width 94 height 22
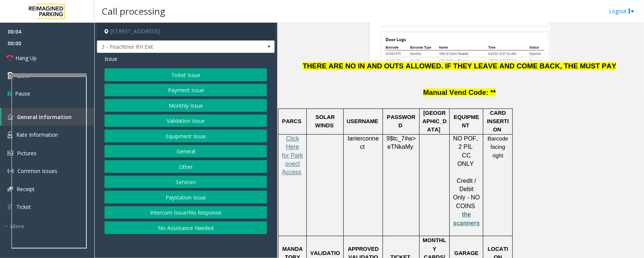
scroll to position [1037, 0]
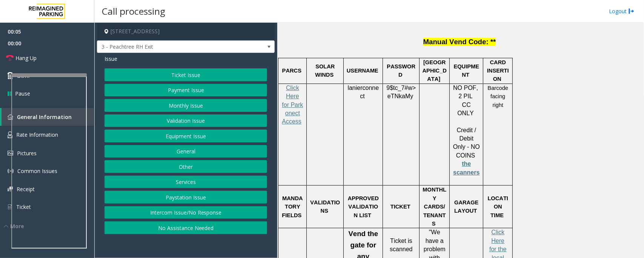
click at [292, 84] on p "Click Here for Parkonect Access" at bounding box center [292, 109] width 23 height 51
click at [290, 84] on span "Click Here for Parkonect Access" at bounding box center [292, 104] width 21 height 40
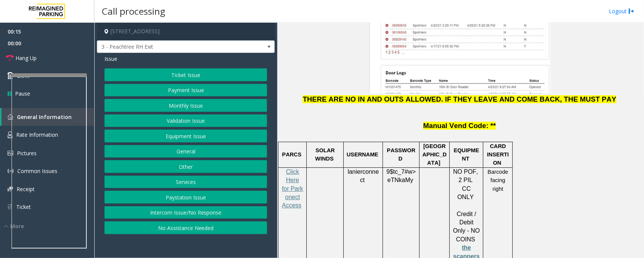
scroll to position [943, 0]
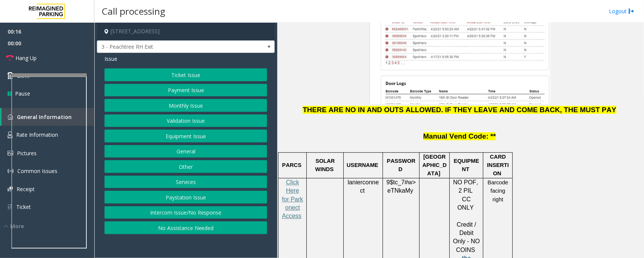
click at [357, 179] on span "lanierconnect" at bounding box center [362, 186] width 31 height 15
copy p "lanierconnect"
click at [176, 119] on button "Validation Issue" at bounding box center [185, 120] width 163 height 13
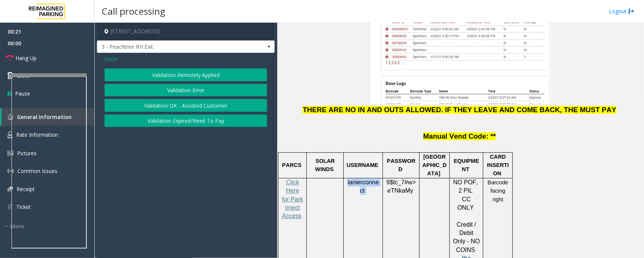
click at [184, 89] on button "Validation Error" at bounding box center [185, 90] width 163 height 13
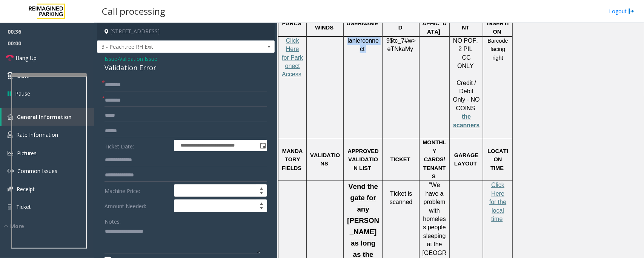
scroll to position [990, 0]
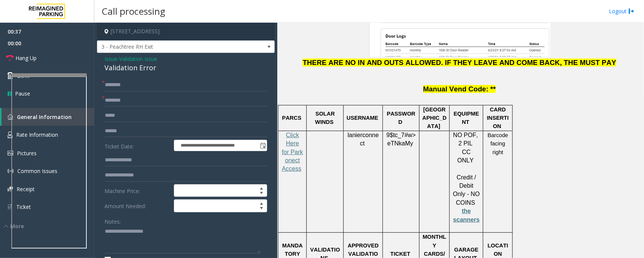
click at [402, 131] on p "9$tc_7#w> eTNkaMy" at bounding box center [400, 139] width 31 height 17
copy p "9$tc_7#w> eTNkaMy"
click at [129, 100] on input "text" at bounding box center [185, 100] width 163 height 13
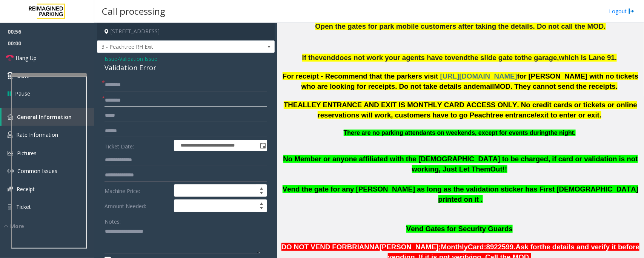
scroll to position [283, 0]
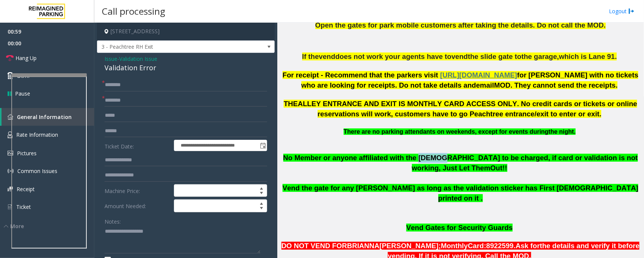
drag, startPoint x: 404, startPoint y: 159, endPoint x: 424, endPoint y: 159, distance: 20.4
click at [424, 159] on span "No Member or anyone affiliated with the church to be charged, if card or valida…" at bounding box center [460, 162] width 354 height 18
copy span "church"
click at [134, 101] on input "text" at bounding box center [185, 100] width 163 height 13
paste input "******"
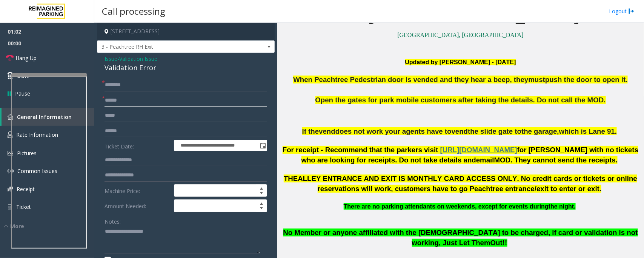
scroll to position [141, 0]
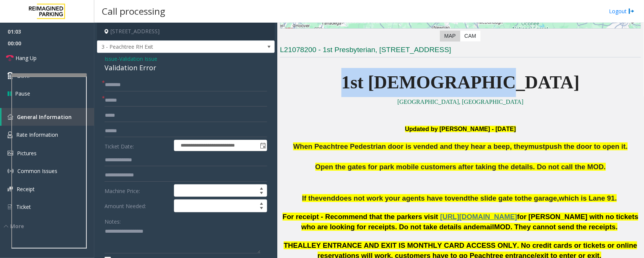
drag, startPoint x: 530, startPoint y: 77, endPoint x: 394, endPoint y: 86, distance: 136.0
click at [394, 86] on p "1st Presbyterian" at bounding box center [460, 82] width 361 height 29
copy span "1st Presbyterian"
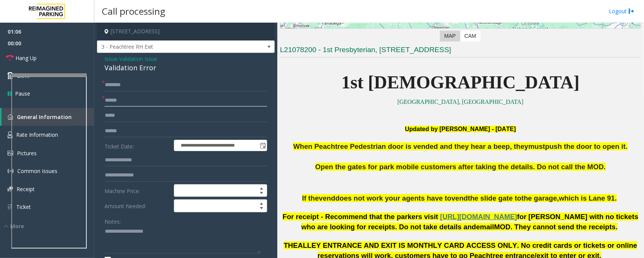
click at [106, 101] on input "******" at bounding box center [185, 100] width 163 height 13
paste input "**********"
type input "**********"
click at [134, 133] on input "text" at bounding box center [185, 130] width 163 height 13
drag, startPoint x: 132, startPoint y: 244, endPoint x: 138, endPoint y: 244, distance: 5.7
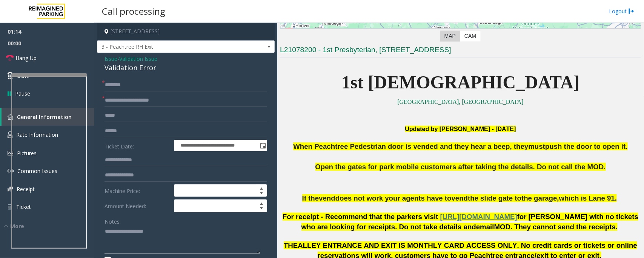
click at [134, 244] on textarea at bounding box center [182, 239] width 156 height 28
paste textarea "**********"
click at [124, 66] on div "Validation Error" at bounding box center [185, 68] width 163 height 10
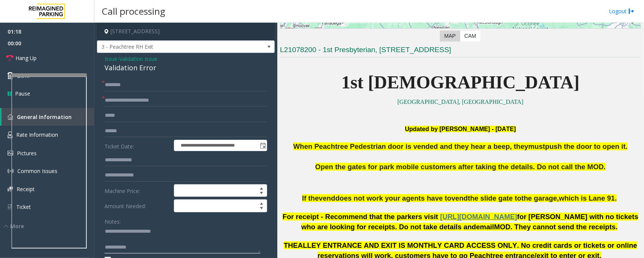
type textarea "**********"
click at [130, 132] on input "text" at bounding box center [185, 130] width 163 height 13
type input "***"
click at [113, 242] on textarea at bounding box center [182, 239] width 156 height 28
type textarea "**********"
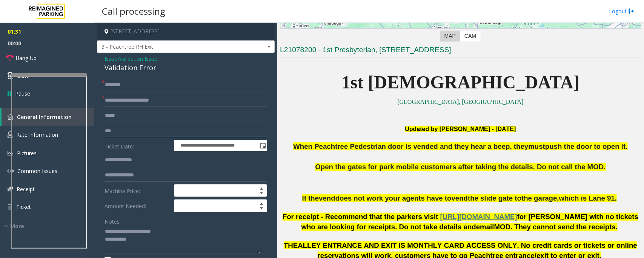
click at [120, 135] on input "***" at bounding box center [185, 130] width 163 height 13
click at [138, 238] on textarea at bounding box center [182, 239] width 156 height 28
click at [120, 134] on input "***" at bounding box center [185, 130] width 163 height 13
click at [117, 132] on input "*******" at bounding box center [185, 130] width 163 height 13
drag, startPoint x: 150, startPoint y: 129, endPoint x: 85, endPoint y: 127, distance: 64.5
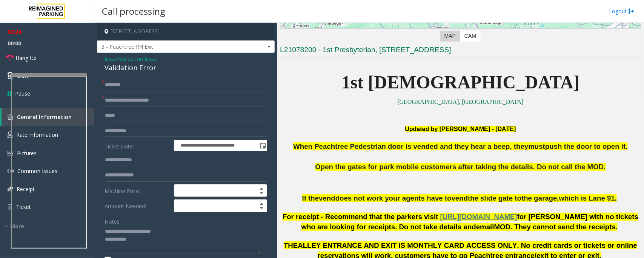
click at [69, 51] on app-root "**********" at bounding box center [322, 129] width 644 height 258
type input "**********"
click at [123, 86] on input "text" at bounding box center [185, 84] width 163 height 13
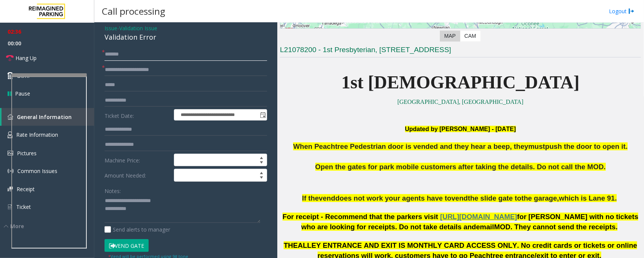
scroll to position [47, 0]
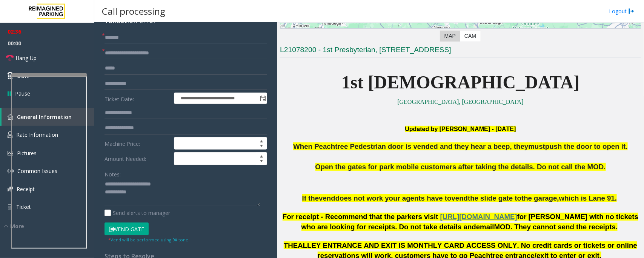
type input "*******"
click at [125, 227] on button "Vend Gate" at bounding box center [126, 228] width 44 height 13
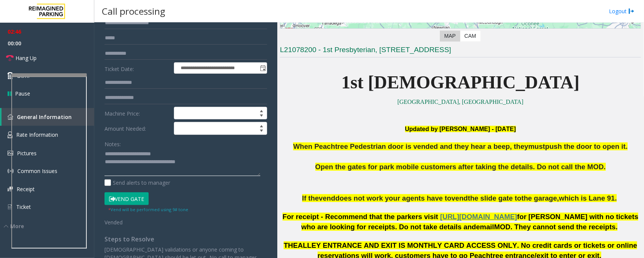
scroll to position [141, 0]
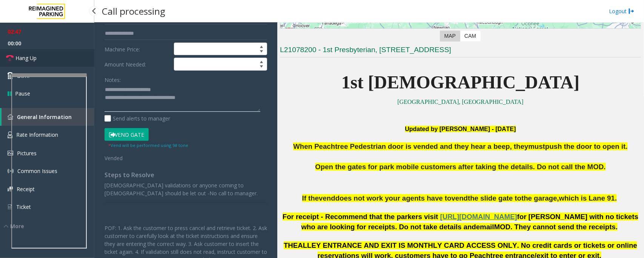
type textarea "**********"
click at [53, 57] on link "Hang Up" at bounding box center [47, 58] width 94 height 18
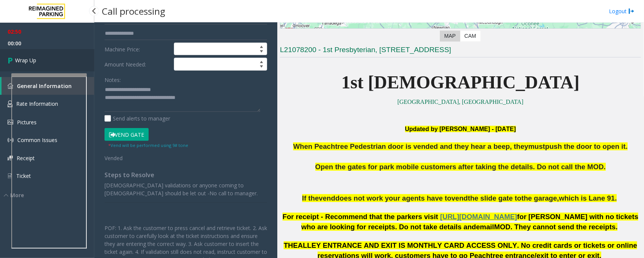
click at [53, 57] on link "Wrap Up" at bounding box center [47, 60] width 94 height 22
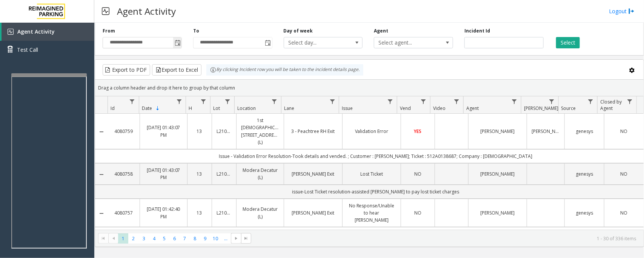
click at [179, 42] on span "Toggle popup" at bounding box center [178, 43] width 6 height 6
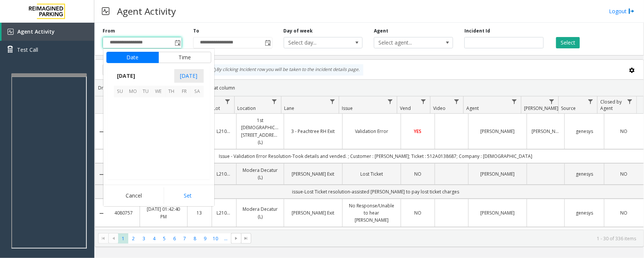
scroll to position [135276, 0]
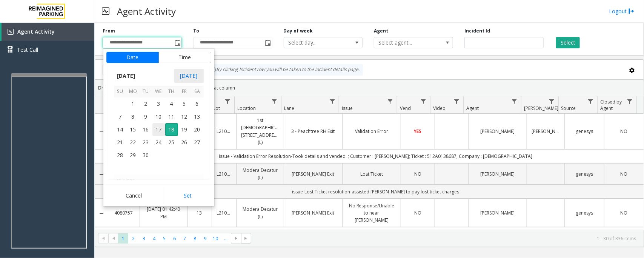
click at [160, 129] on span "17" at bounding box center [158, 129] width 13 height 13
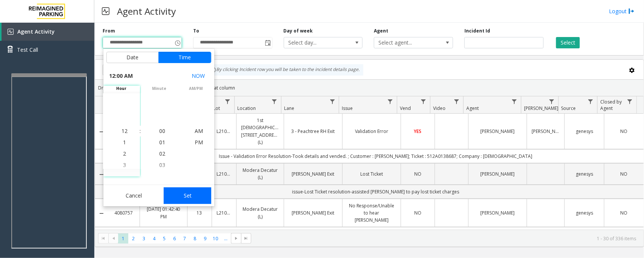
click at [193, 194] on button "Set" at bounding box center [188, 195] width 48 height 17
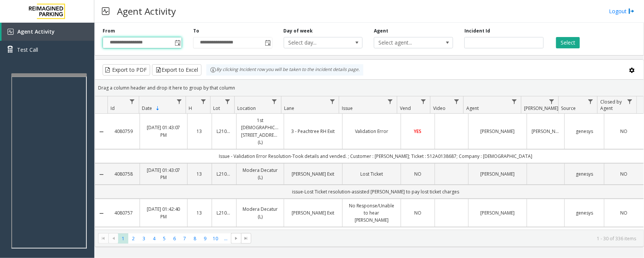
type input "**********"
click at [569, 40] on button "Select" at bounding box center [568, 42] width 24 height 11
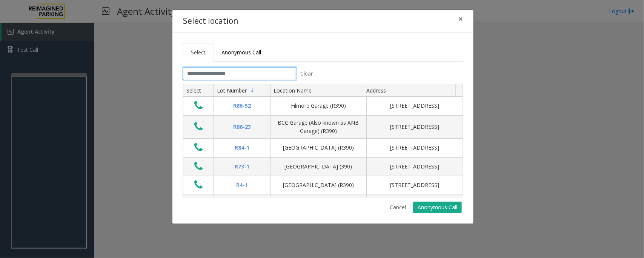
click at [248, 75] on input "text" at bounding box center [239, 73] width 113 height 13
click at [264, 74] on input "text" at bounding box center [239, 73] width 113 height 13
type input "*"
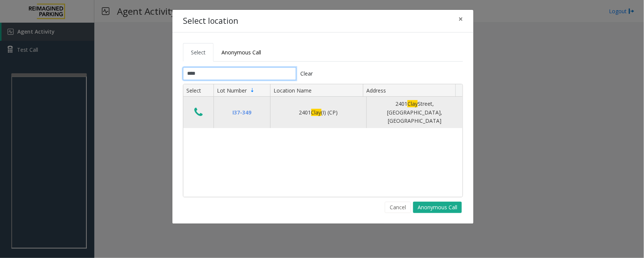
type input "****"
click at [195, 107] on icon "Data table" at bounding box center [198, 112] width 8 height 11
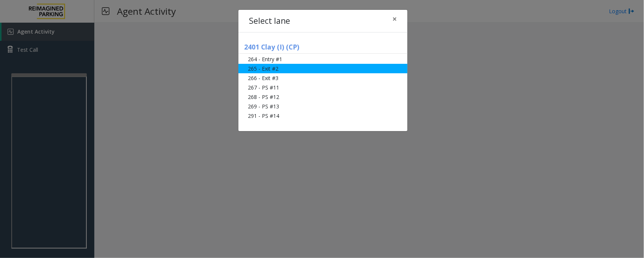
click at [276, 70] on li "265 - Exit #2" at bounding box center [322, 68] width 169 height 9
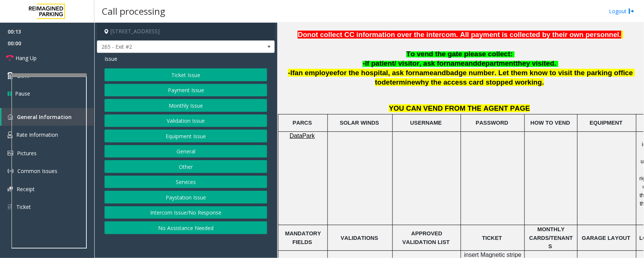
scroll to position [236, 55]
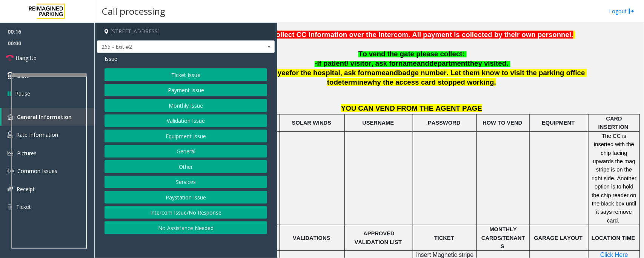
click at [175, 95] on button "Payment Issue" at bounding box center [185, 90] width 163 height 13
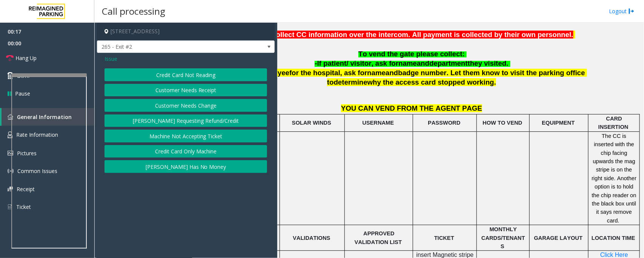
click at [189, 75] on button "Credit Card Not Reading" at bounding box center [185, 74] width 163 height 13
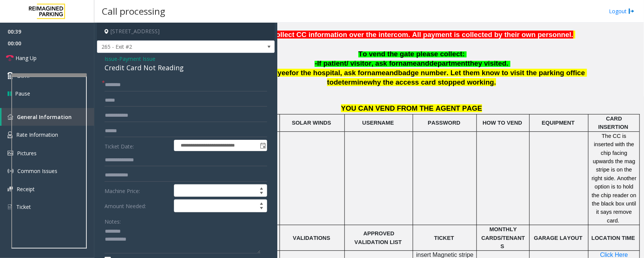
click at [155, 71] on div "Credit Card Not Reading" at bounding box center [185, 68] width 163 height 10
click at [114, 240] on textarea at bounding box center [182, 239] width 156 height 28
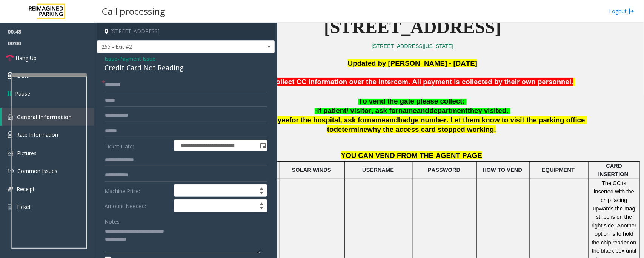
scroll to position [189, 0]
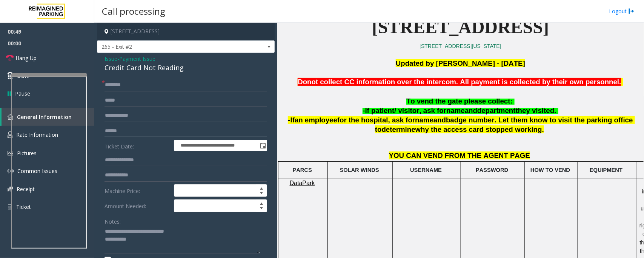
click at [123, 132] on input "text" at bounding box center [185, 130] width 163 height 13
click at [121, 129] on input "text" at bounding box center [185, 130] width 163 height 13
click at [59, 57] on link "Hang Up" at bounding box center [47, 58] width 94 height 18
click at [149, 239] on textarea at bounding box center [182, 239] width 156 height 28
paste textarea "**********"
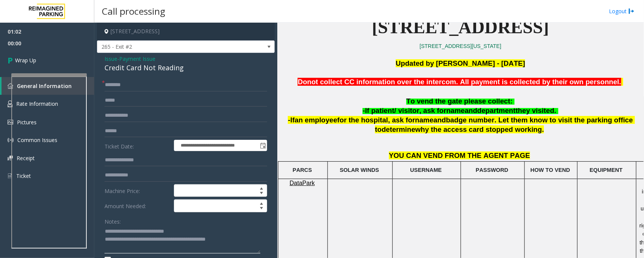
type textarea "**********"
click at [133, 81] on input "text" at bounding box center [185, 84] width 163 height 13
type input "**"
click at [40, 63] on link "Wrap Up" at bounding box center [47, 60] width 94 height 22
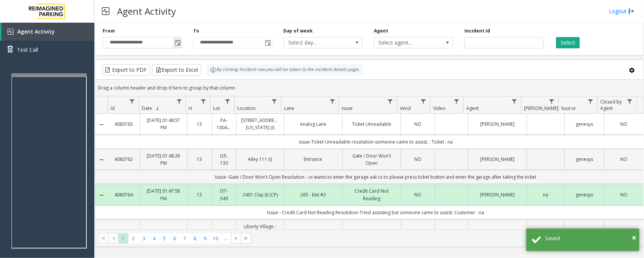
click at [176, 42] on span "Toggle popup" at bounding box center [178, 43] width 6 height 6
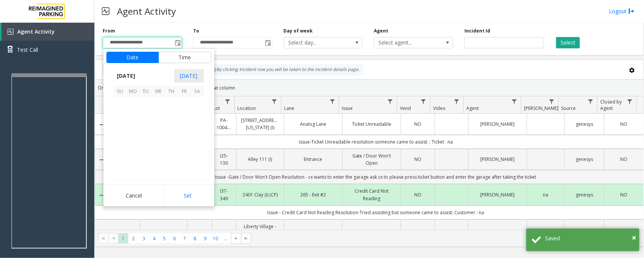
scroll to position [135276, 0]
click at [157, 129] on span "17" at bounding box center [158, 129] width 13 height 13
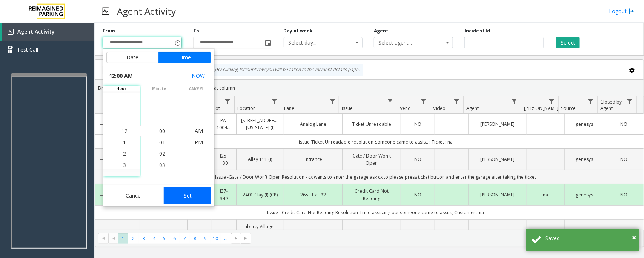
click at [191, 195] on button "Set" at bounding box center [188, 195] width 48 height 17
type input "**********"
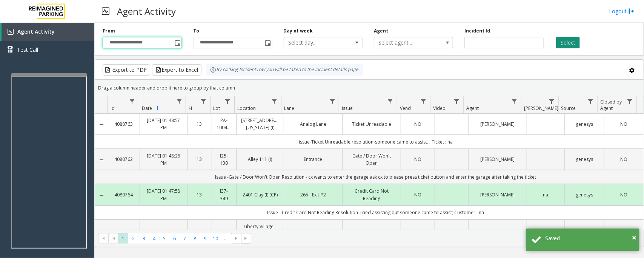
click at [563, 41] on button "Select" at bounding box center [568, 42] width 24 height 11
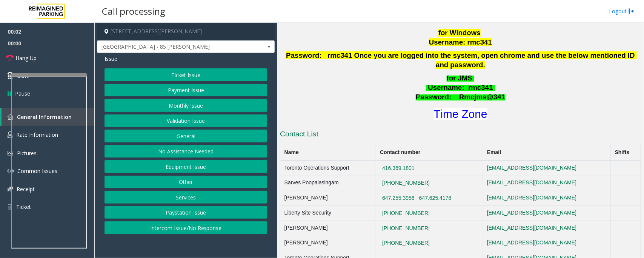
scroll to position [330, 0]
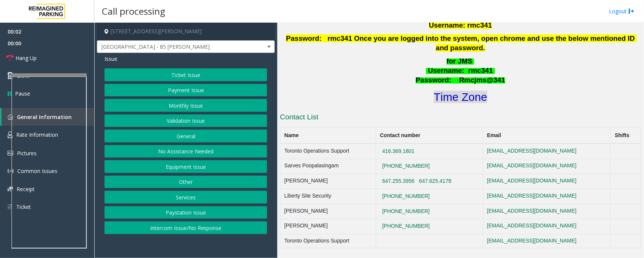
click at [453, 91] on font "Time Zone" at bounding box center [461, 97] width 54 height 12
click at [174, 121] on button "Validation Issue" at bounding box center [185, 120] width 163 height 13
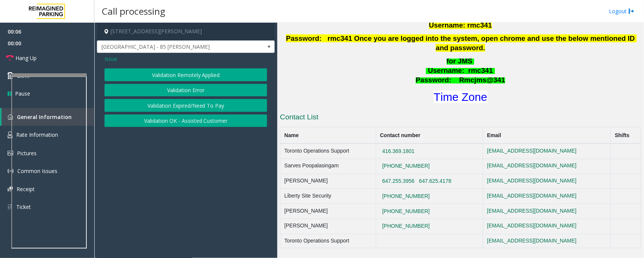
click at [180, 92] on button "Validation Error" at bounding box center [185, 90] width 163 height 13
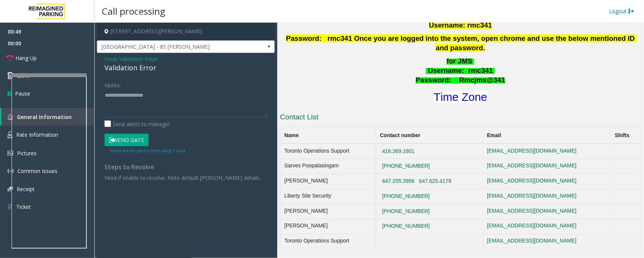
click at [128, 137] on button "Vend Gate" at bounding box center [126, 139] width 44 height 13
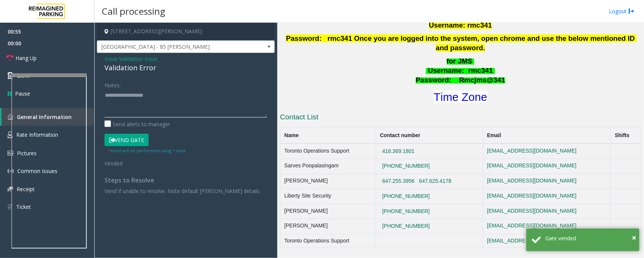
click at [212, 98] on textarea at bounding box center [185, 103] width 163 height 28
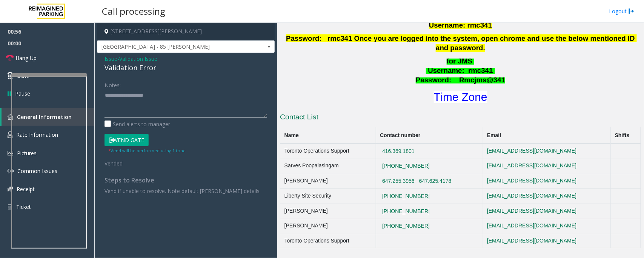
paste textarea "**********"
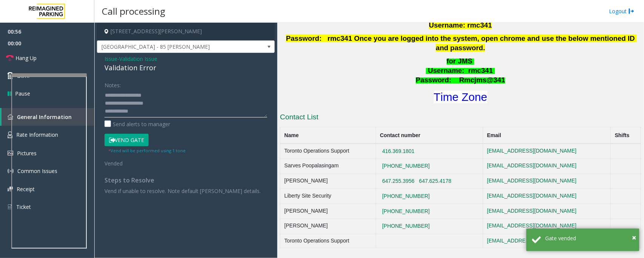
scroll to position [21, 0]
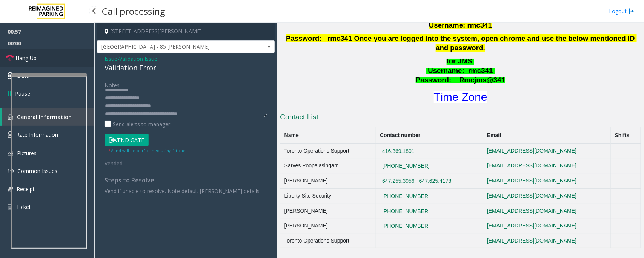
type textarea "**********"
click at [55, 59] on link "Hang Up" at bounding box center [47, 58] width 94 height 18
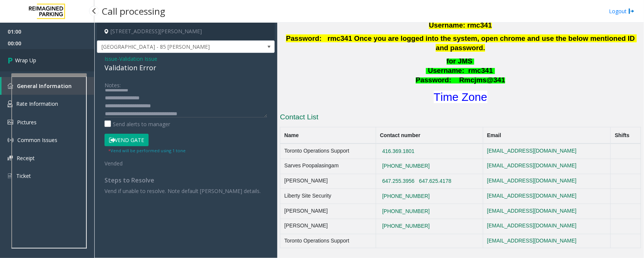
click at [55, 59] on link "Wrap Up" at bounding box center [47, 60] width 94 height 22
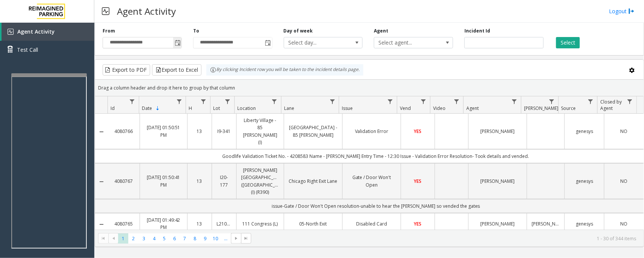
click at [176, 48] on span "Toggle popup" at bounding box center [177, 43] width 8 height 12
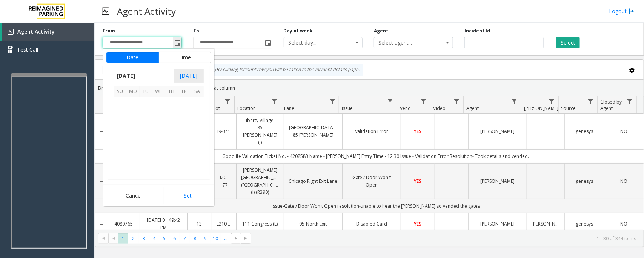
scroll to position [135276, 0]
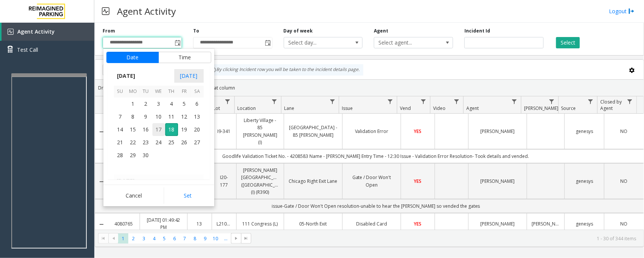
click at [158, 129] on span "17" at bounding box center [158, 129] width 13 height 13
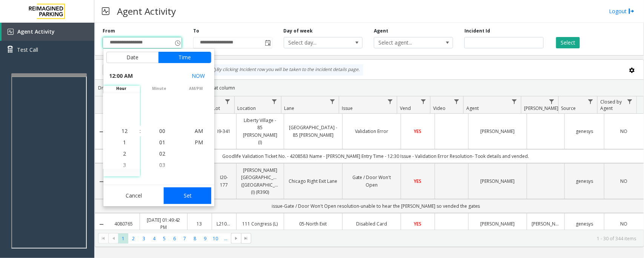
click at [183, 198] on button "Set" at bounding box center [188, 195] width 48 height 17
type input "**********"
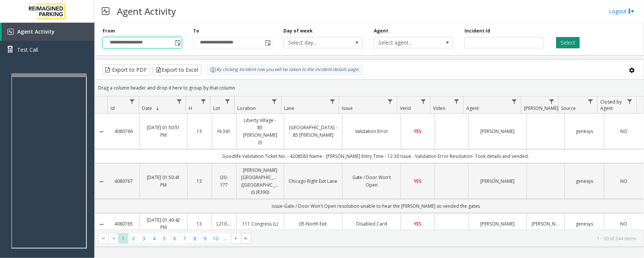
click at [563, 43] on button "Select" at bounding box center [568, 42] width 24 height 11
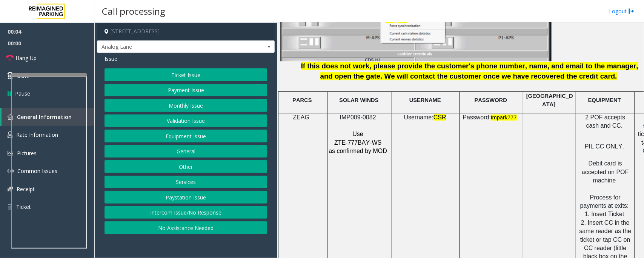
scroll to position [990, 0]
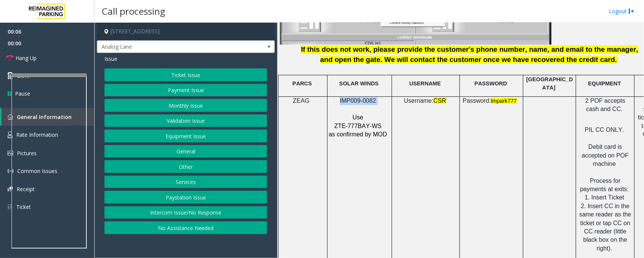
drag, startPoint x: 340, startPoint y: 97, endPoint x: 380, endPoint y: 93, distance: 40.1
click at [380, 97] on p "IMP009-0082" at bounding box center [358, 101] width 61 height 8
copy p "IMP009-0082"
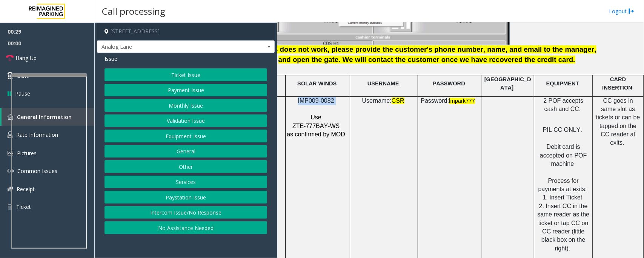
scroll to position [990, 49]
click at [40, 110] on div at bounding box center [48, 111] width 75 height 3
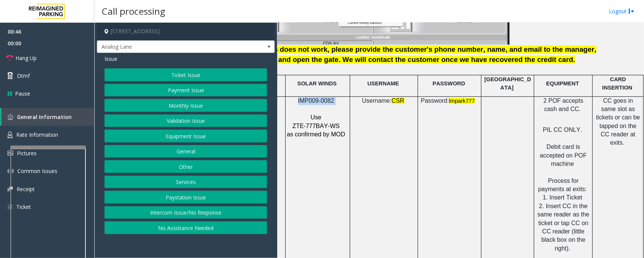
click at [50, 147] on div at bounding box center [48, 146] width 75 height 3
click at [55, 135] on span "Rate Information" at bounding box center [37, 134] width 42 height 7
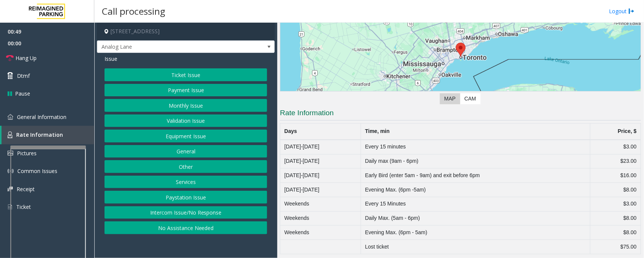
scroll to position [92, 0]
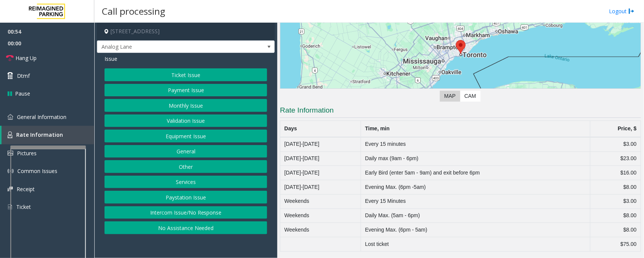
click at [171, 76] on button "Ticket Issue" at bounding box center [185, 74] width 163 height 13
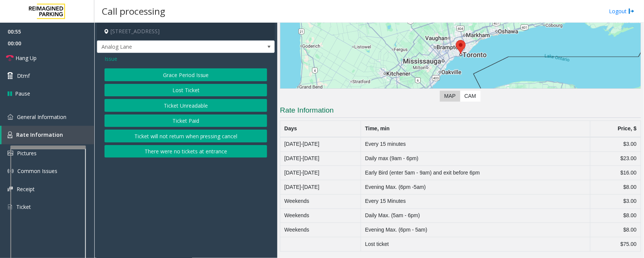
click at [176, 150] on button "There were no tickets at entrance" at bounding box center [185, 151] width 163 height 13
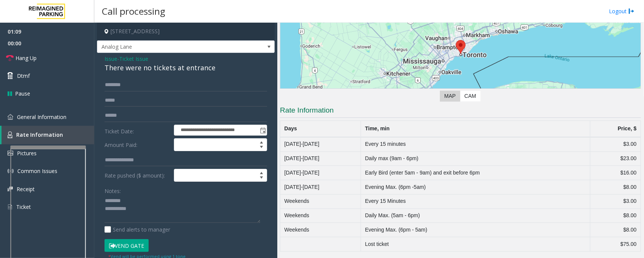
click at [165, 64] on div "There were no tickets at entrance" at bounding box center [185, 68] width 163 height 10
click at [127, 207] on textarea at bounding box center [182, 209] width 156 height 28
click at [45, 117] on span "General Information" at bounding box center [41, 116] width 49 height 7
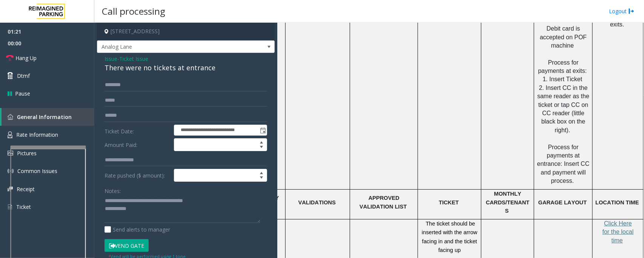
scroll to position [1176, 49]
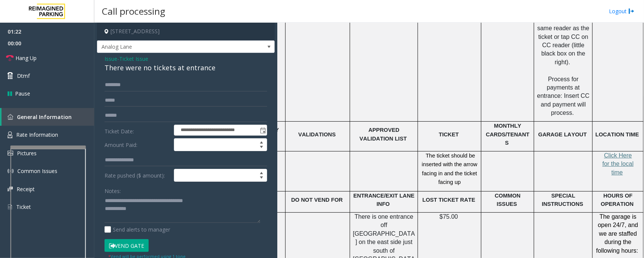
click at [612, 151] on p "Click Here for the local time" at bounding box center [617, 163] width 45 height 25
click at [612, 152] on span "Click Here for the local time" at bounding box center [617, 163] width 31 height 23
drag, startPoint x: 26, startPoint y: 134, endPoint x: 45, endPoint y: 135, distance: 18.9
click at [26, 134] on span "Rate Information" at bounding box center [37, 134] width 42 height 7
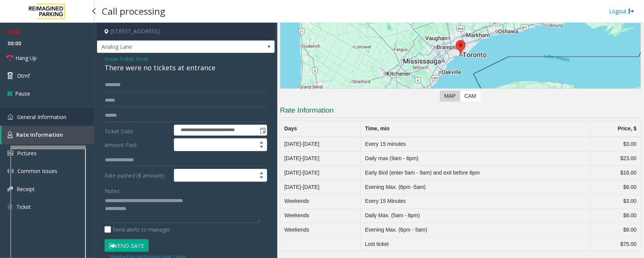
click at [33, 115] on span "General Information" at bounding box center [41, 116] width 49 height 7
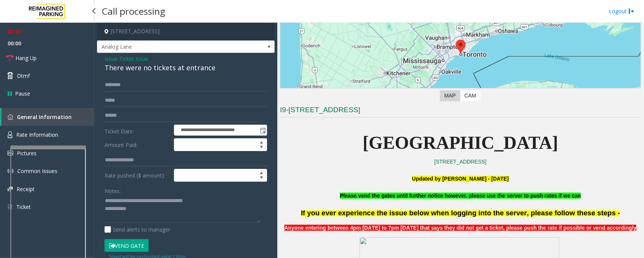
scroll to position [1176, 0]
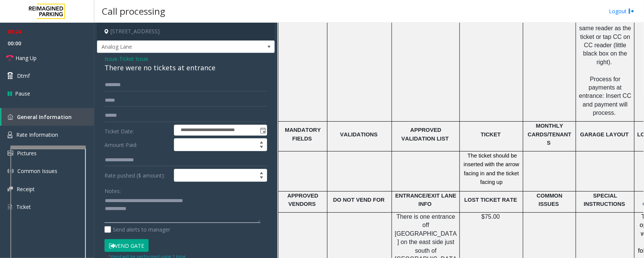
click at [173, 213] on textarea at bounding box center [182, 209] width 156 height 28
click at [153, 210] on textarea at bounding box center [182, 209] width 156 height 28
click at [46, 55] on link "Hang Up" at bounding box center [47, 58] width 94 height 18
click at [212, 210] on textarea at bounding box center [182, 209] width 156 height 28
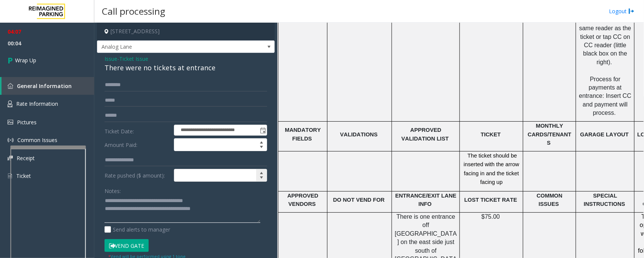
type textarea "**********"
click at [208, 176] on input at bounding box center [220, 175] width 92 height 12
type input "*****"
click at [35, 57] on span "Wrap Up" at bounding box center [25, 60] width 21 height 8
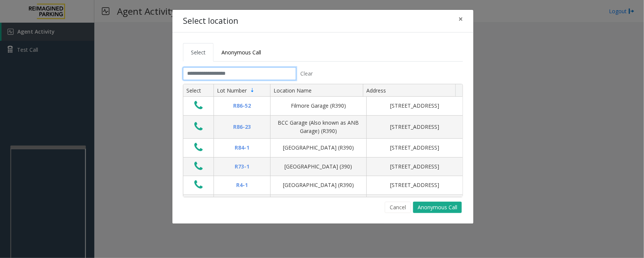
click at [273, 76] on input "text" at bounding box center [239, 73] width 113 height 13
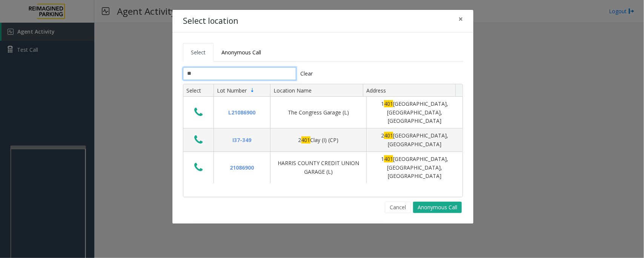
type input "*"
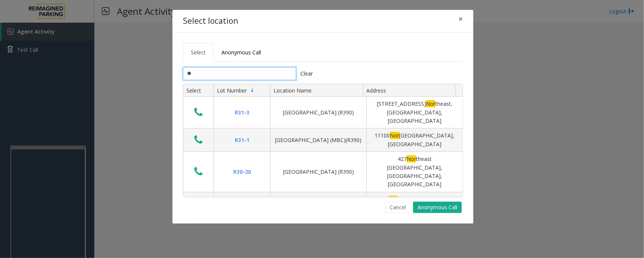
type input "*"
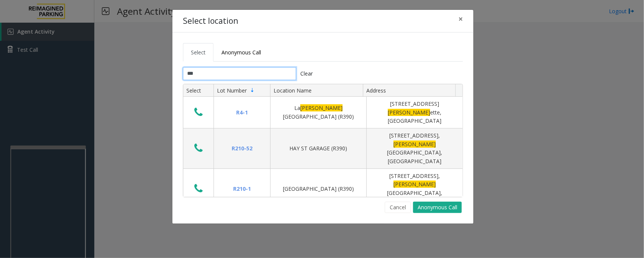
type input "***"
click at [460, 20] on span "×" at bounding box center [460, 19] width 5 height 11
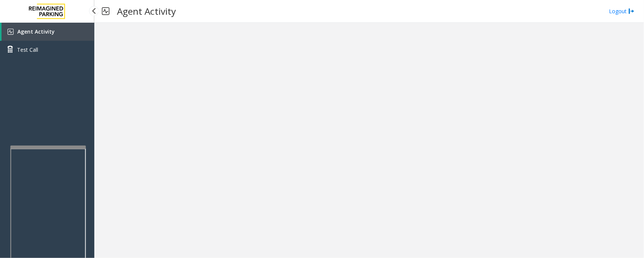
click at [83, 31] on link "Agent Activity" at bounding box center [48, 32] width 93 height 18
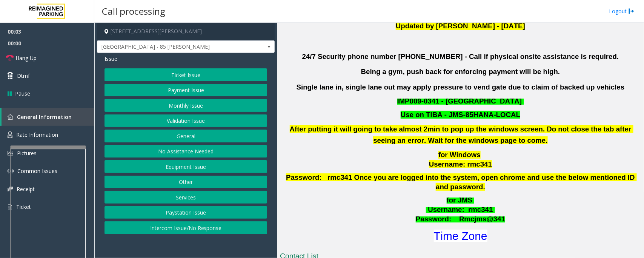
scroll to position [283, 0]
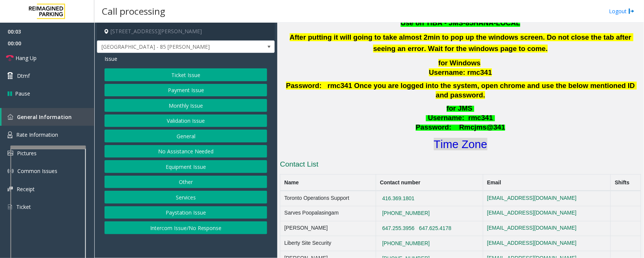
click at [457, 138] on font "Time Zone" at bounding box center [461, 144] width 54 height 12
click at [164, 124] on button "Validation Issue" at bounding box center [185, 120] width 163 height 13
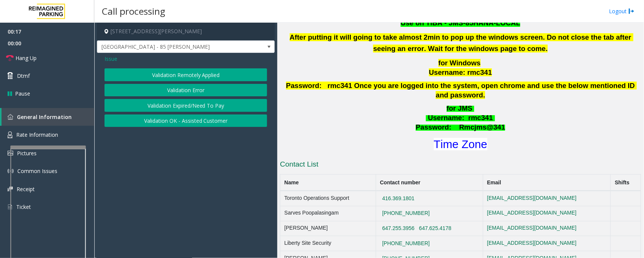
click at [159, 87] on button "Validation Error" at bounding box center [185, 90] width 163 height 13
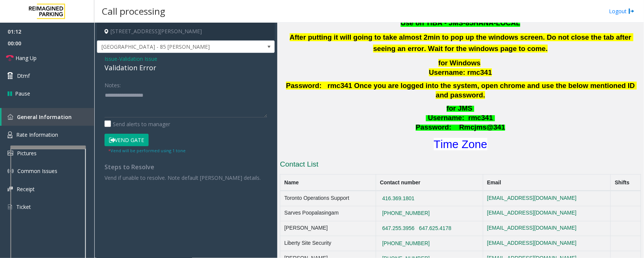
click at [127, 138] on button "Vend Gate" at bounding box center [126, 139] width 44 height 13
click at [133, 114] on textarea at bounding box center [185, 103] width 163 height 28
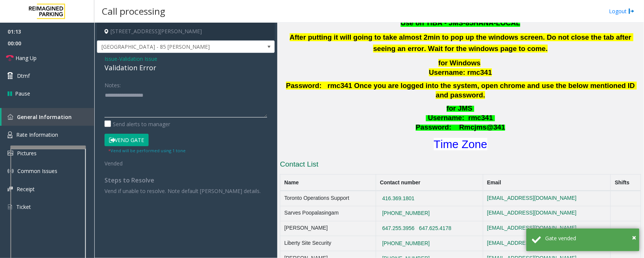
paste textarea "**********"
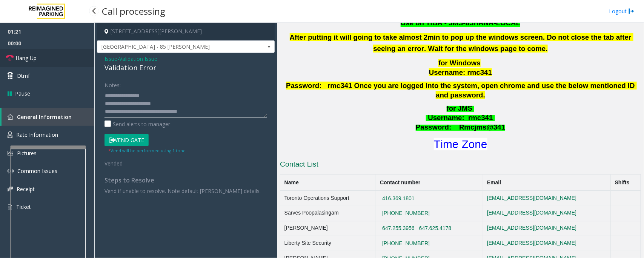
type textarea "**********"
click at [39, 57] on link "Hang Up" at bounding box center [47, 58] width 94 height 18
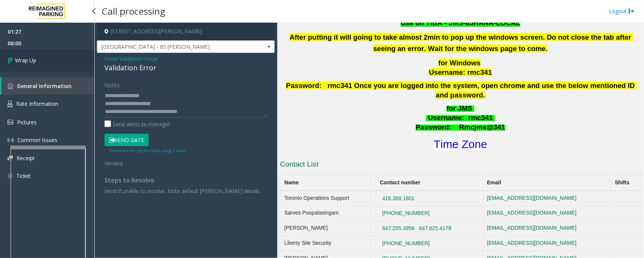
click at [39, 57] on link "Wrap Up" at bounding box center [47, 60] width 94 height 22
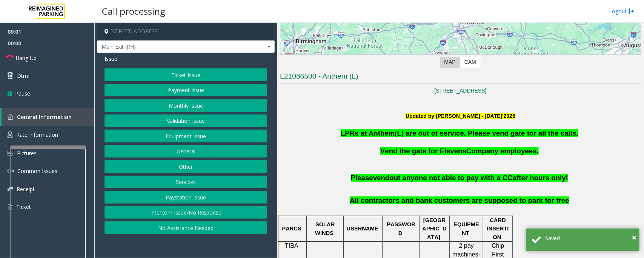
scroll to position [141, 0]
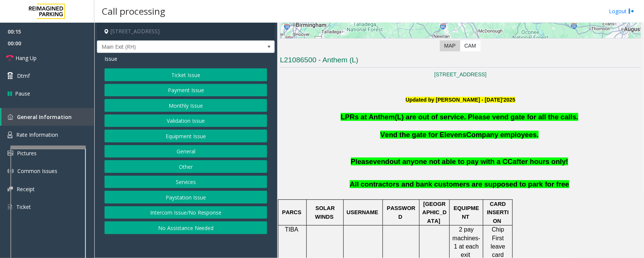
click at [180, 121] on button "Validation Issue" at bounding box center [185, 120] width 163 height 13
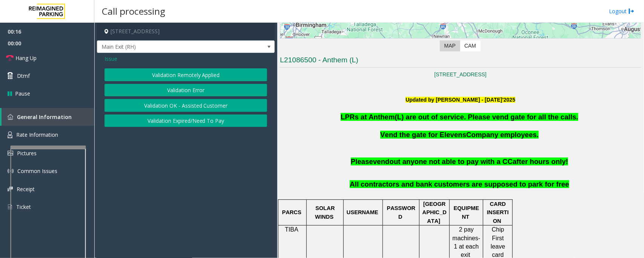
click at [190, 90] on button "Validation Error" at bounding box center [185, 90] width 163 height 13
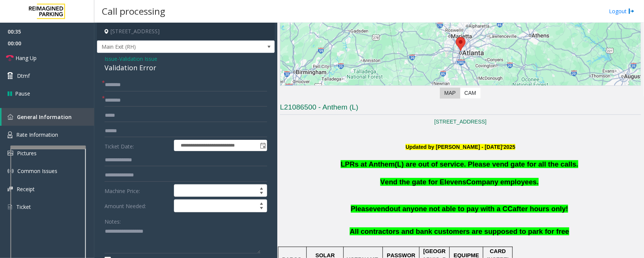
scroll to position [13, 0]
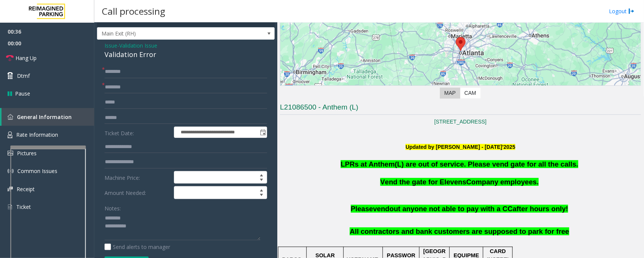
click at [126, 53] on div "Validation Error" at bounding box center [185, 54] width 163 height 10
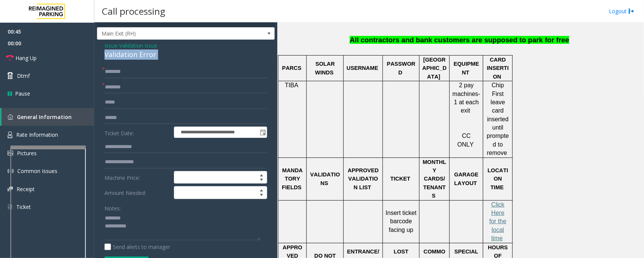
scroll to position [330, 0]
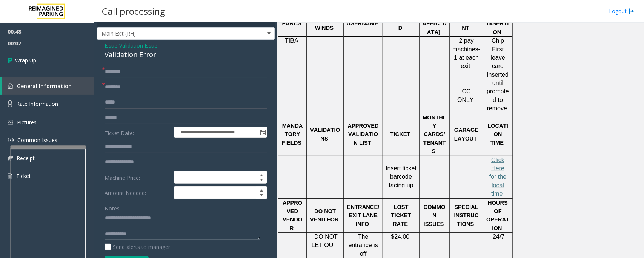
click at [156, 234] on textarea at bounding box center [182, 226] width 156 height 28
type textarea "**********"
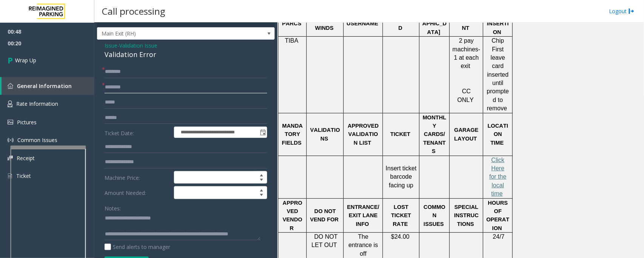
click at [145, 88] on input "text" at bounding box center [185, 87] width 163 height 13
type input "**"
click at [143, 72] on input "text" at bounding box center [185, 71] width 163 height 13
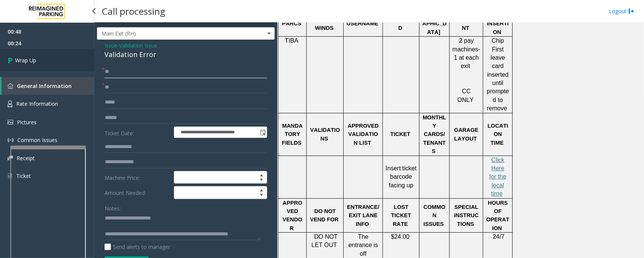
type input "**"
click at [29, 61] on span "Wrap Up" at bounding box center [25, 60] width 21 height 8
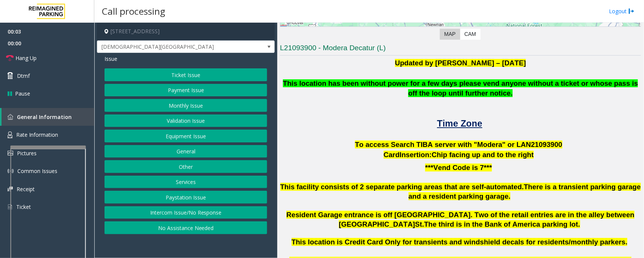
scroll to position [141, 0]
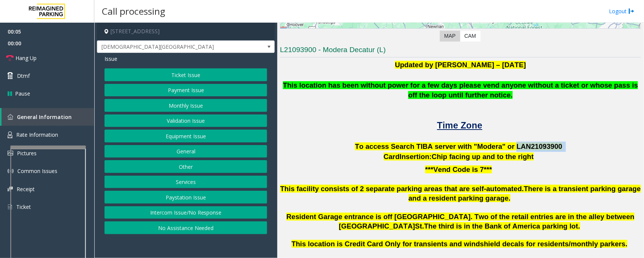
drag, startPoint x: 504, startPoint y: 146, endPoint x: 549, endPoint y: 146, distance: 45.6
click at [549, 146] on p "To access Search TIBA server with "Modera" or LAN21093 900" at bounding box center [460, 146] width 361 height 10
copy p "LAN21093 900"
click at [173, 123] on button "Validation Issue" at bounding box center [185, 120] width 163 height 13
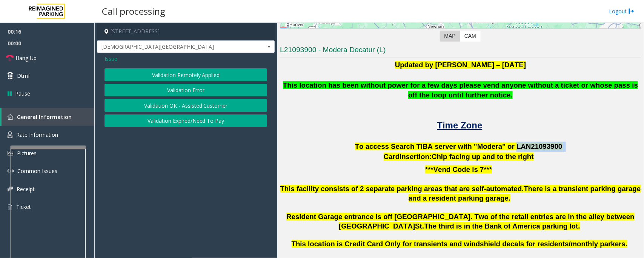
click at [184, 91] on button "Validation Error" at bounding box center [185, 90] width 163 height 13
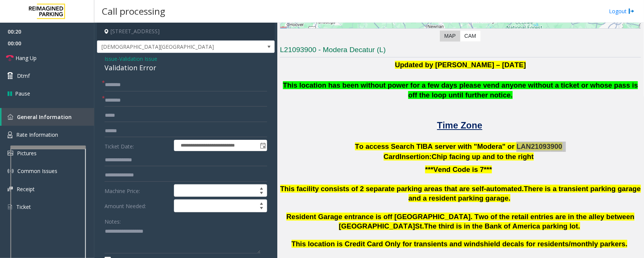
scroll to position [11, 0]
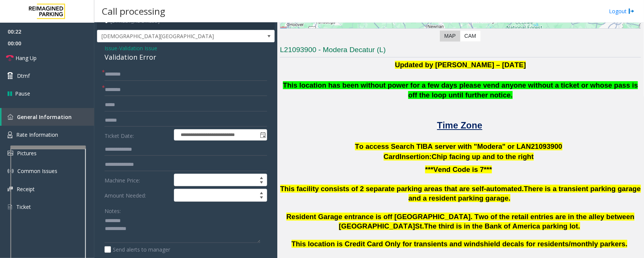
click at [130, 57] on div "Validation Error" at bounding box center [185, 57] width 163 height 10
click at [152, 233] on textarea at bounding box center [182, 229] width 156 height 28
click at [136, 229] on textarea at bounding box center [182, 229] width 156 height 28
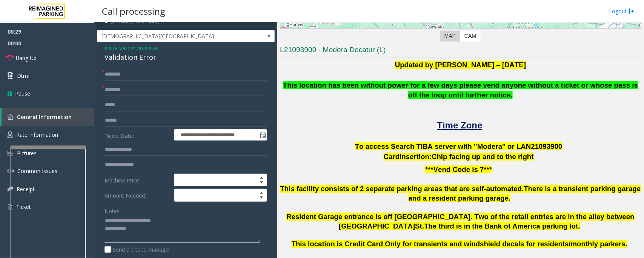
type textarea "**********"
click at [121, 88] on input "text" at bounding box center [185, 89] width 163 height 13
type input "******"
click at [120, 117] on input "text" at bounding box center [185, 120] width 163 height 13
click at [123, 119] on input "text" at bounding box center [185, 120] width 163 height 13
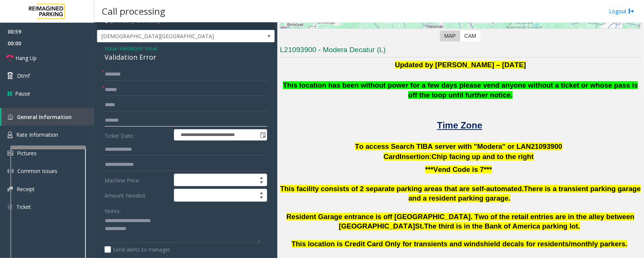
type input "*******"
click at [118, 149] on input "text" at bounding box center [185, 149] width 163 height 13
type input "*****"
click at [131, 76] on input "text" at bounding box center [185, 74] width 163 height 13
click at [104, 219] on textarea at bounding box center [182, 229] width 156 height 28
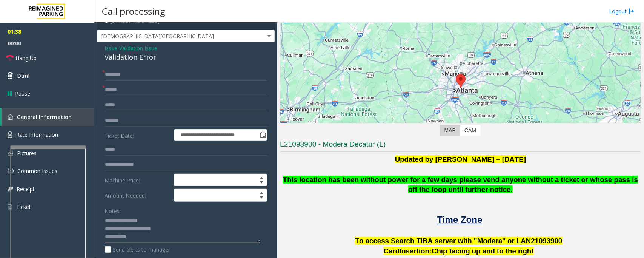
scroll to position [0, 0]
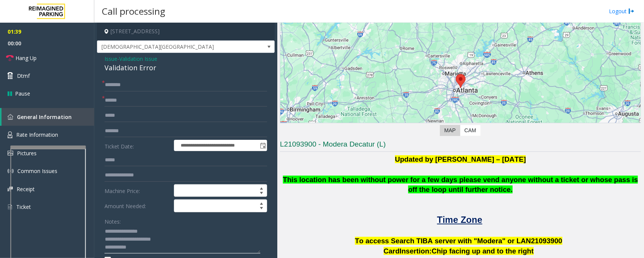
type textarea "**********"
drag, startPoint x: 207, startPoint y: 32, endPoint x: 173, endPoint y: 31, distance: 34.7
click at [173, 31] on h4 "[STREET_ADDRESS]" at bounding box center [186, 32] width 178 height 18
copy h4 "[GEOGRAPHIC_DATA], [GEOGRAPHIC_DATA]"
click at [133, 87] on input "text" at bounding box center [185, 84] width 163 height 13
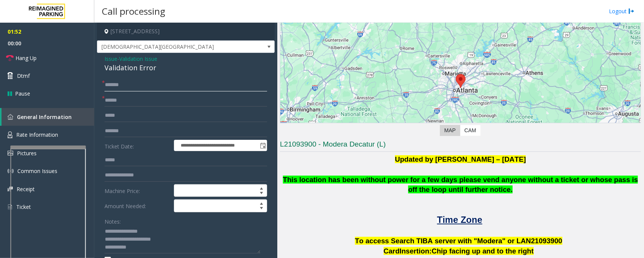
type input "*******"
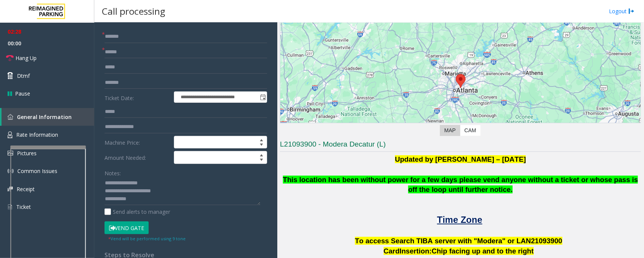
scroll to position [94, 0]
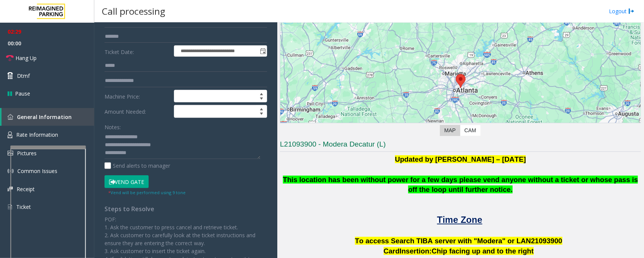
click at [126, 183] on button "Vend Gate" at bounding box center [126, 181] width 44 height 13
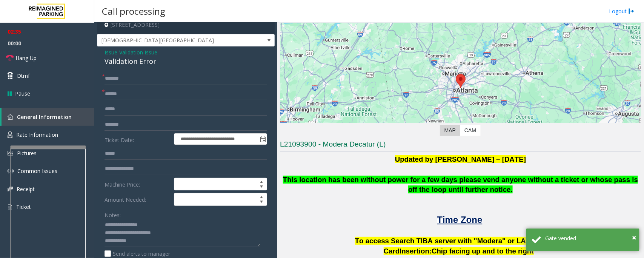
scroll to position [8, 0]
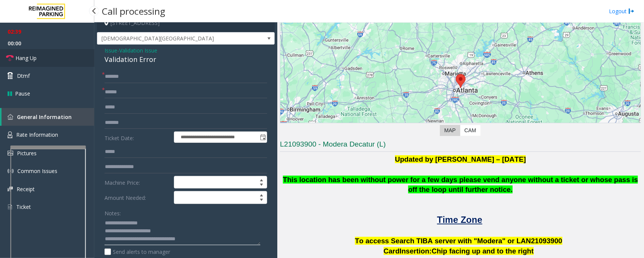
type textarea "**********"
click at [43, 56] on link "Hang Up" at bounding box center [47, 58] width 94 height 18
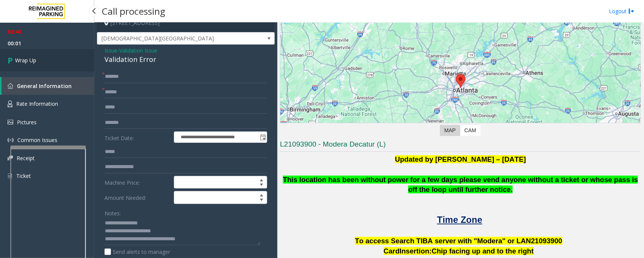
click at [43, 56] on link "Wrap Up" at bounding box center [47, 60] width 94 height 22
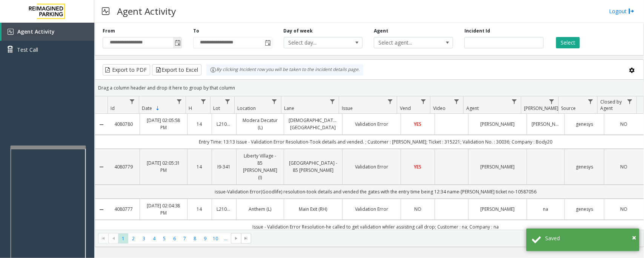
click at [176, 44] on span "Toggle popup" at bounding box center [178, 43] width 6 height 6
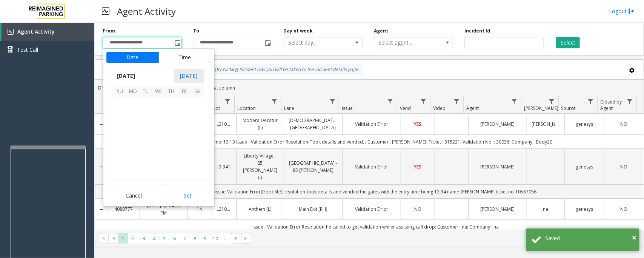
scroll to position [135276, 0]
click at [157, 129] on span "17" at bounding box center [158, 129] width 13 height 13
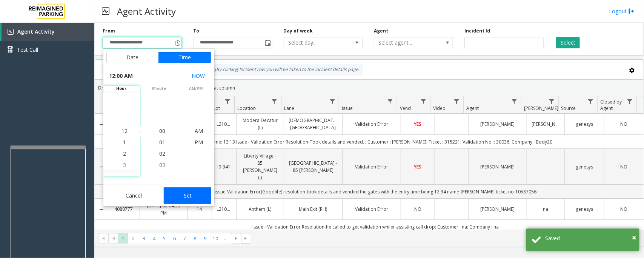
click at [189, 195] on button "Set" at bounding box center [188, 195] width 48 height 17
type input "**********"
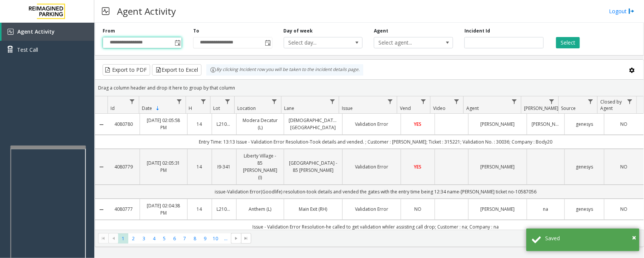
click at [574, 35] on div "Select" at bounding box center [594, 38] width 91 height 21
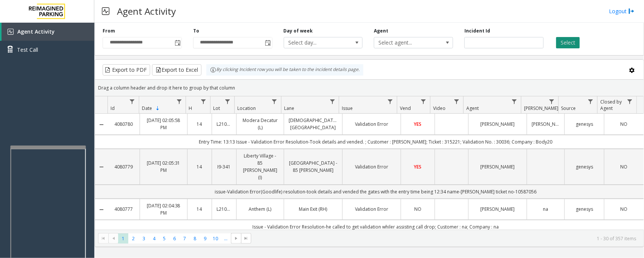
click at [571, 43] on button "Select" at bounding box center [568, 42] width 24 height 11
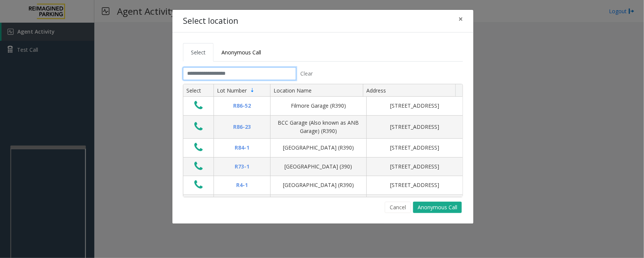
click at [231, 68] on input "text" at bounding box center [239, 73] width 113 height 13
click at [231, 72] on input "text" at bounding box center [239, 73] width 113 height 13
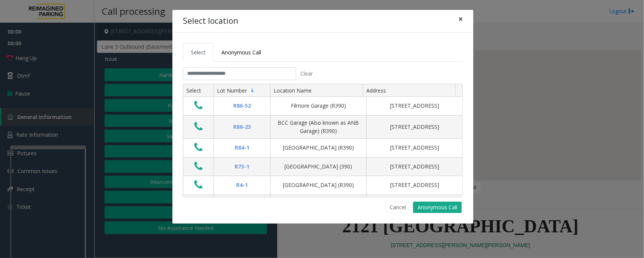
click at [460, 17] on span "×" at bounding box center [460, 19] width 5 height 11
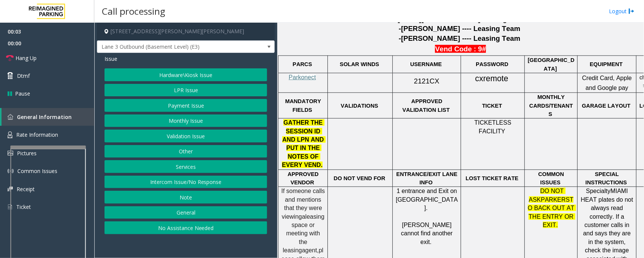
scroll to position [377, 0]
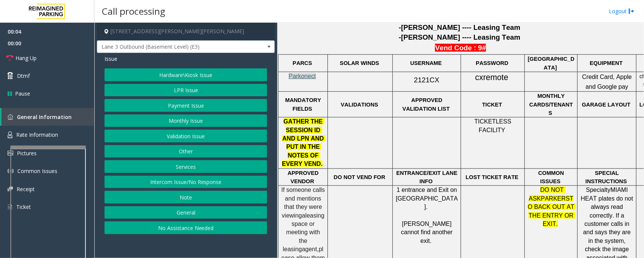
click at [315, 74] on span "Parkonect" at bounding box center [301, 76] width 27 height 6
click at [417, 78] on span "2121CX" at bounding box center [426, 80] width 25 height 8
copy p "2121CX"
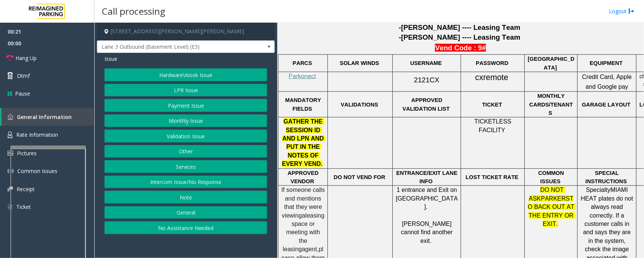
click at [487, 78] on span "cxremote" at bounding box center [491, 77] width 33 height 9
copy p "cxremote"
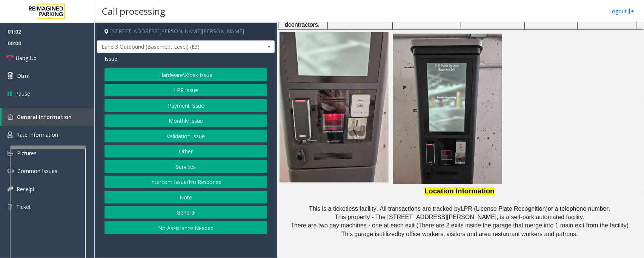
scroll to position [740, 0]
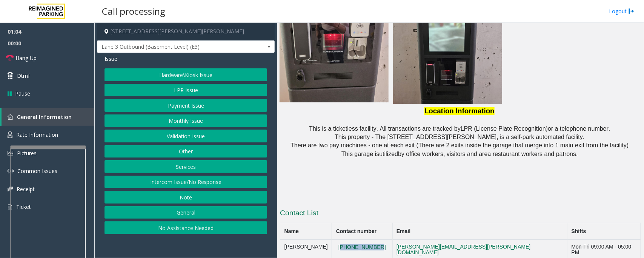
drag, startPoint x: 397, startPoint y: 220, endPoint x: 350, endPoint y: 219, distance: 47.1
click at [350, 239] on td "[PHONE_NUMBER]" at bounding box center [362, 249] width 60 height 20
copy button "[PHONE_NUMBER]"
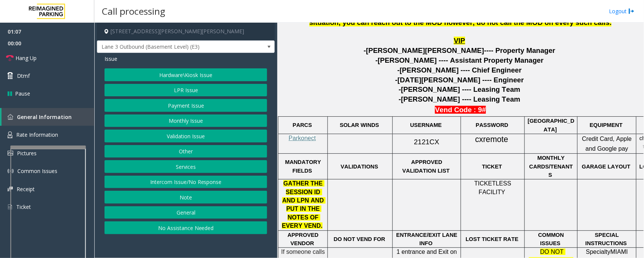
scroll to position [316, 0]
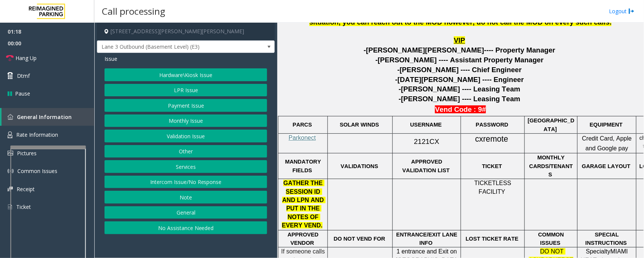
click at [180, 108] on button "Payment Issue" at bounding box center [185, 105] width 163 height 13
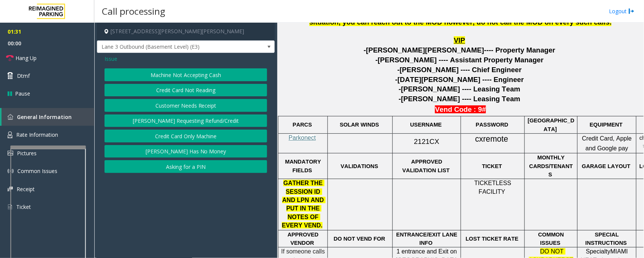
click at [187, 135] on button "Credit Card Only Machine" at bounding box center [185, 135] width 163 height 13
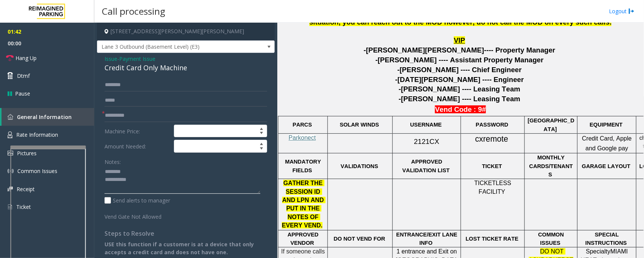
click at [131, 172] on textarea at bounding box center [182, 180] width 156 height 28
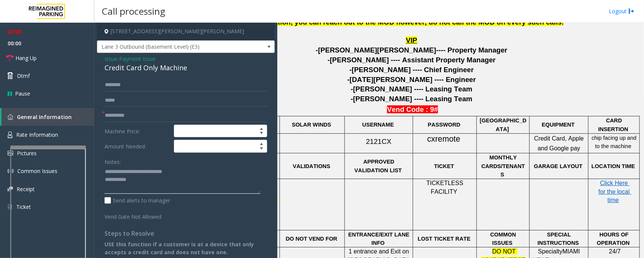
scroll to position [316, 55]
type textarea "**********"
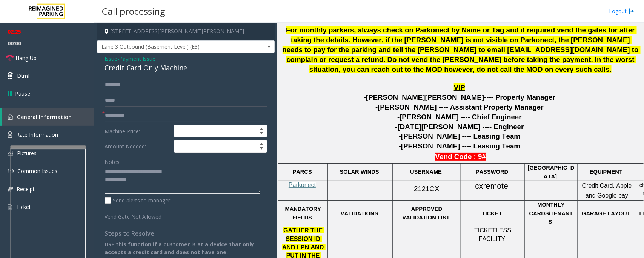
scroll to position [316, 0]
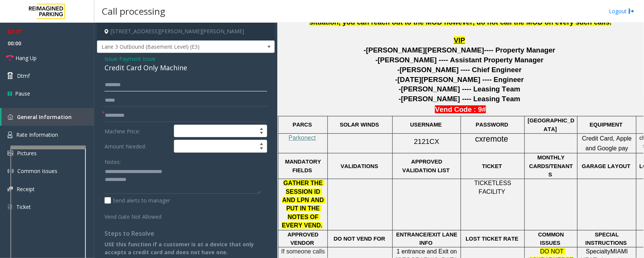
click at [135, 87] on input "text" at bounding box center [185, 84] width 163 height 13
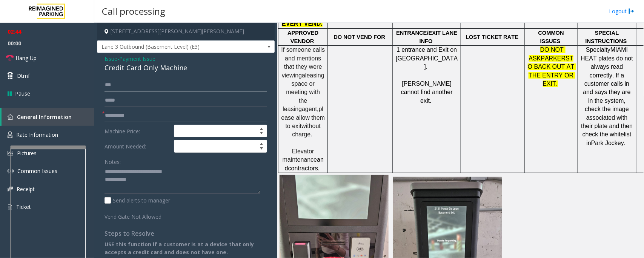
scroll to position [598, 0]
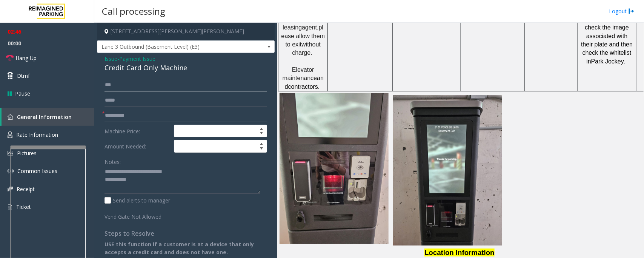
type input "***"
click at [125, 114] on input "text" at bounding box center [185, 115] width 163 height 13
click at [139, 183] on textarea at bounding box center [182, 180] width 156 height 28
click at [146, 181] on textarea at bounding box center [182, 180] width 156 height 28
paste textarea "**********"
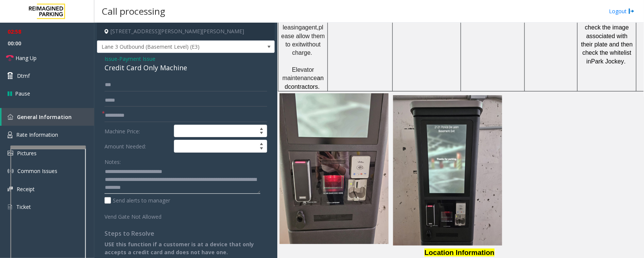
click at [132, 180] on textarea at bounding box center [182, 180] width 156 height 28
type textarea "**********"
click at [123, 118] on input "text" at bounding box center [185, 115] width 163 height 13
type input "**"
click at [58, 57] on link "Hang Up" at bounding box center [47, 58] width 94 height 18
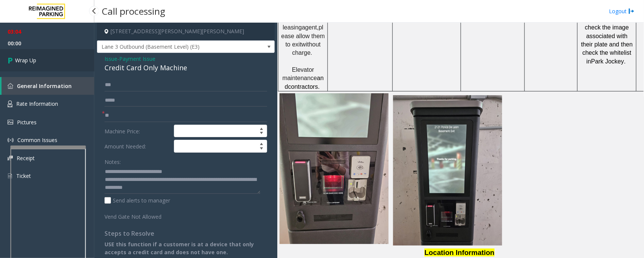
click at [58, 57] on link "Wrap Up" at bounding box center [47, 60] width 94 height 22
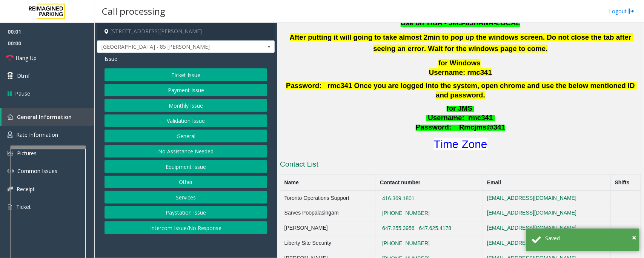
scroll to position [330, 0]
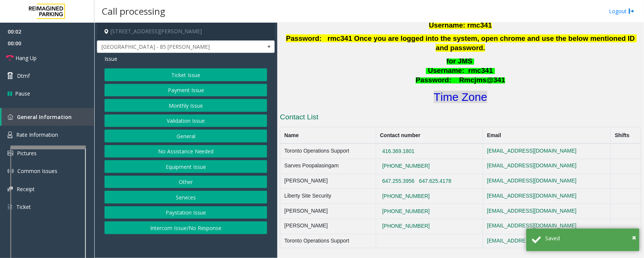
click at [446, 91] on font "Time Zone" at bounding box center [461, 97] width 54 height 12
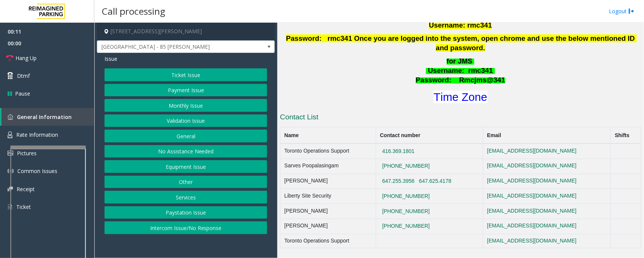
click at [168, 125] on button "Validation Issue" at bounding box center [185, 120] width 163 height 13
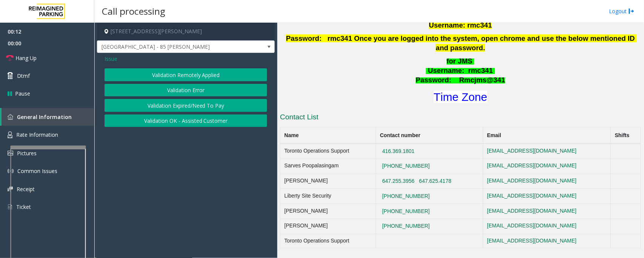
click at [175, 91] on button "Validation Error" at bounding box center [185, 90] width 163 height 13
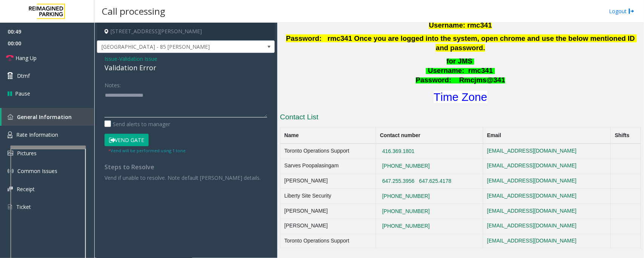
click at [122, 106] on textarea at bounding box center [185, 103] width 163 height 28
paste textarea "**********"
type textarea "**********"
click at [124, 141] on button "Vend Gate" at bounding box center [126, 139] width 44 height 13
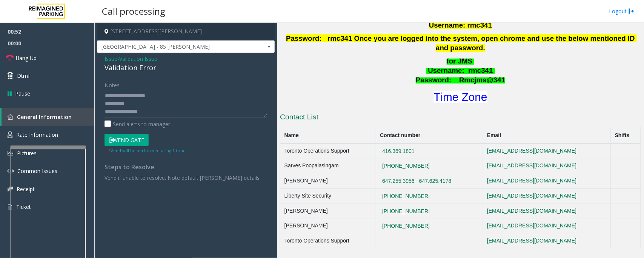
scroll to position [0, 0]
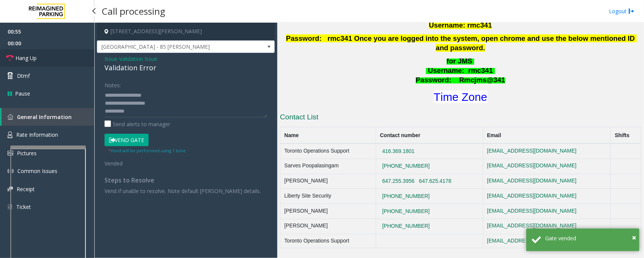
click at [33, 56] on span "Hang Up" at bounding box center [25, 58] width 21 height 8
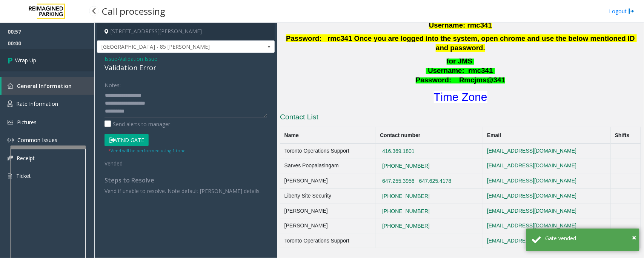
click at [33, 56] on span "Wrap Up" at bounding box center [25, 60] width 21 height 8
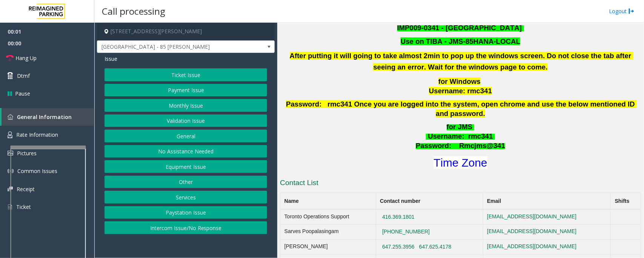
scroll to position [330, 0]
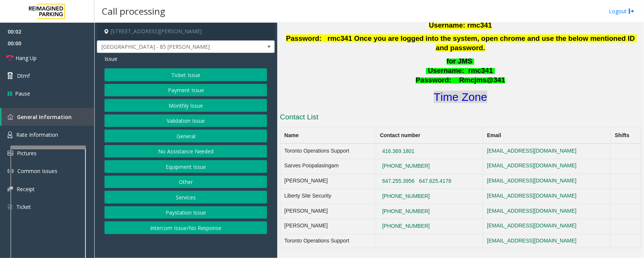
click at [457, 91] on font "Time Zone" at bounding box center [461, 97] width 54 height 12
click at [175, 122] on button "Validation Issue" at bounding box center [185, 120] width 163 height 13
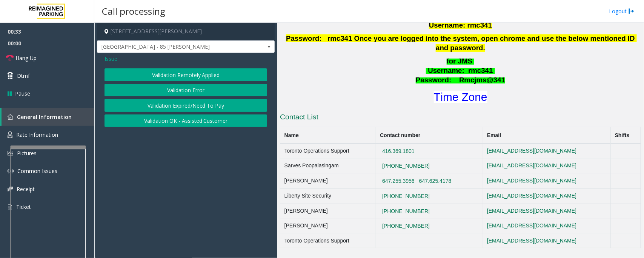
click at [189, 84] on button "Validation Error" at bounding box center [185, 90] width 163 height 13
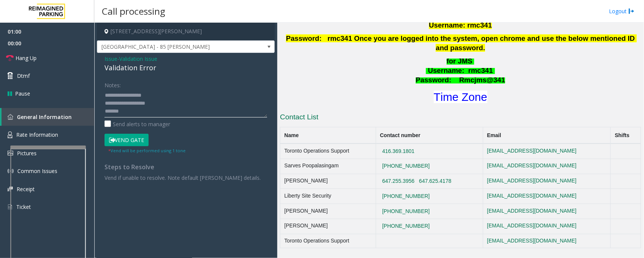
click at [133, 112] on textarea at bounding box center [185, 103] width 163 height 28
type textarea "**********"
click at [134, 140] on button "Vend Gate" at bounding box center [126, 139] width 44 height 13
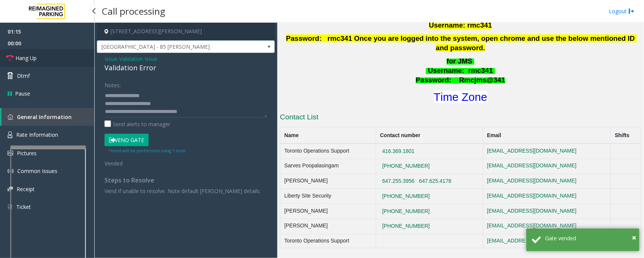
click at [32, 59] on span "Hang Up" at bounding box center [25, 58] width 21 height 8
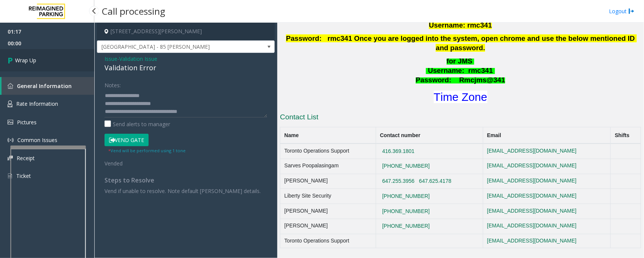
click at [32, 59] on span "Wrap Up" at bounding box center [25, 60] width 21 height 8
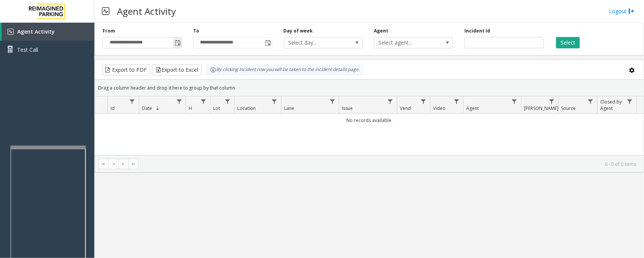
click at [179, 41] on span "Toggle popup" at bounding box center [178, 43] width 6 height 6
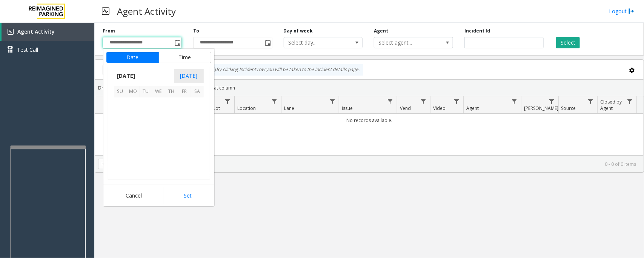
scroll to position [135276, 0]
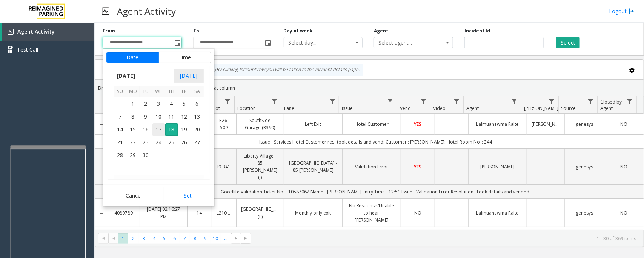
click at [159, 128] on span "17" at bounding box center [158, 129] width 13 height 13
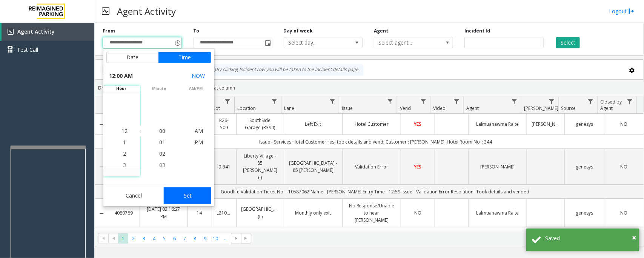
click at [179, 199] on button "Set" at bounding box center [188, 195] width 48 height 17
type input "**********"
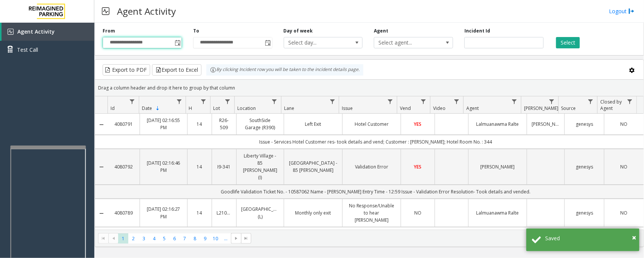
click at [581, 42] on div "Select" at bounding box center [594, 38] width 91 height 21
click at [571, 44] on button "Select" at bounding box center [568, 42] width 24 height 11
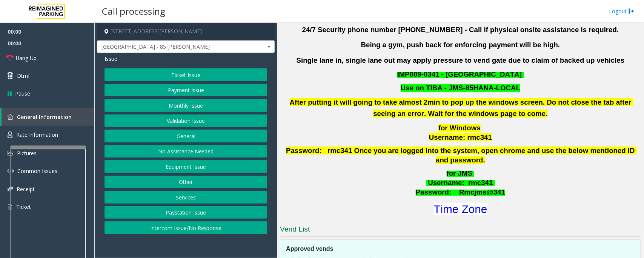
scroll to position [327, 0]
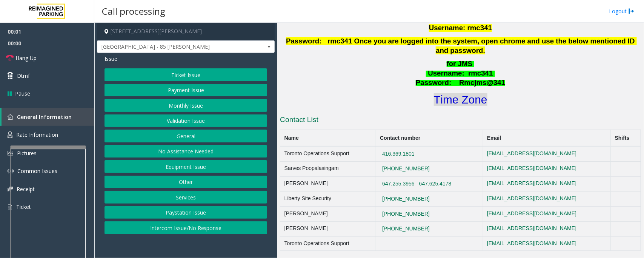
click at [450, 93] on font "Time Zone" at bounding box center [461, 99] width 54 height 12
click at [170, 121] on button "Validation Issue" at bounding box center [185, 120] width 163 height 13
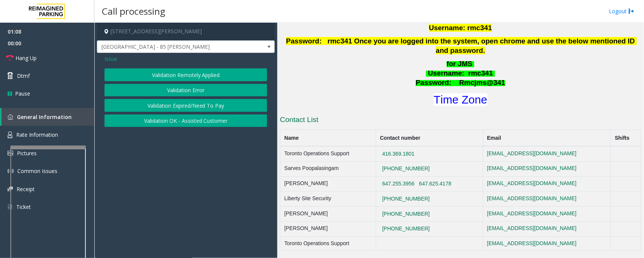
click at [183, 89] on button "Validation Error" at bounding box center [185, 90] width 163 height 13
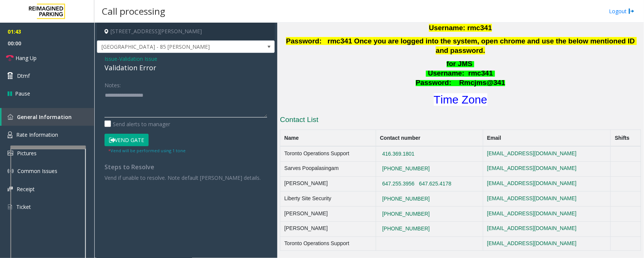
click at [125, 100] on textarea at bounding box center [185, 103] width 163 height 28
click at [123, 137] on button "Vend Gate" at bounding box center [126, 139] width 44 height 13
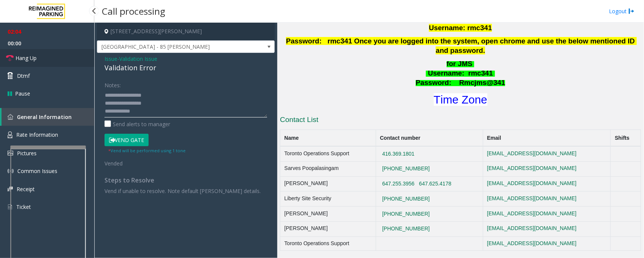
type textarea "**********"
click at [50, 59] on link "Hang Up" at bounding box center [47, 58] width 94 height 18
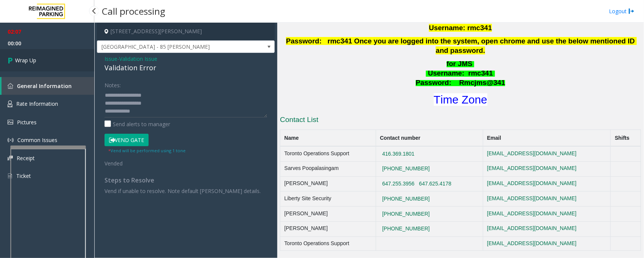
click at [50, 59] on link "Wrap Up" at bounding box center [47, 60] width 94 height 22
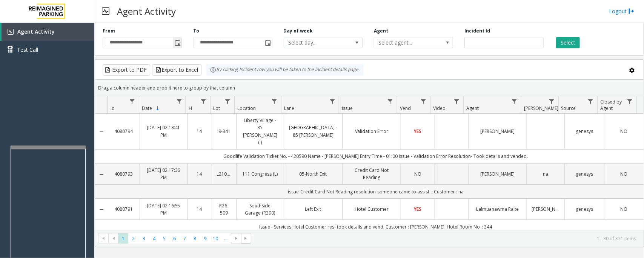
click at [178, 44] on span "Toggle popup" at bounding box center [178, 43] width 6 height 6
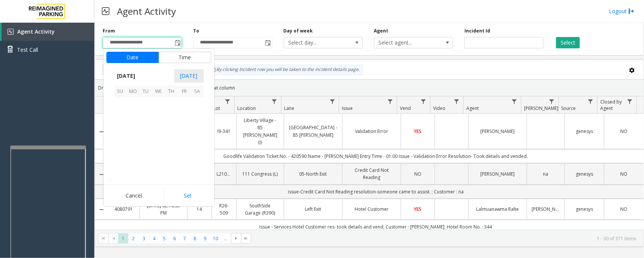
scroll to position [135276, 0]
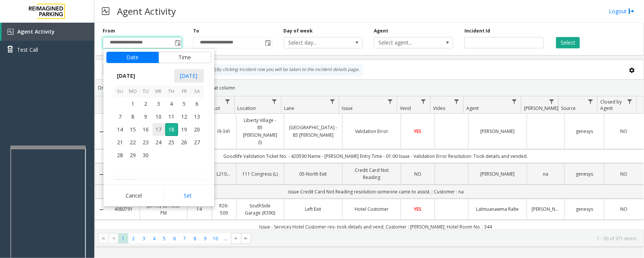
click at [161, 127] on span "17" at bounding box center [158, 129] width 13 height 13
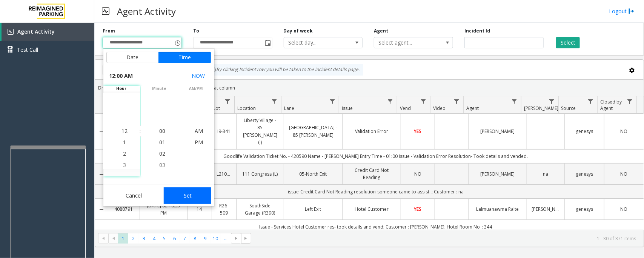
click at [187, 196] on button "Set" at bounding box center [188, 195] width 48 height 17
type input "**********"
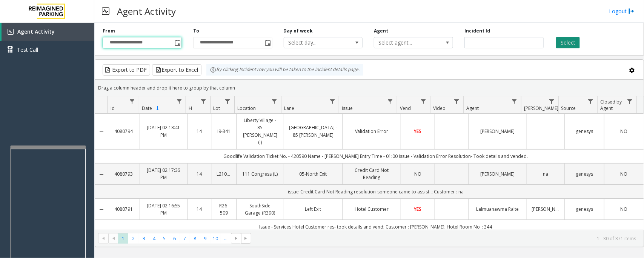
click at [568, 43] on button "Select" at bounding box center [568, 42] width 24 height 11
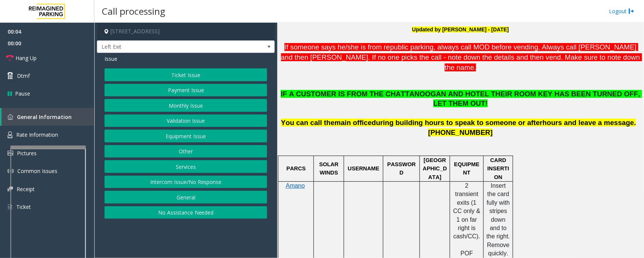
scroll to position [236, 0]
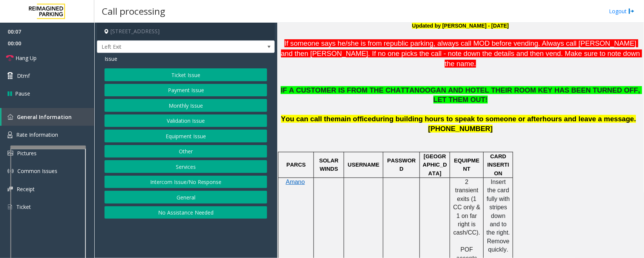
click at [180, 169] on button "Services" at bounding box center [185, 166] width 163 height 13
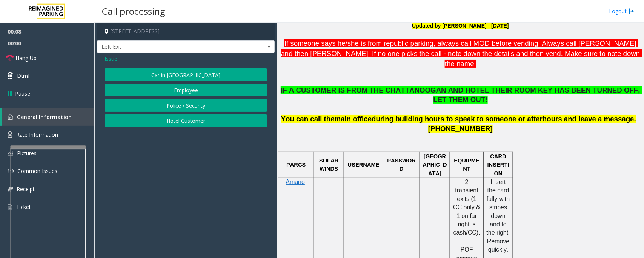
click at [193, 120] on button "Hotel Customer" at bounding box center [185, 120] width 163 height 13
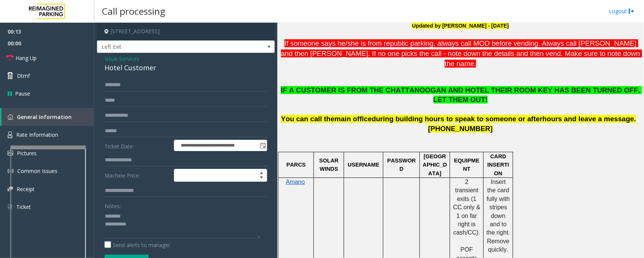
click at [121, 68] on div "Hotel Customer" at bounding box center [185, 68] width 163 height 10
type textarea "**********"
click at [142, 155] on input "text" at bounding box center [185, 159] width 163 height 13
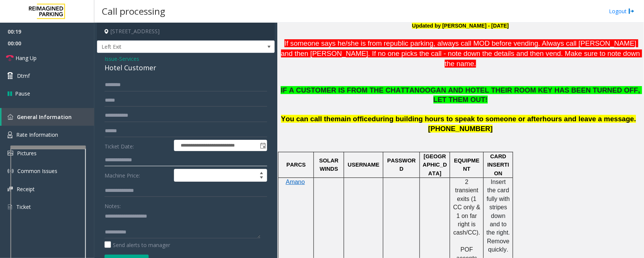
click at [142, 155] on input "text" at bounding box center [185, 159] width 163 height 13
click at [115, 223] on textarea at bounding box center [182, 224] width 156 height 28
click at [129, 158] on input "text" at bounding box center [185, 159] width 163 height 13
type input "***"
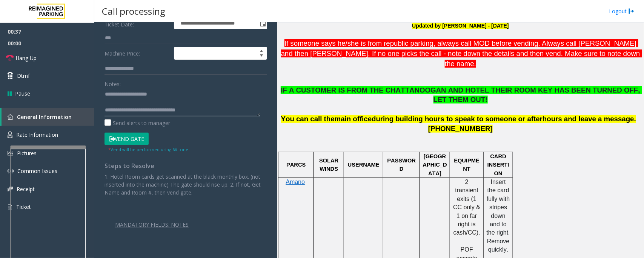
scroll to position [124, 0]
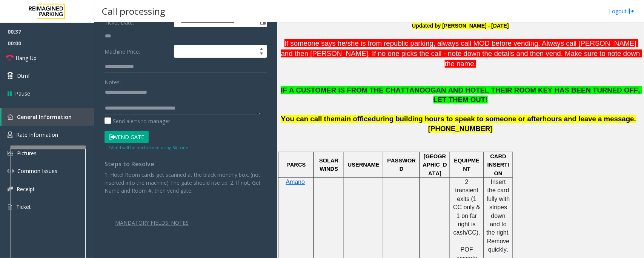
click at [127, 136] on button "Vend Gate" at bounding box center [126, 136] width 44 height 13
click at [127, 91] on textarea at bounding box center [182, 100] width 156 height 28
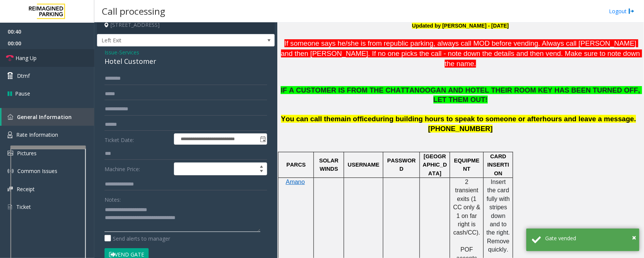
scroll to position [0, 0]
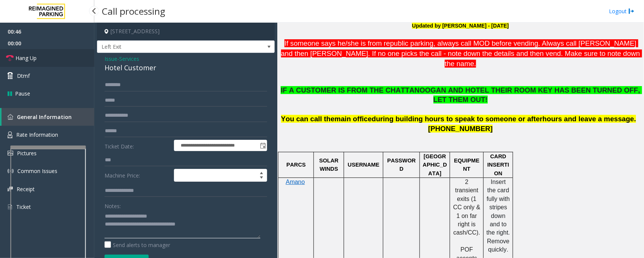
type textarea "**********"
click at [35, 57] on span "Hang Up" at bounding box center [25, 58] width 21 height 8
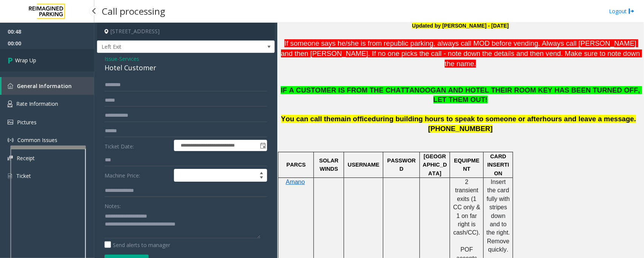
click at [35, 57] on span "Wrap Up" at bounding box center [25, 60] width 21 height 8
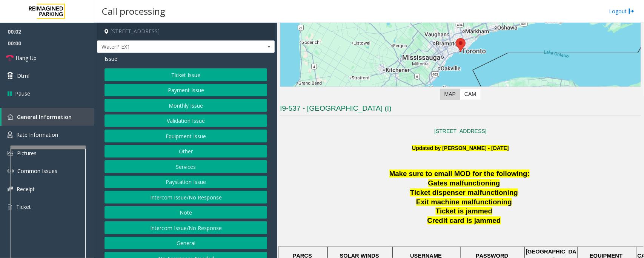
scroll to position [94, 0]
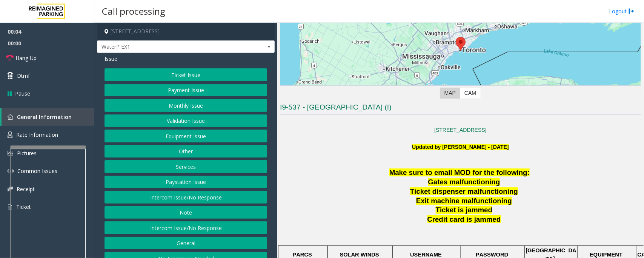
click at [176, 76] on button "Ticket Issue" at bounding box center [185, 74] width 163 height 13
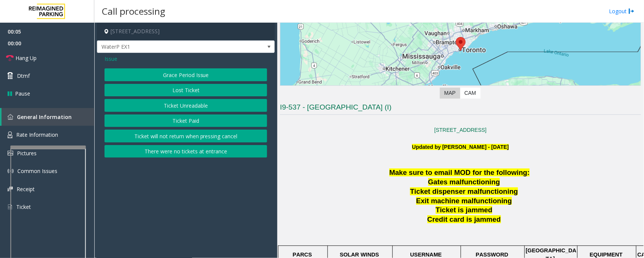
click at [168, 105] on button "Ticket Unreadable" at bounding box center [185, 105] width 163 height 13
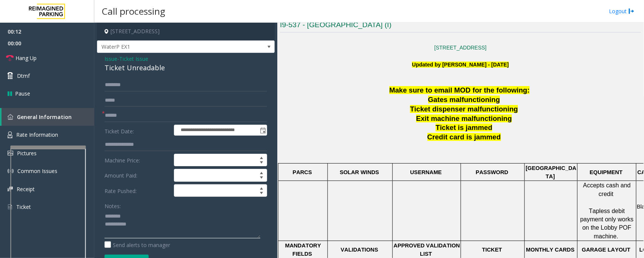
scroll to position [236, 0]
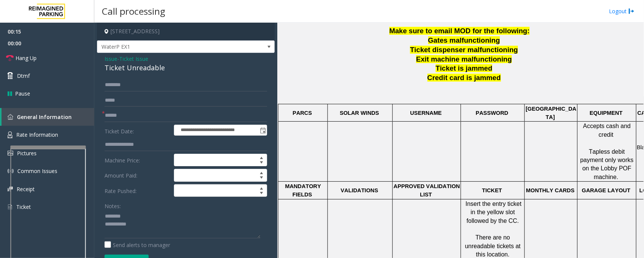
click at [143, 68] on div "Ticket Unreadable" at bounding box center [185, 68] width 163 height 10
click at [118, 224] on textarea at bounding box center [182, 224] width 156 height 28
click at [124, 97] on input "text" at bounding box center [185, 100] width 163 height 13
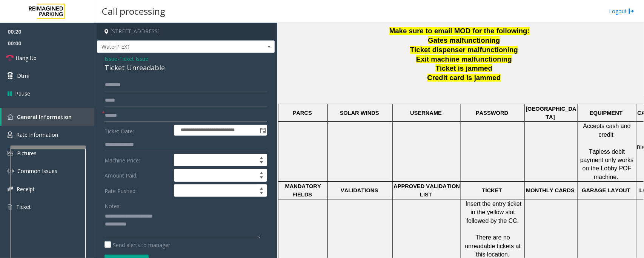
click at [122, 114] on input "text" at bounding box center [185, 115] width 163 height 13
type textarea "**********"
click at [124, 114] on input "text" at bounding box center [185, 115] width 163 height 13
type input "*"
type input "**"
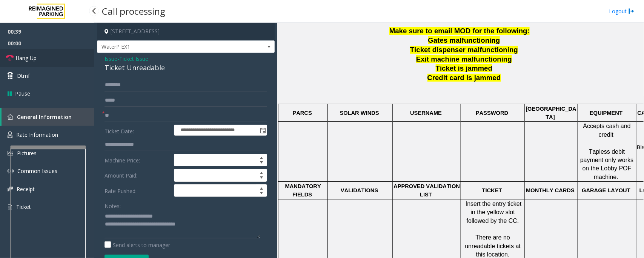
click at [39, 60] on link "Hang Up" at bounding box center [47, 58] width 94 height 18
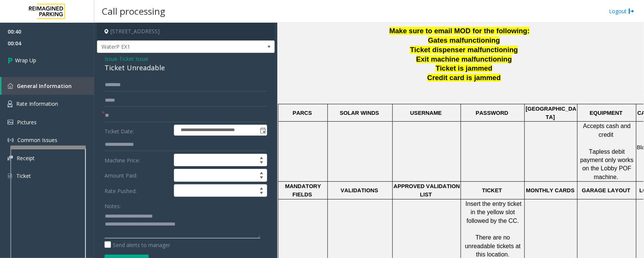
drag, startPoint x: 133, startPoint y: 224, endPoint x: 257, endPoint y: 225, distance: 124.1
click at [257, 225] on textarea at bounding box center [182, 224] width 156 height 28
paste textarea "**********"
type textarea "**********"
click at [35, 55] on link "Wrap Up" at bounding box center [47, 60] width 94 height 22
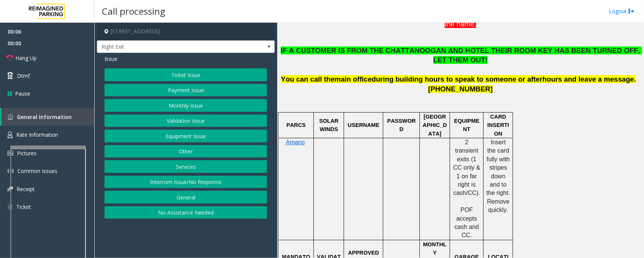
scroll to position [283, 0]
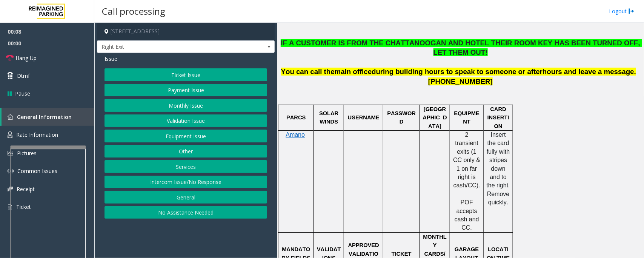
click at [197, 170] on button "Services" at bounding box center [185, 166] width 163 height 13
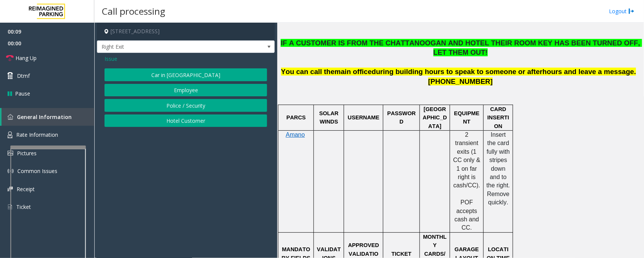
click at [193, 121] on button "Hotel Customer" at bounding box center [185, 120] width 163 height 13
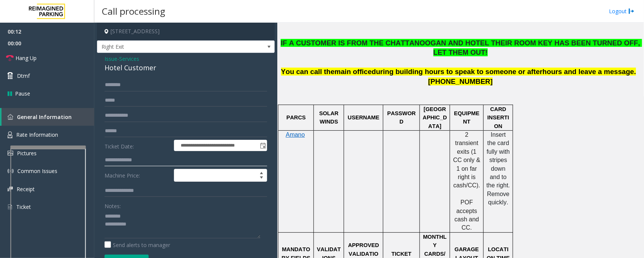
click at [143, 162] on input "text" at bounding box center [185, 159] width 163 height 13
click at [146, 157] on input "text" at bounding box center [185, 159] width 163 height 13
click at [134, 66] on div "Hotel Customer" at bounding box center [185, 68] width 163 height 10
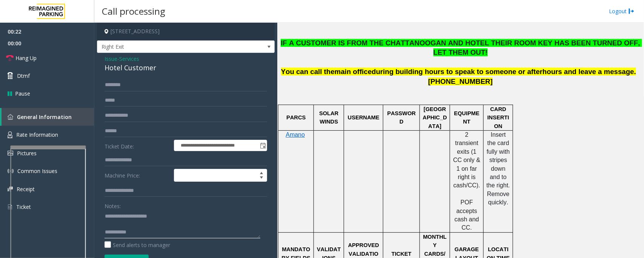
type textarea "**********"
click at [138, 155] on input "text" at bounding box center [185, 159] width 163 height 13
click at [129, 58] on span "Services" at bounding box center [129, 59] width 20 height 8
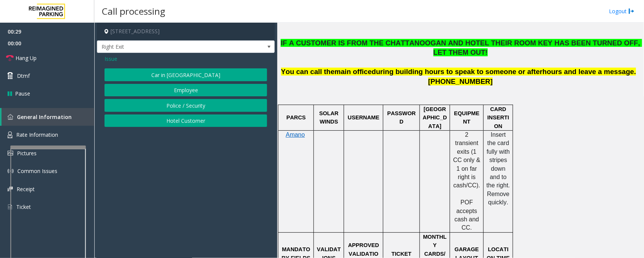
click at [110, 58] on span "Issue" at bounding box center [110, 59] width 13 height 8
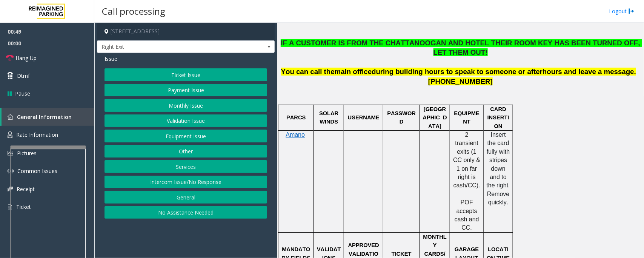
click at [180, 132] on button "Equipment Issue" at bounding box center [185, 135] width 163 height 13
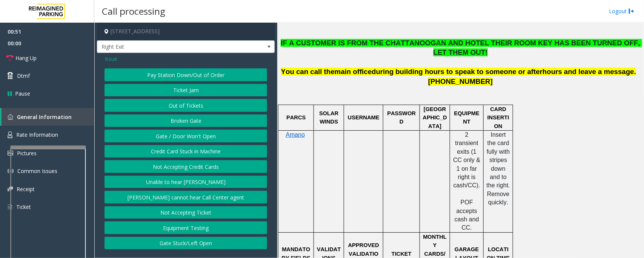
click at [176, 136] on button "Gate / Door Won't Open" at bounding box center [185, 135] width 163 height 13
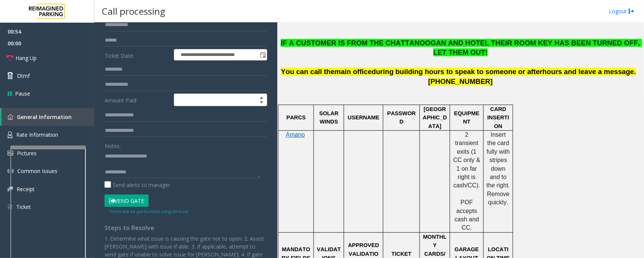
scroll to position [94, 0]
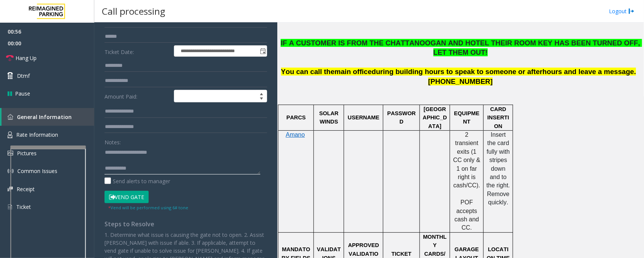
drag, startPoint x: 121, startPoint y: 154, endPoint x: 189, endPoint y: 153, distance: 67.5
click at [189, 153] on textarea at bounding box center [182, 160] width 156 height 28
click at [136, 163] on textarea at bounding box center [182, 160] width 156 height 28
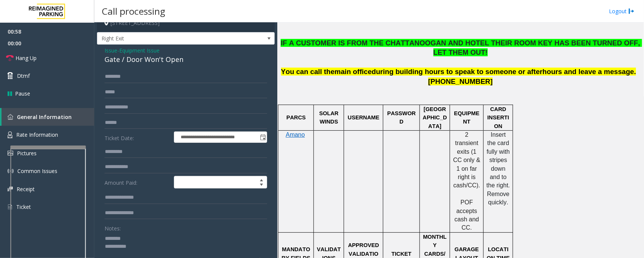
scroll to position [0, 0]
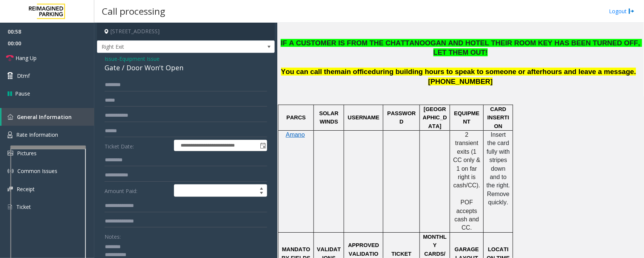
type textarea "**********"
click at [128, 84] on input "text" at bounding box center [185, 84] width 163 height 13
type input "*"
type input "******"
click at [140, 221] on input "text" at bounding box center [185, 221] width 163 height 13
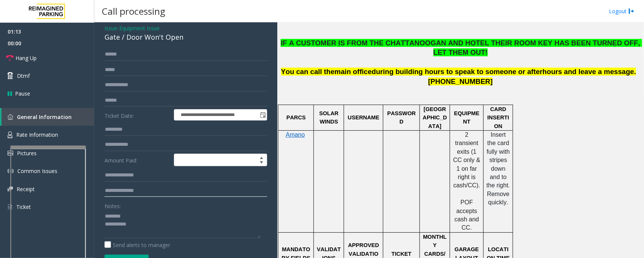
scroll to position [47, 0]
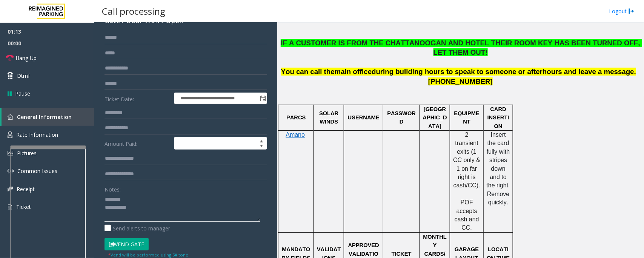
click at [141, 207] on textarea at bounding box center [182, 207] width 156 height 28
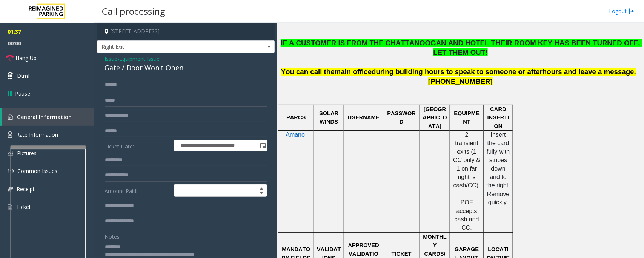
click at [140, 67] on div "Gate / Door Won't Open" at bounding box center [185, 68] width 163 height 10
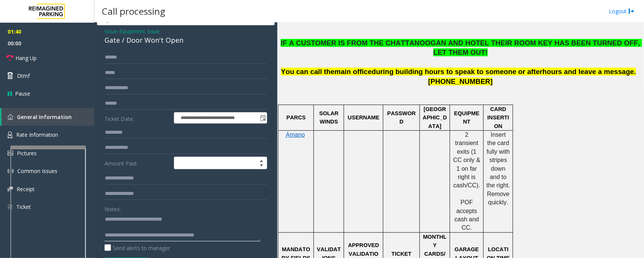
click at [238, 231] on textarea at bounding box center [182, 227] width 156 height 28
click at [170, 230] on textarea at bounding box center [182, 227] width 156 height 28
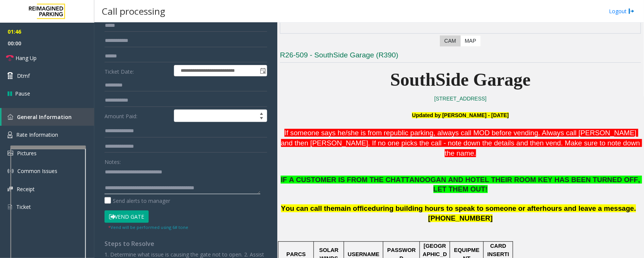
scroll to position [141, 0]
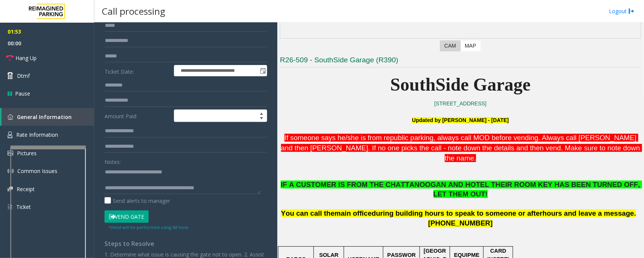
click at [141, 218] on button "Vend Gate" at bounding box center [126, 216] width 44 height 13
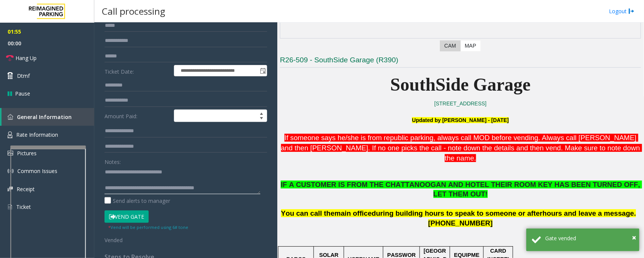
click at [225, 189] on textarea at bounding box center [182, 180] width 156 height 28
click at [229, 188] on textarea at bounding box center [182, 180] width 156 height 28
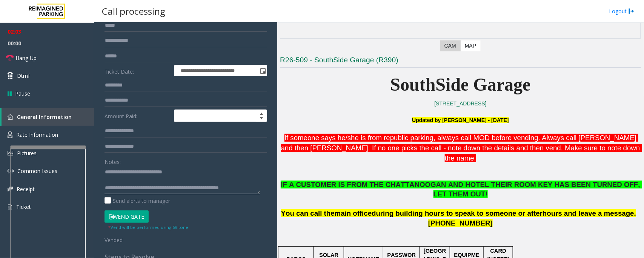
scroll to position [5, 0]
click at [49, 60] on link "Hang Up" at bounding box center [47, 58] width 94 height 18
click at [154, 193] on textarea at bounding box center [182, 180] width 156 height 28
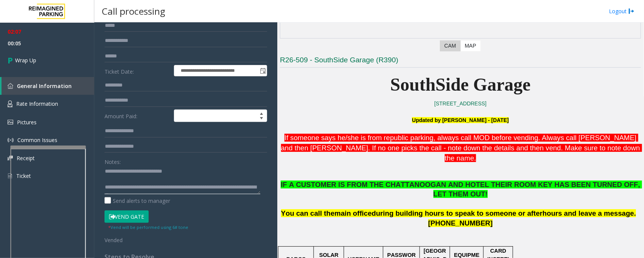
scroll to position [0, 0]
type textarea "**********"
click at [54, 59] on link "Wrap Up" at bounding box center [47, 60] width 94 height 22
